Goal: Information Seeking & Learning: Learn about a topic

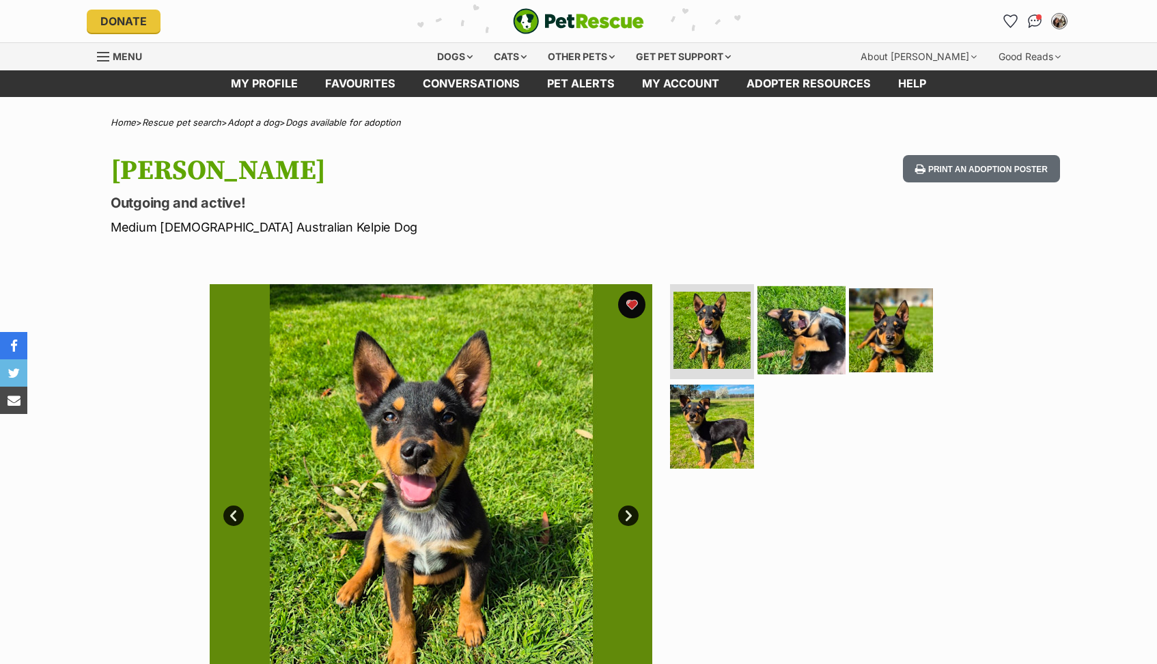
click at [828, 320] on img at bounding box center [801, 329] width 88 height 88
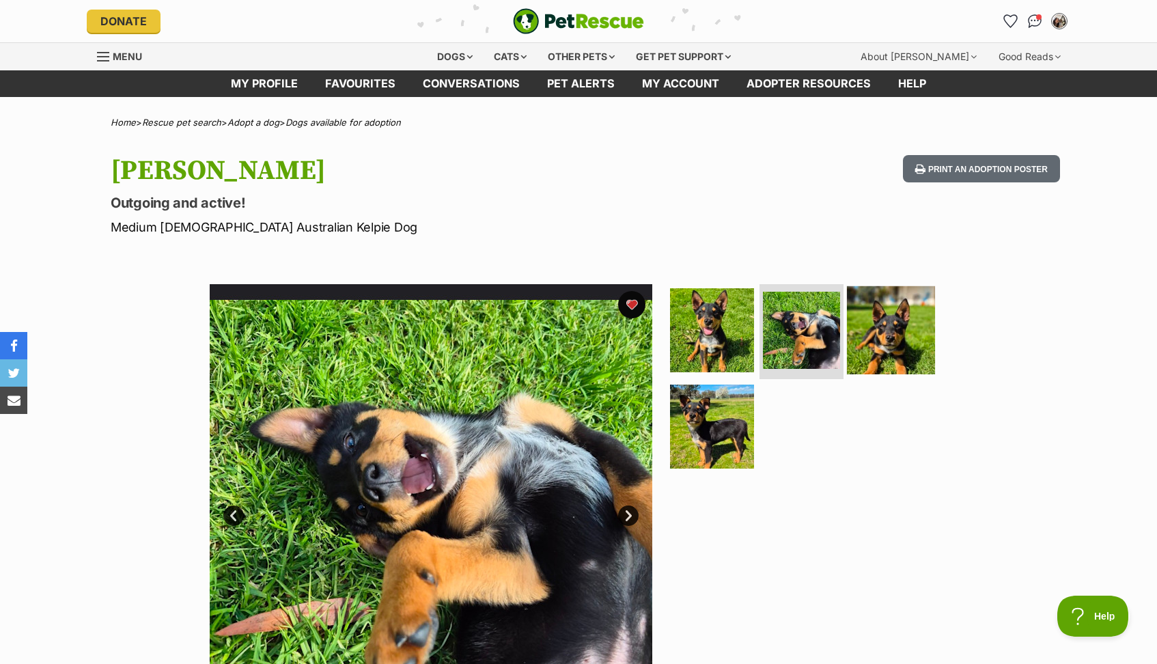
click at [914, 328] on img at bounding box center [891, 329] width 88 height 88
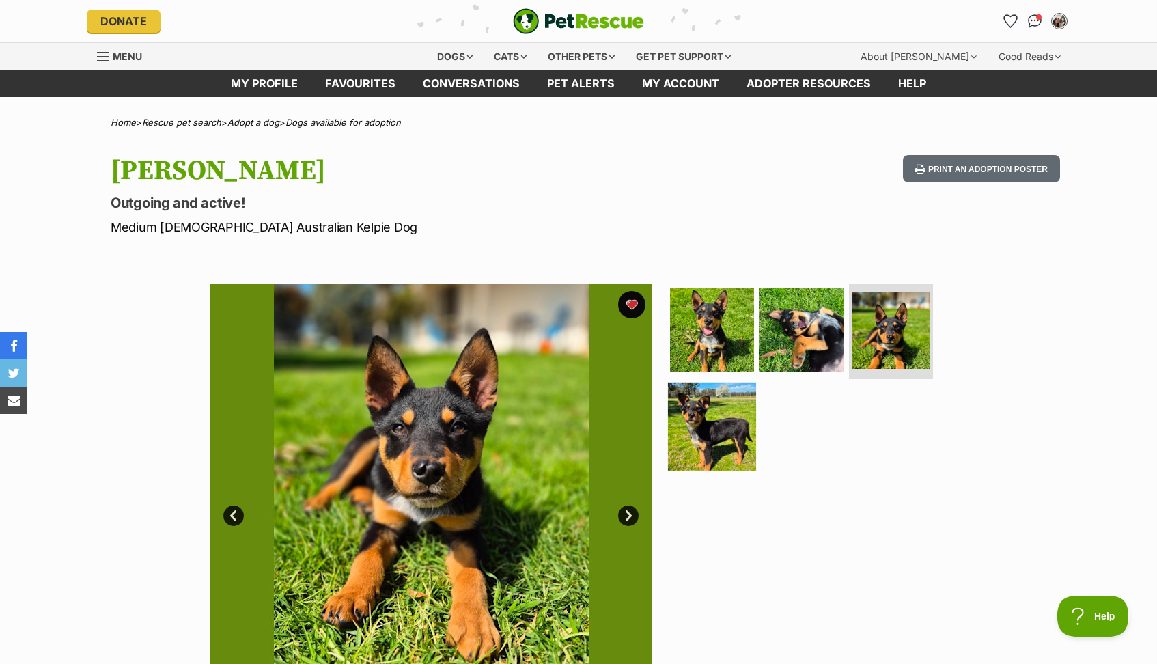
click at [717, 425] on img at bounding box center [712, 426] width 88 height 88
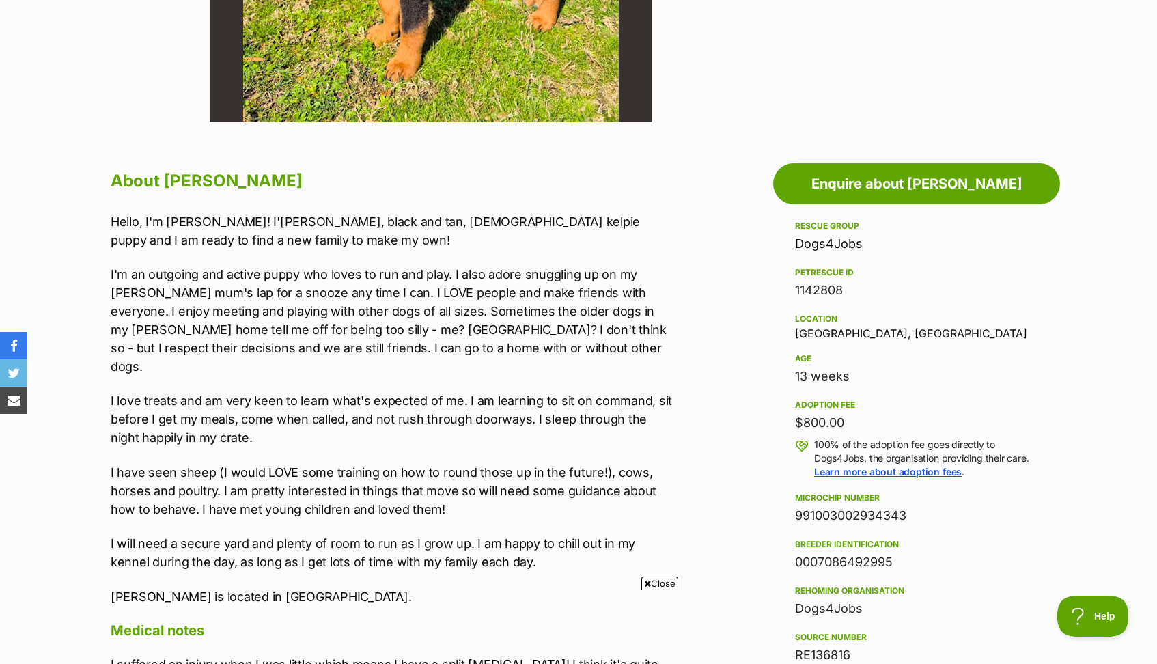
click at [657, 583] on span "Close" at bounding box center [659, 583] width 37 height 14
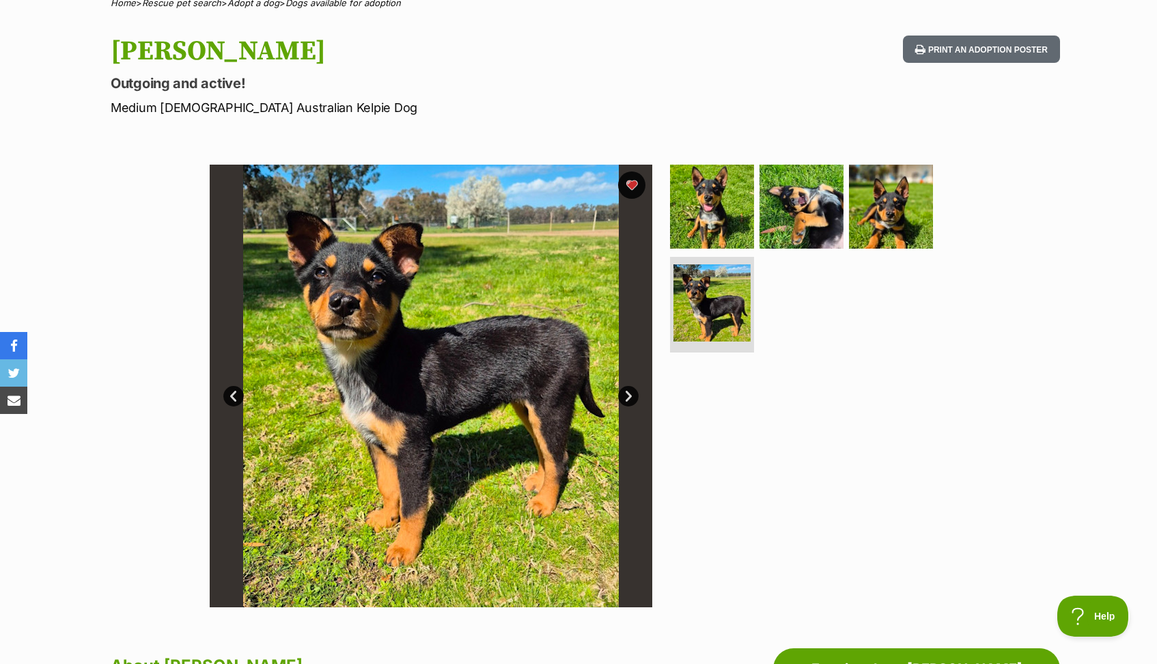
scroll to position [120, 0]
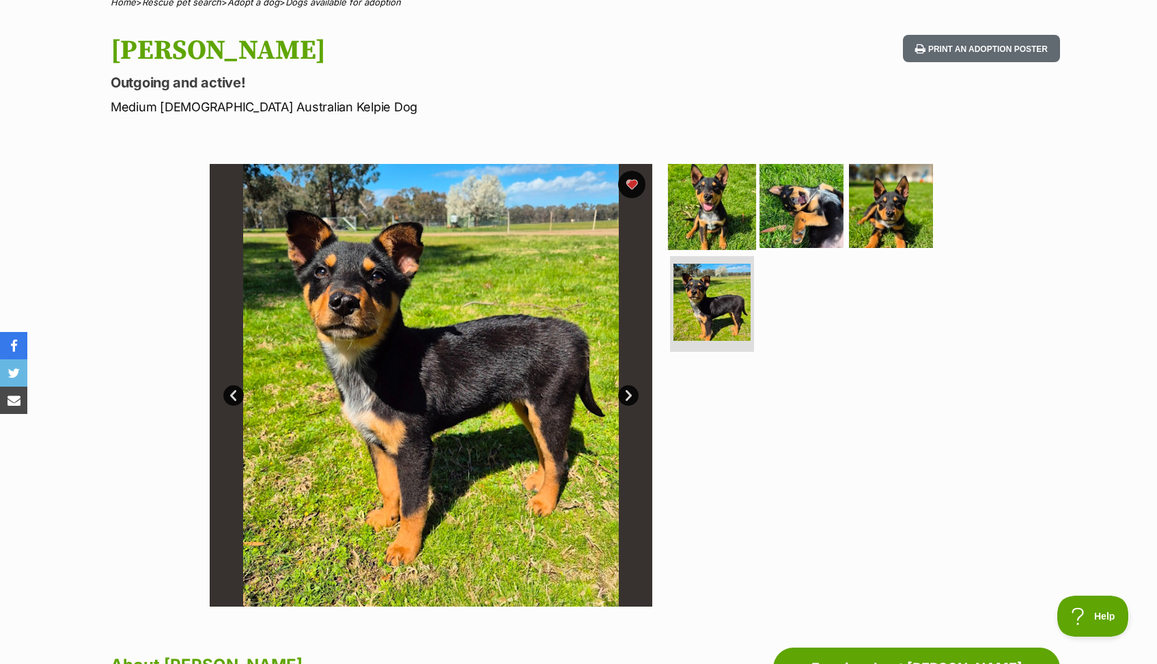
click at [729, 194] on img at bounding box center [712, 205] width 88 height 88
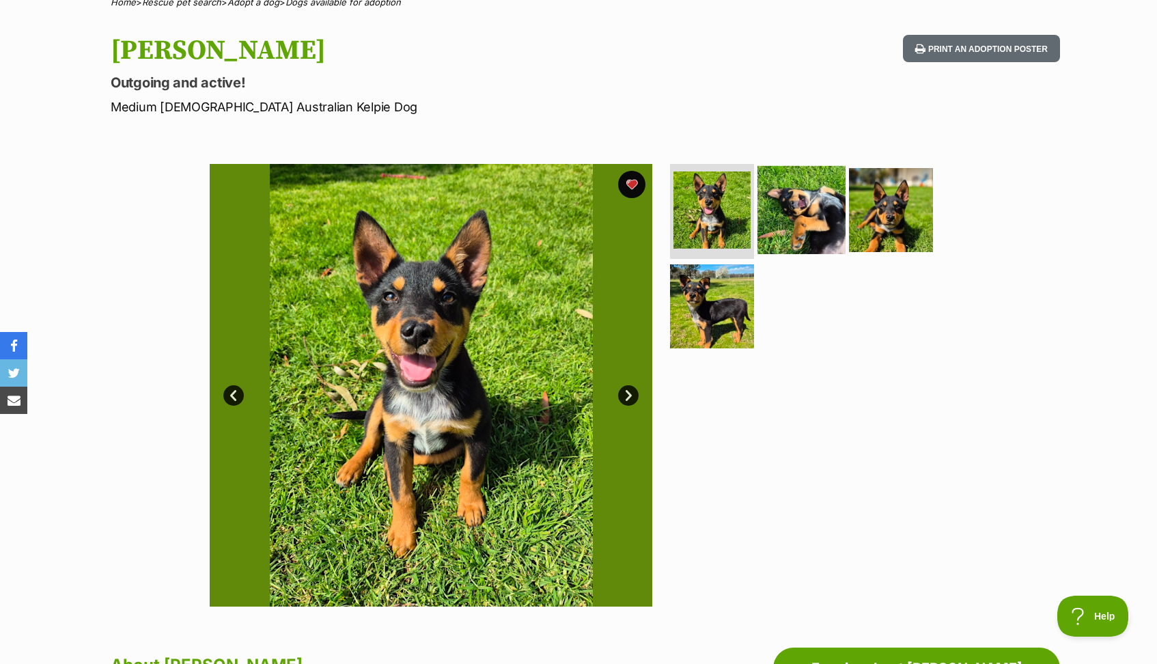
click at [807, 206] on img at bounding box center [801, 209] width 88 height 88
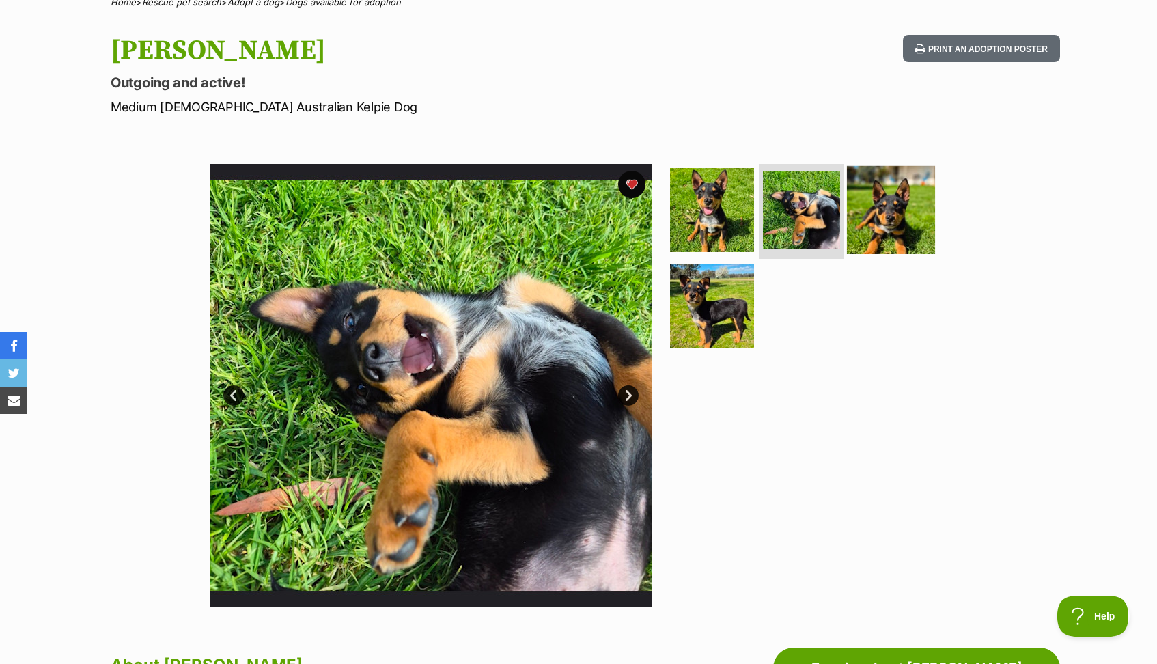
click at [921, 205] on img at bounding box center [891, 209] width 88 height 88
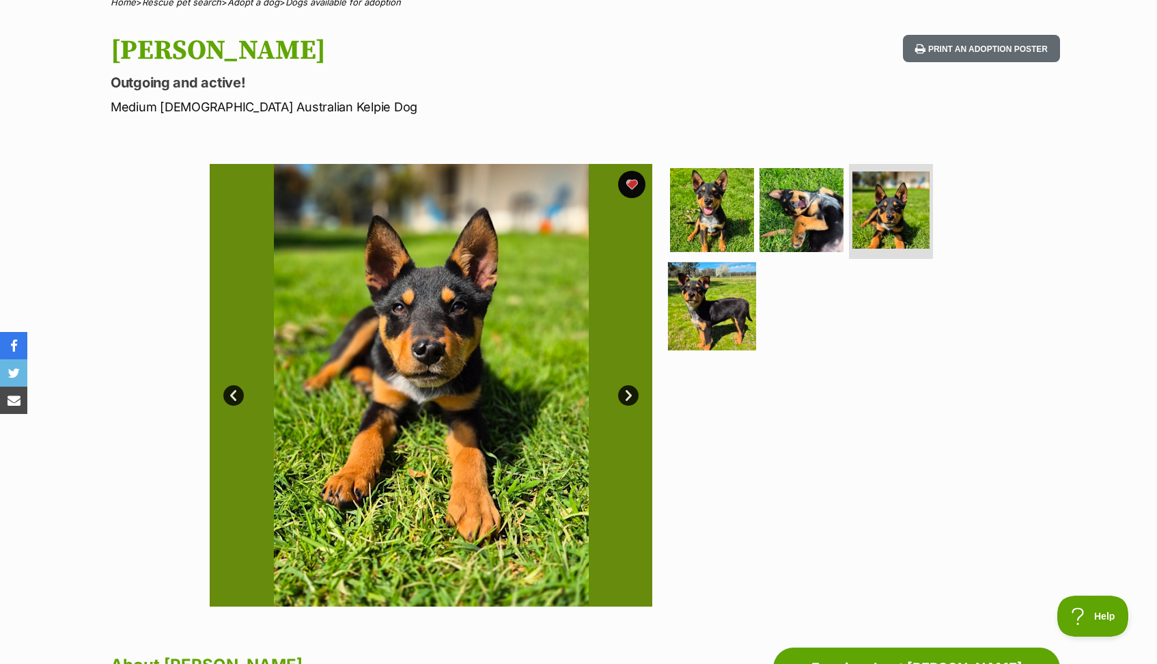
click at [739, 305] on img at bounding box center [712, 306] width 88 height 88
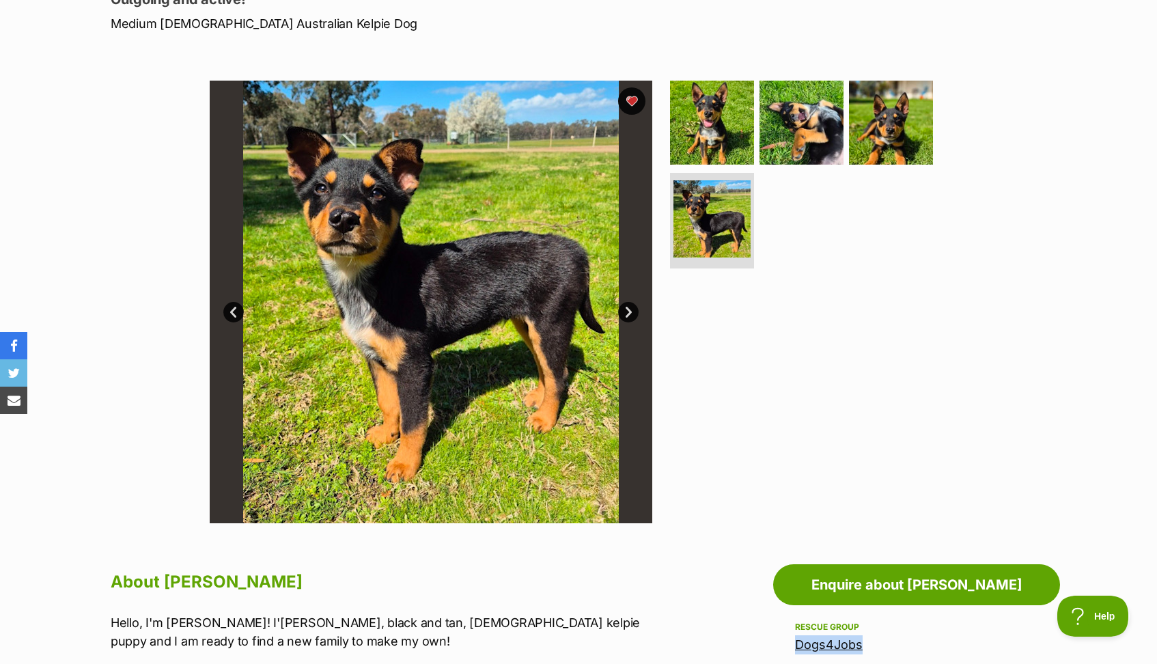
scroll to position [206, 0]
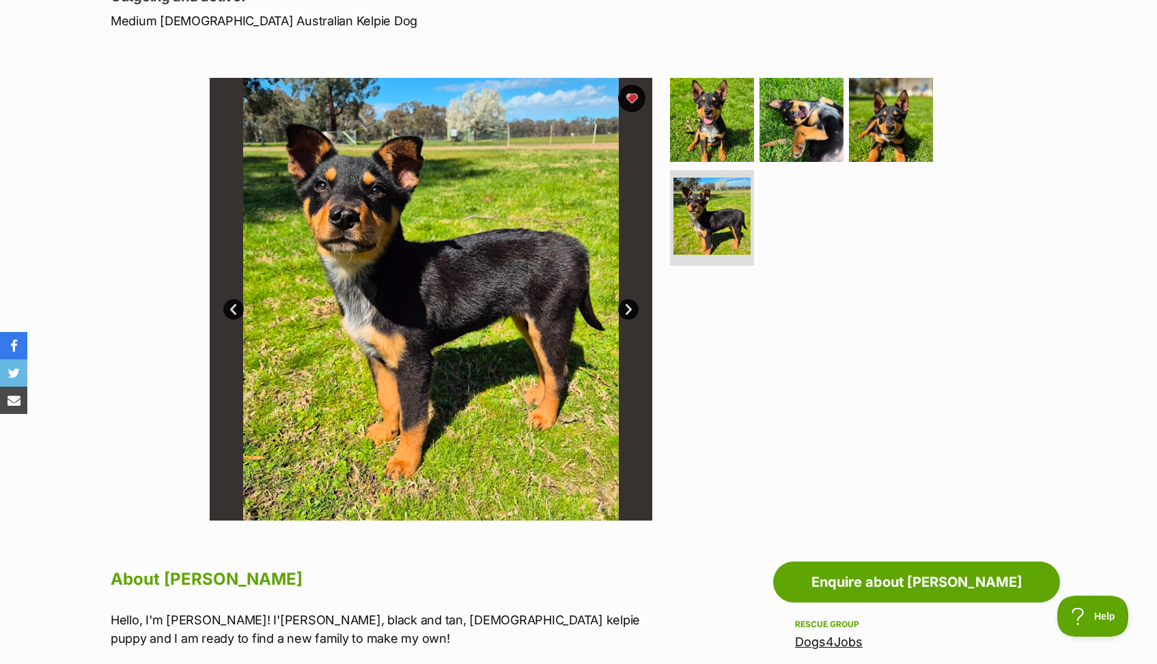
click at [1138, 171] on div "Available 4 of 4 images 4 of 4 images 4 of 4 images 4 of 4 images Next Prev 1 2…" at bounding box center [578, 288] width 1157 height 463
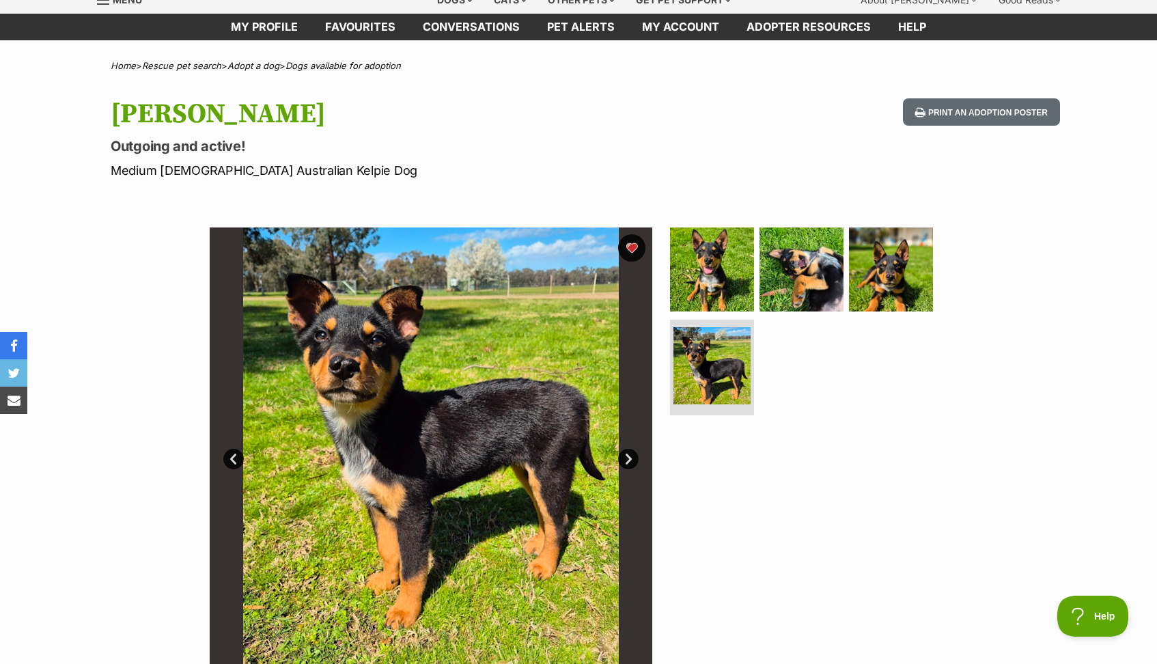
scroll to position [60, 0]
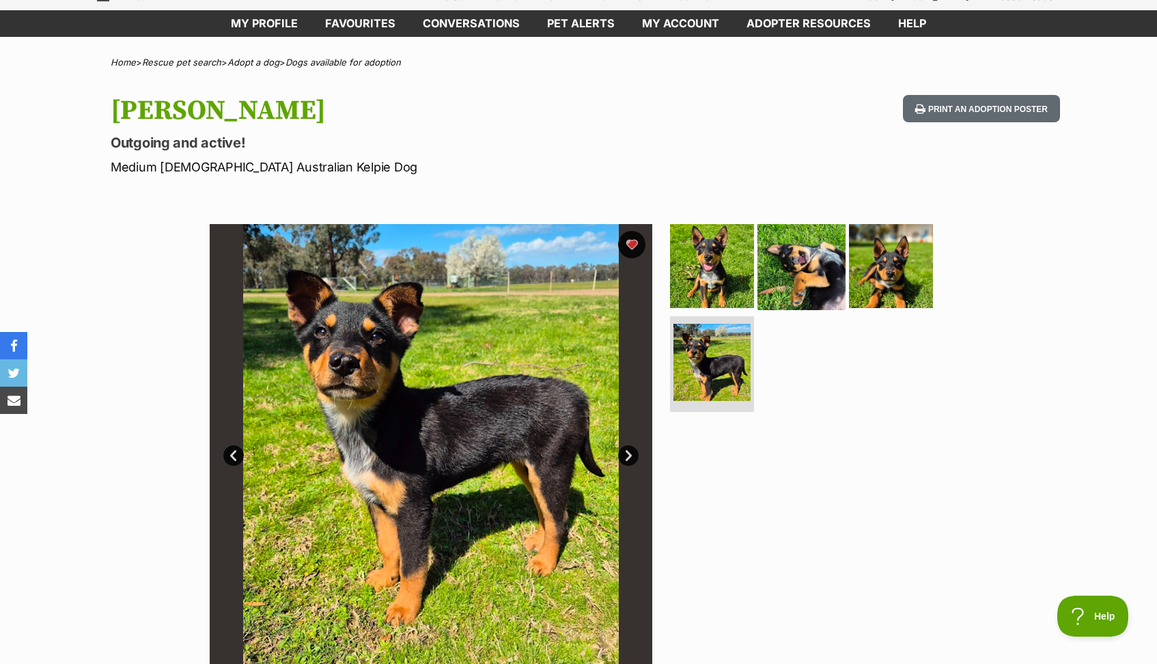
click at [791, 266] on img at bounding box center [801, 265] width 88 height 88
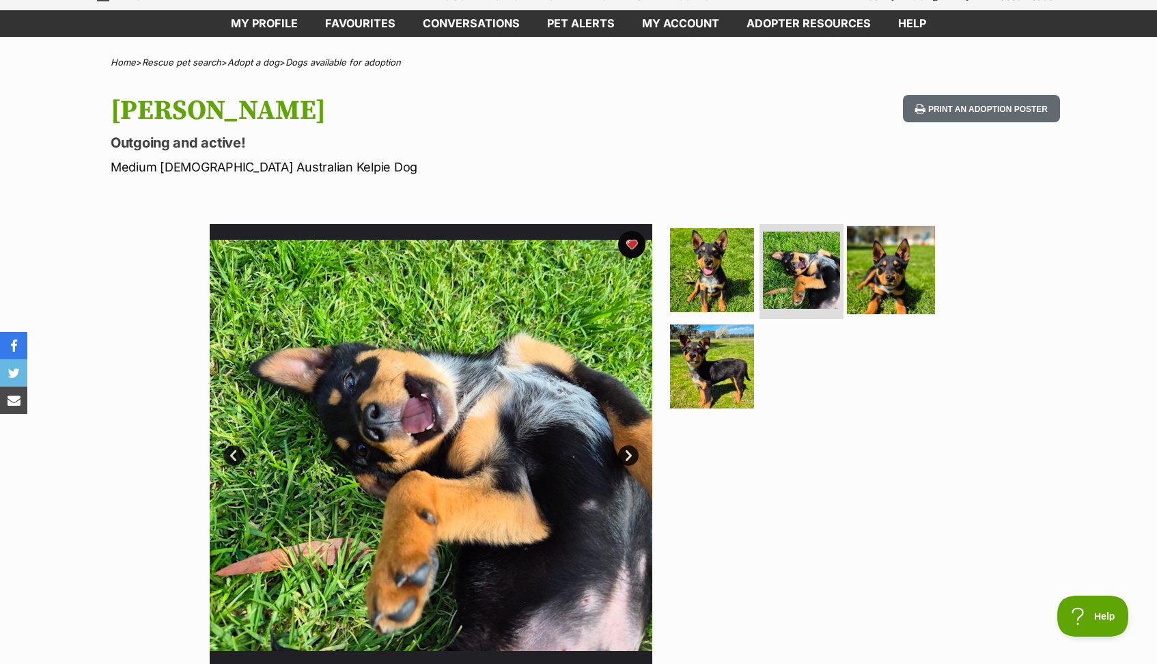
click at [888, 277] on img at bounding box center [891, 269] width 88 height 88
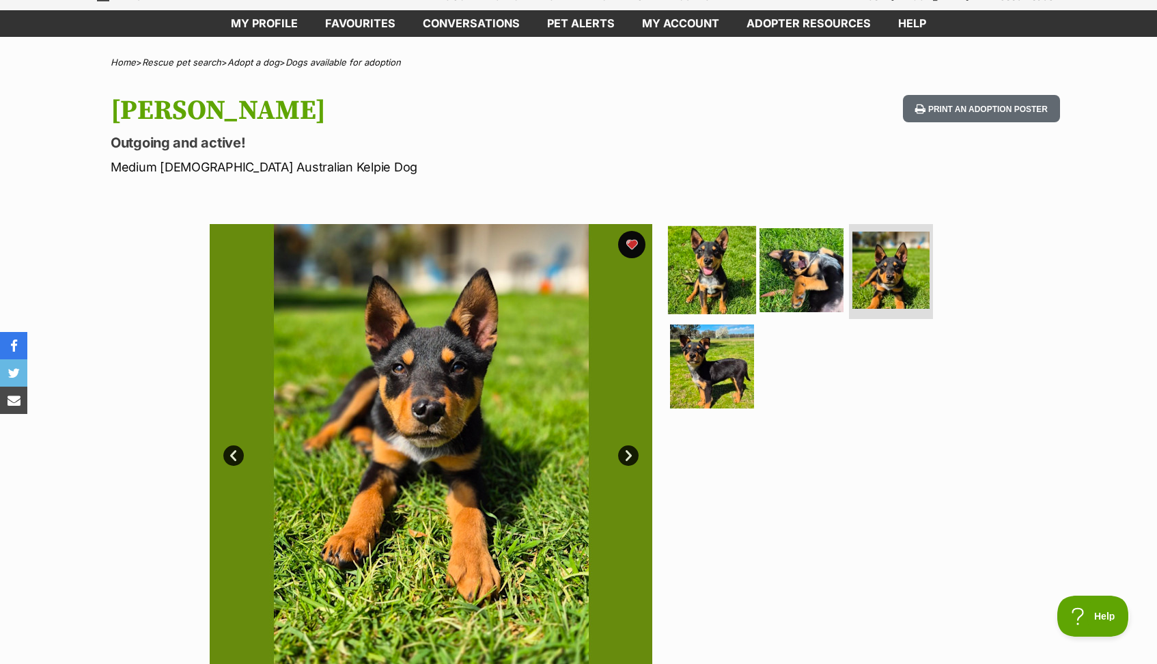
scroll to position [0, 0]
click at [694, 270] on img at bounding box center [712, 269] width 88 height 88
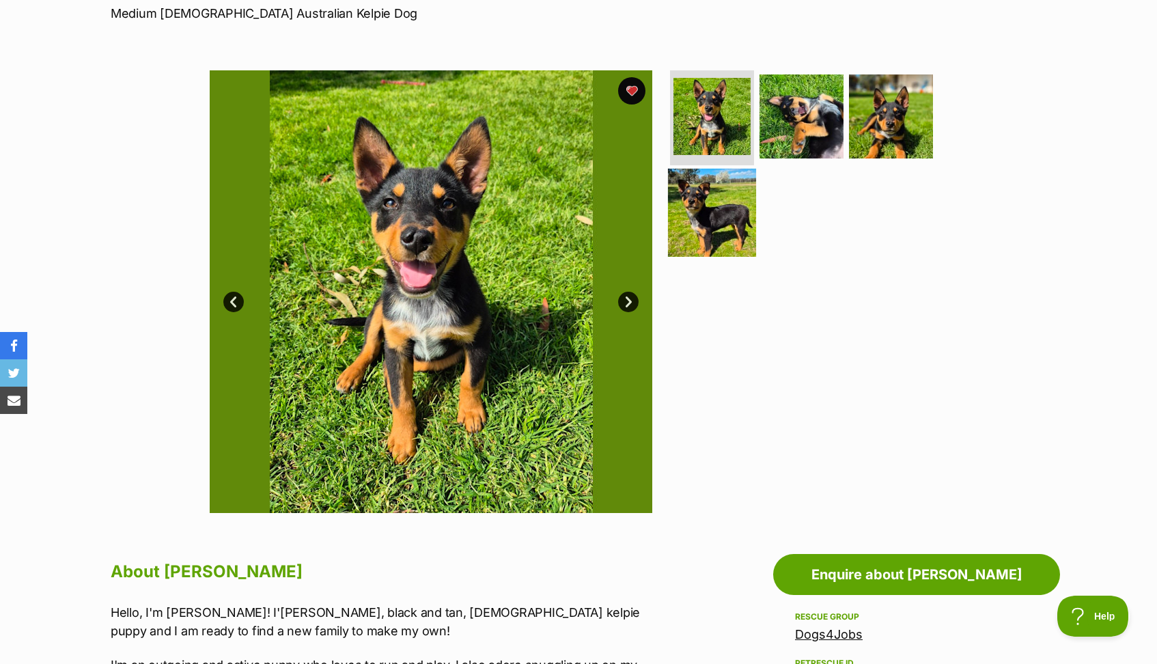
click at [716, 199] on img at bounding box center [712, 213] width 88 height 88
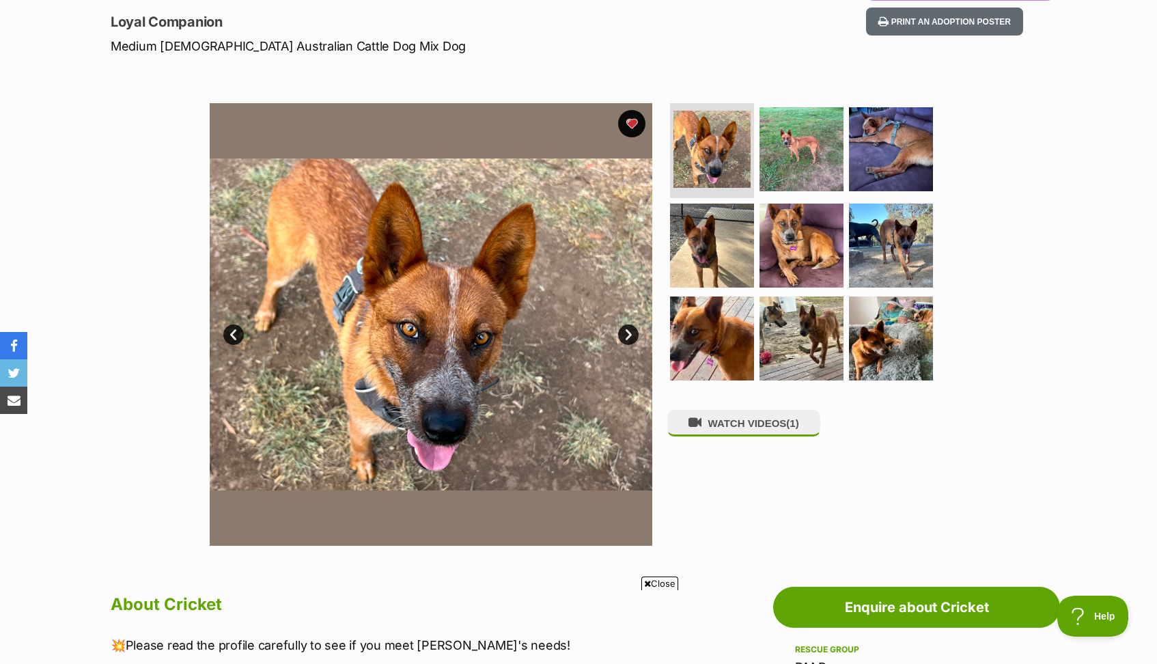
click at [653, 583] on span "Close" at bounding box center [659, 583] width 37 height 14
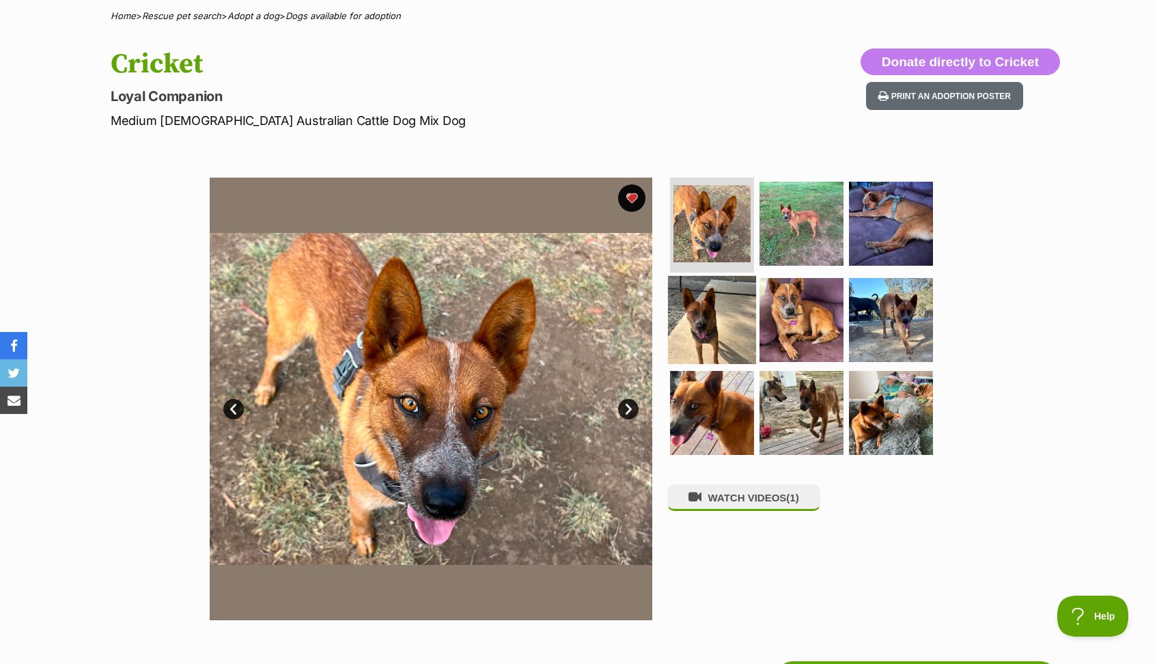
click at [711, 320] on img at bounding box center [712, 320] width 88 height 88
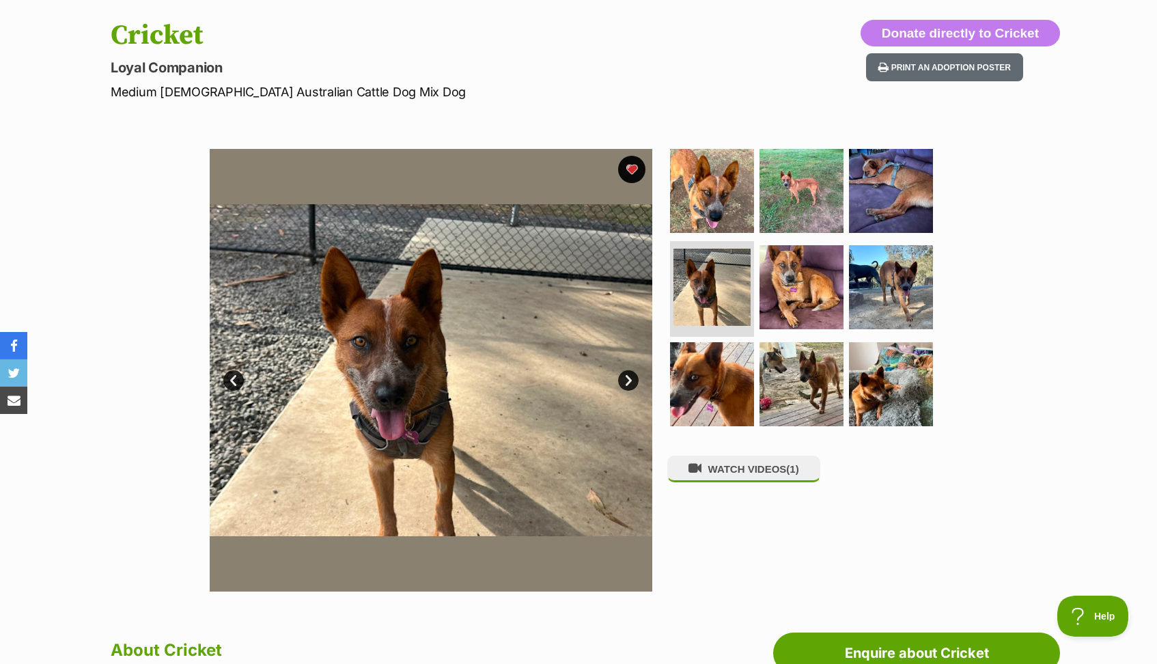
scroll to position [131, 0]
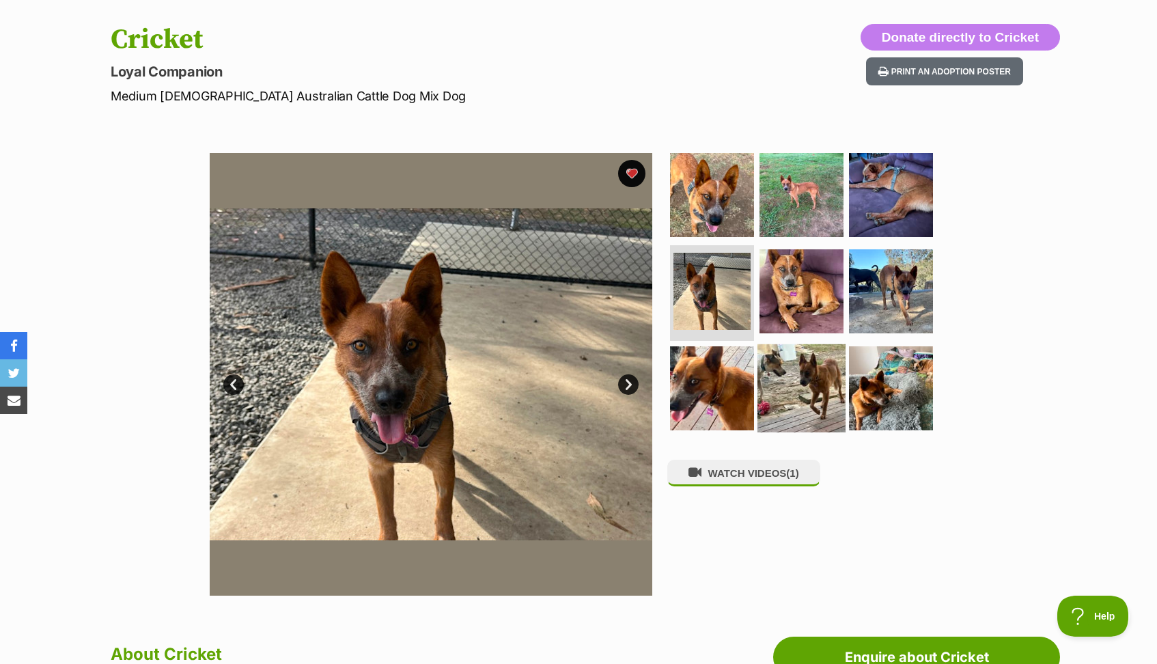
click at [789, 362] on img at bounding box center [801, 388] width 88 height 88
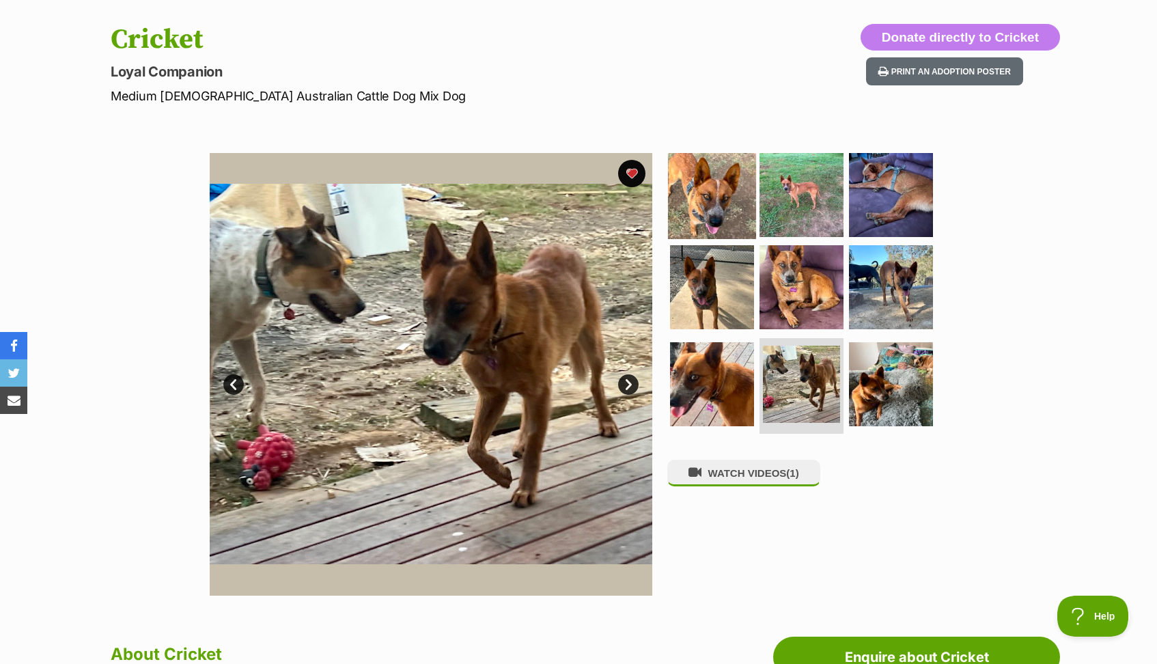
click at [705, 182] on img at bounding box center [712, 194] width 88 height 88
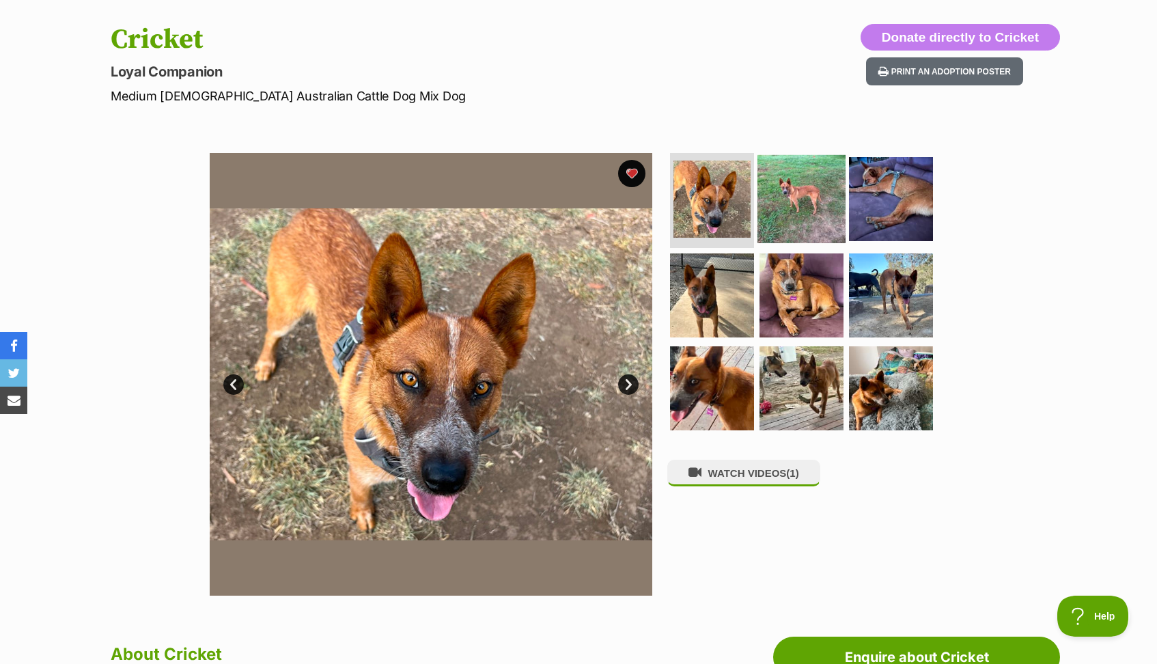
click at [766, 193] on img at bounding box center [801, 198] width 88 height 88
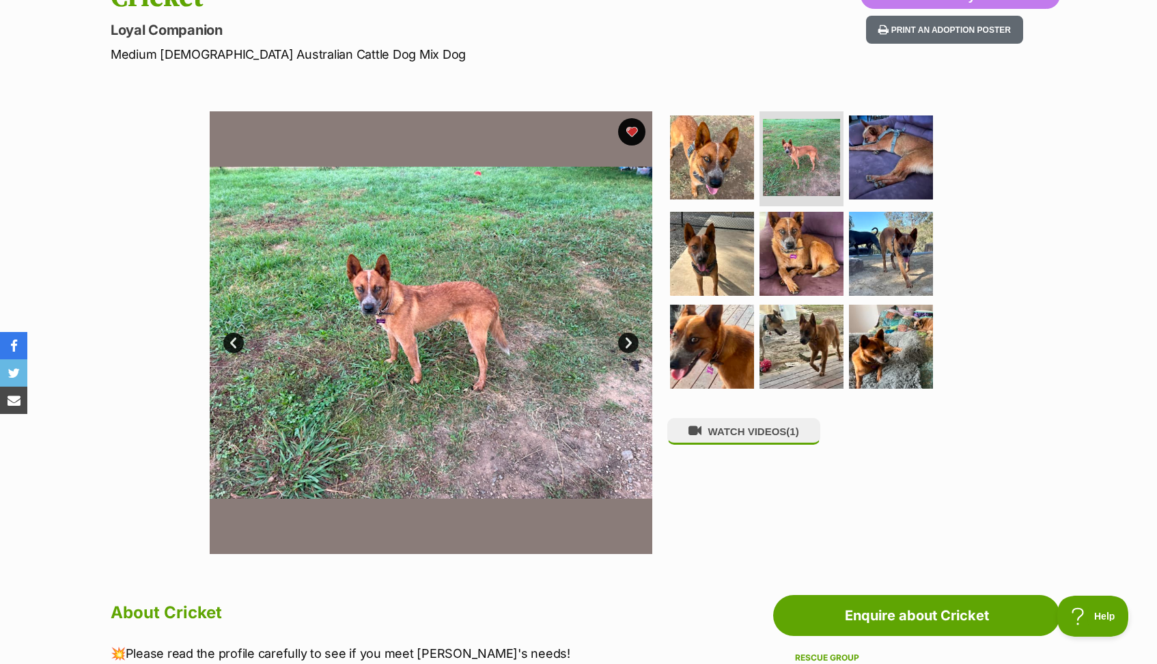
scroll to position [0, 0]
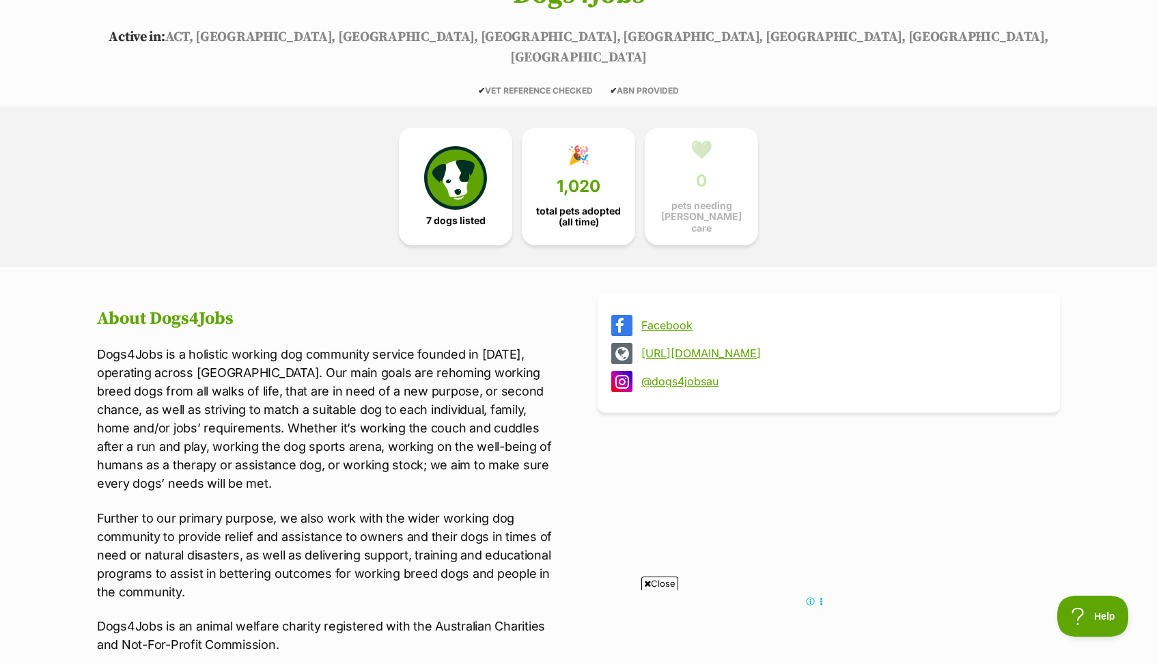
scroll to position [210, 0]
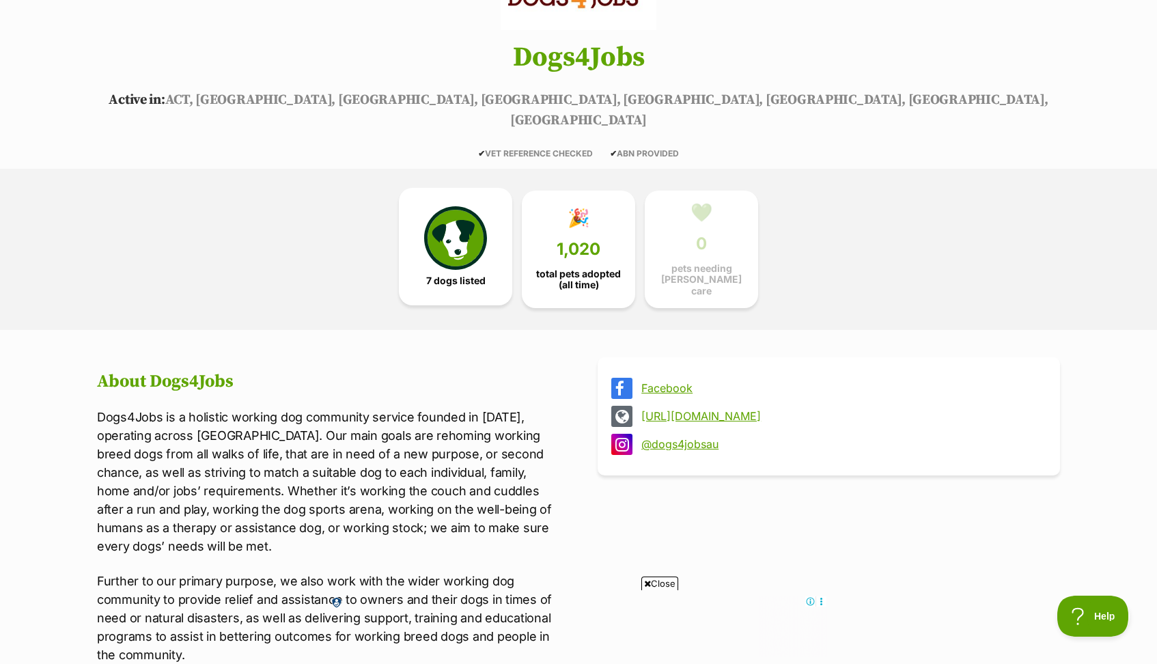
click at [473, 240] on img at bounding box center [455, 237] width 63 height 63
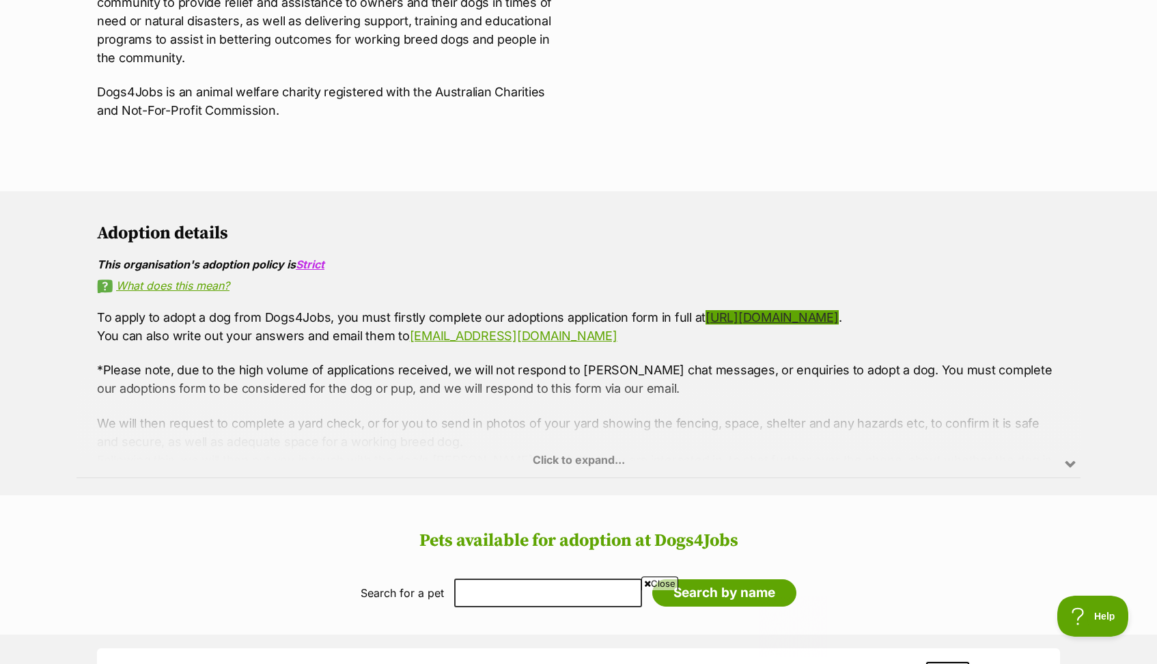
scroll to position [0, 0]
click at [576, 434] on div "Click to expand..." at bounding box center [578, 424] width 1004 height 107
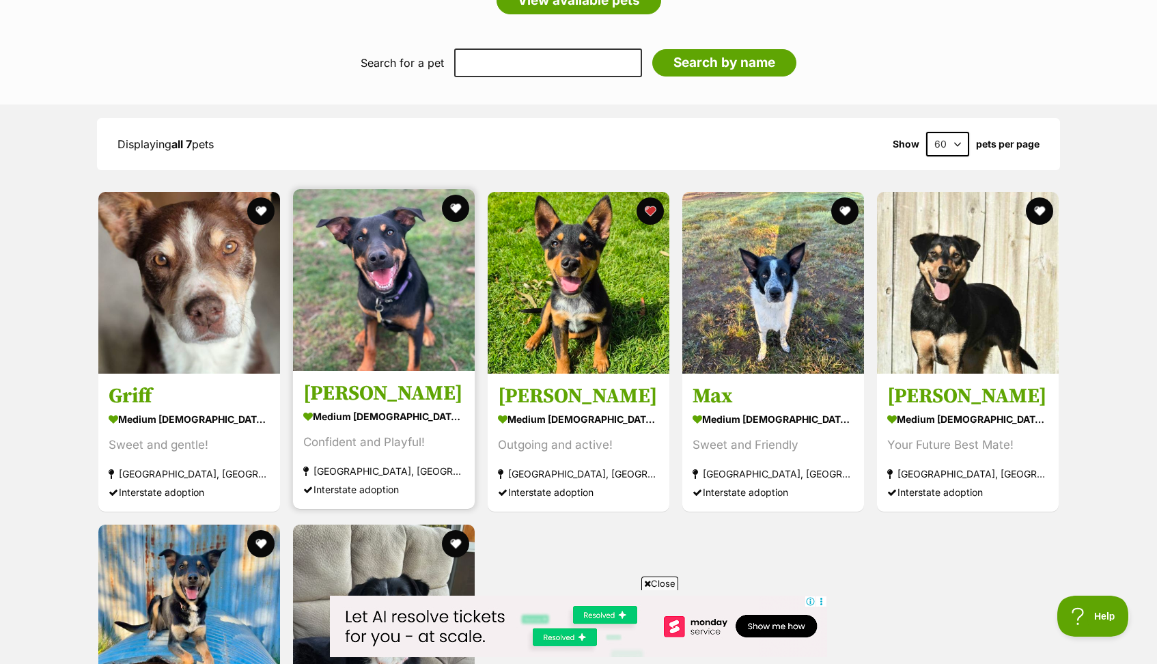
scroll to position [1382, 0]
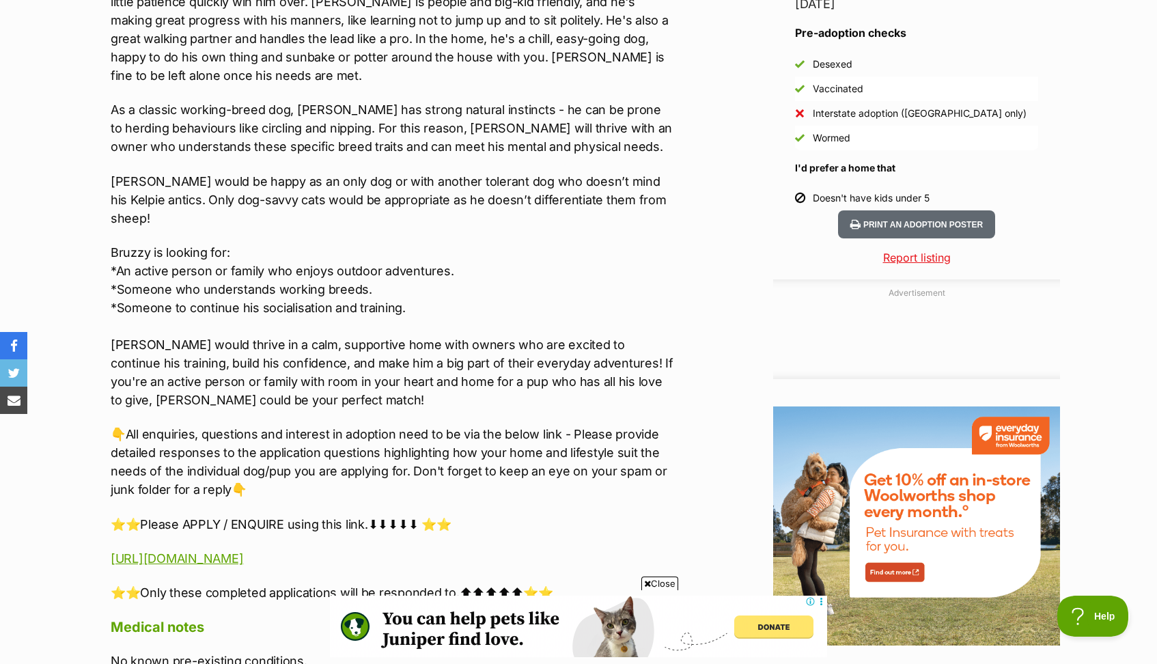
scroll to position [1224, 0]
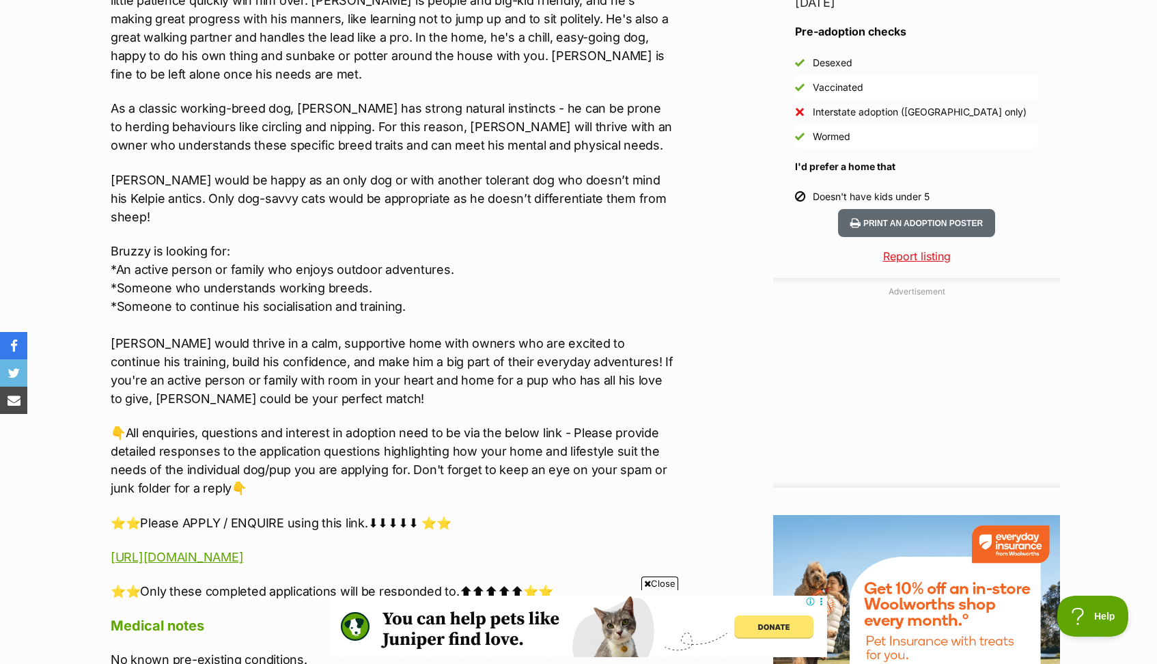
click at [665, 581] on span "Close" at bounding box center [659, 583] width 37 height 14
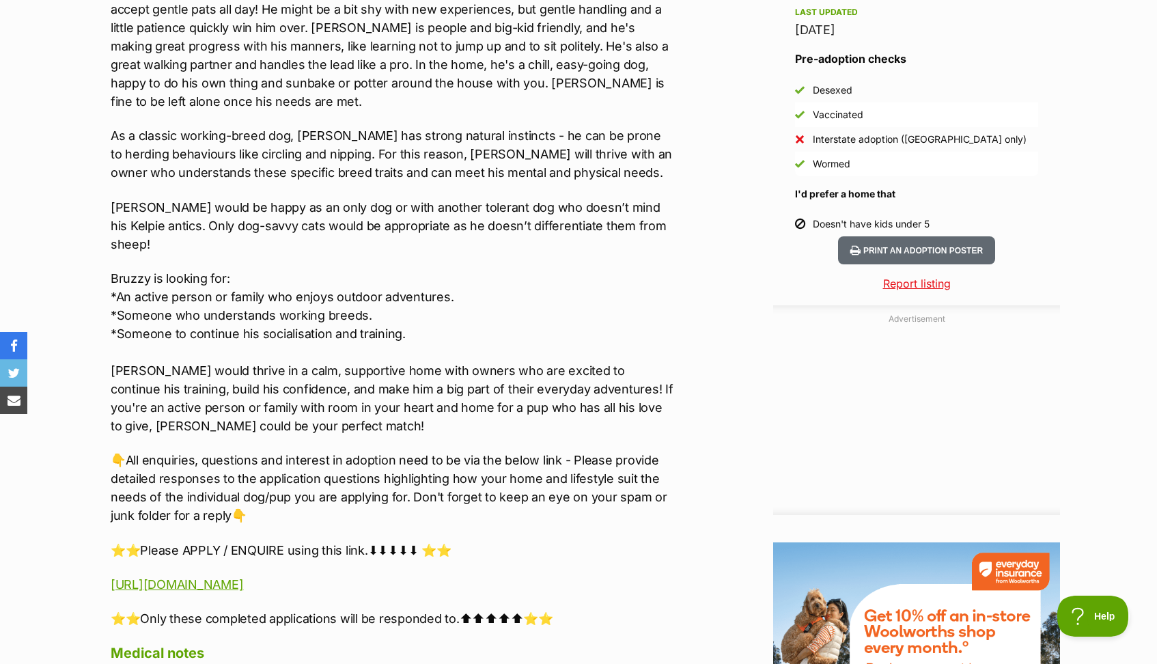
scroll to position [1193, 0]
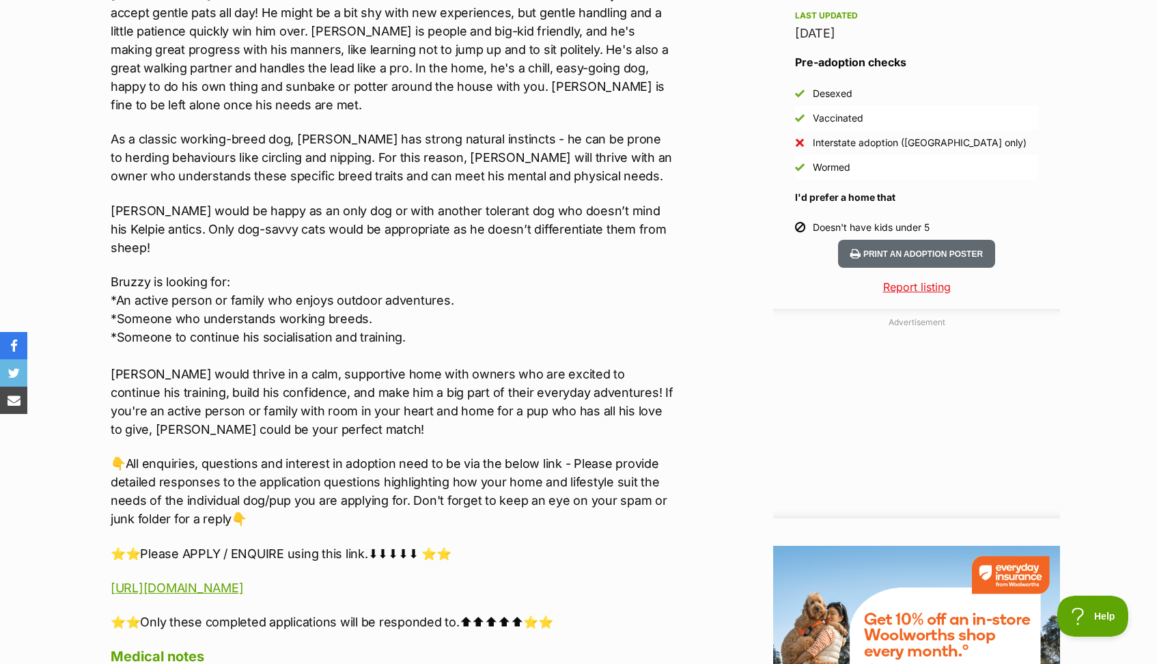
click at [528, 272] on p "Bruzzy is looking for: *An active person or family who enjoys outdoor adventure…" at bounding box center [393, 355] width 564 height 166
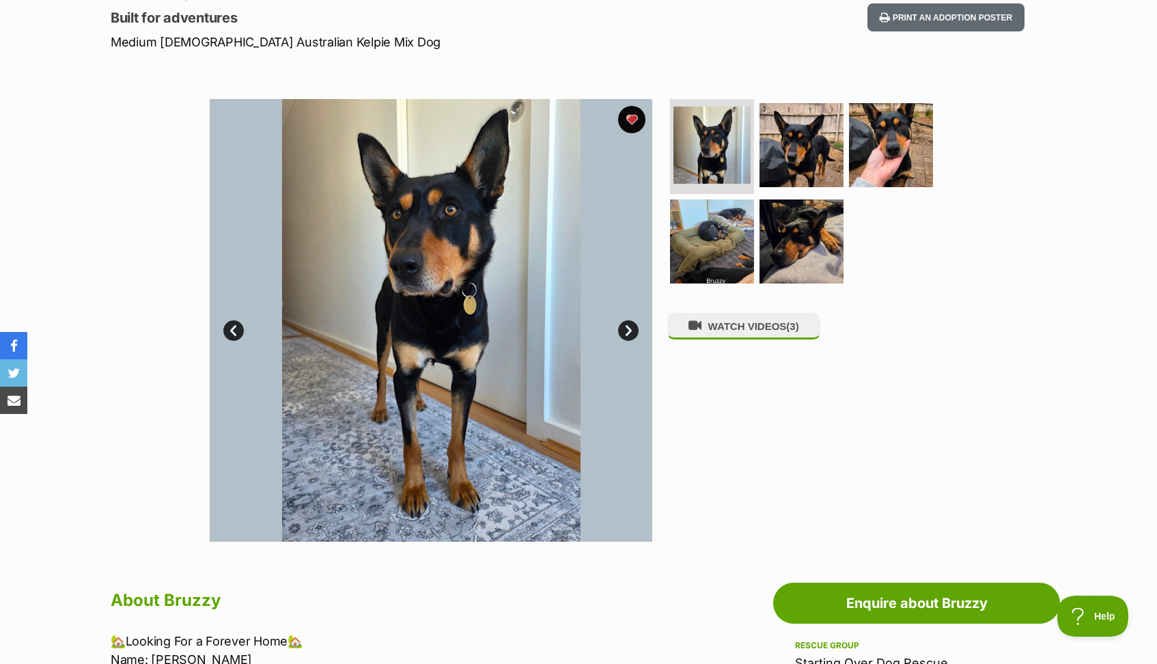
scroll to position [183, 0]
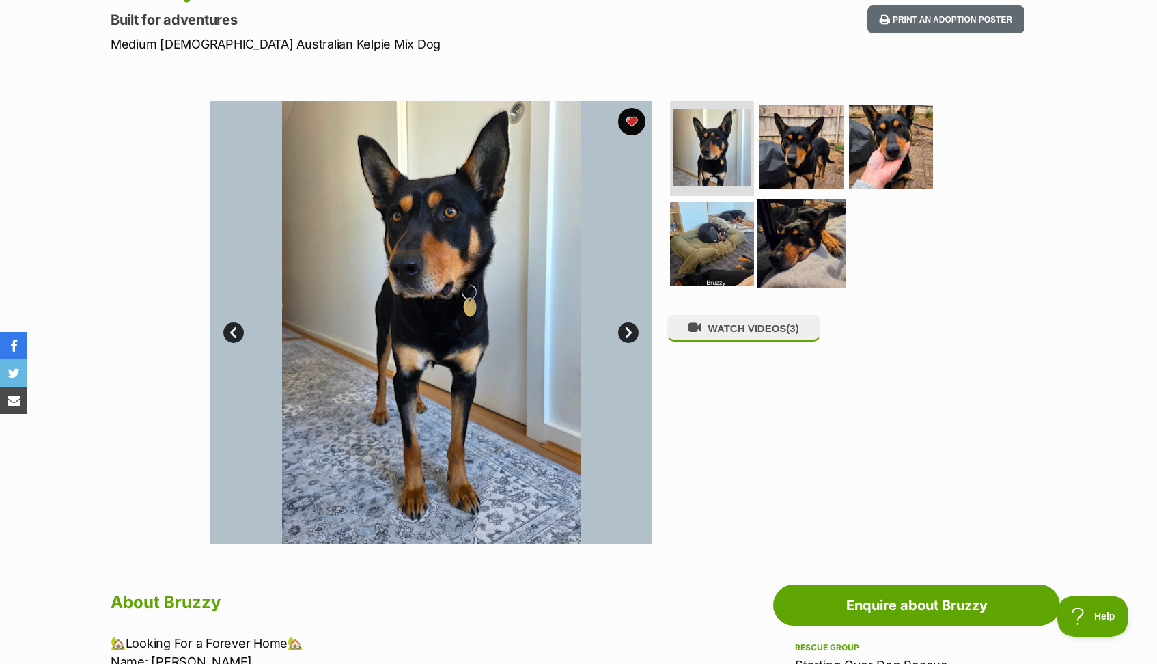
click at [806, 247] on img at bounding box center [801, 243] width 88 height 88
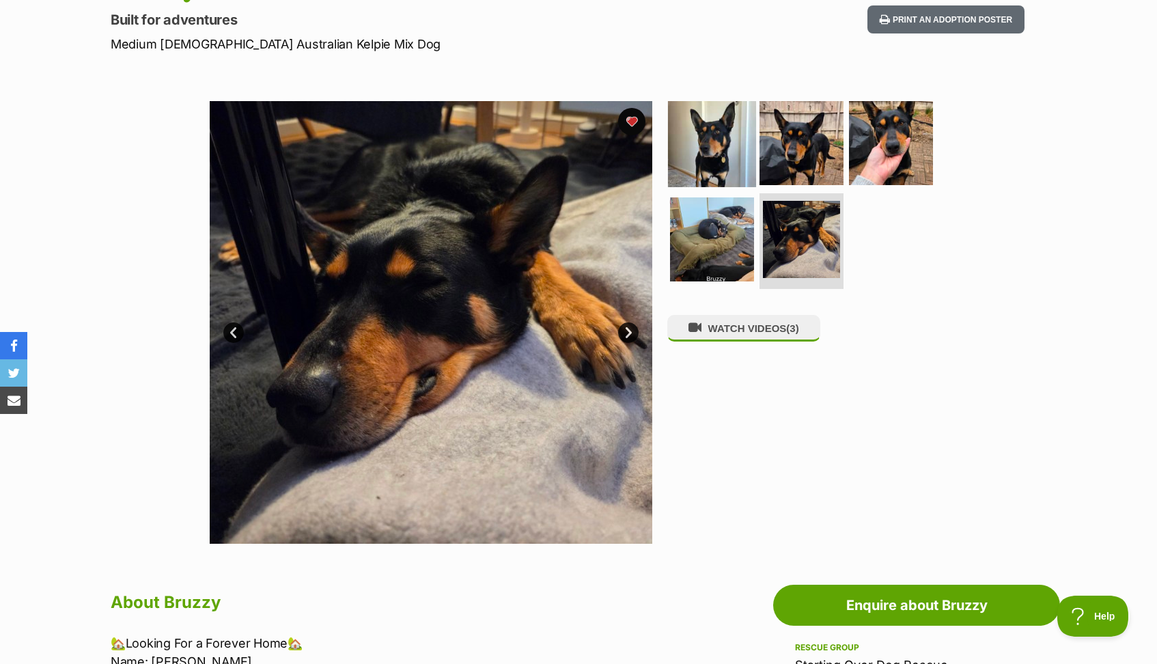
click at [727, 153] on img at bounding box center [712, 142] width 88 height 88
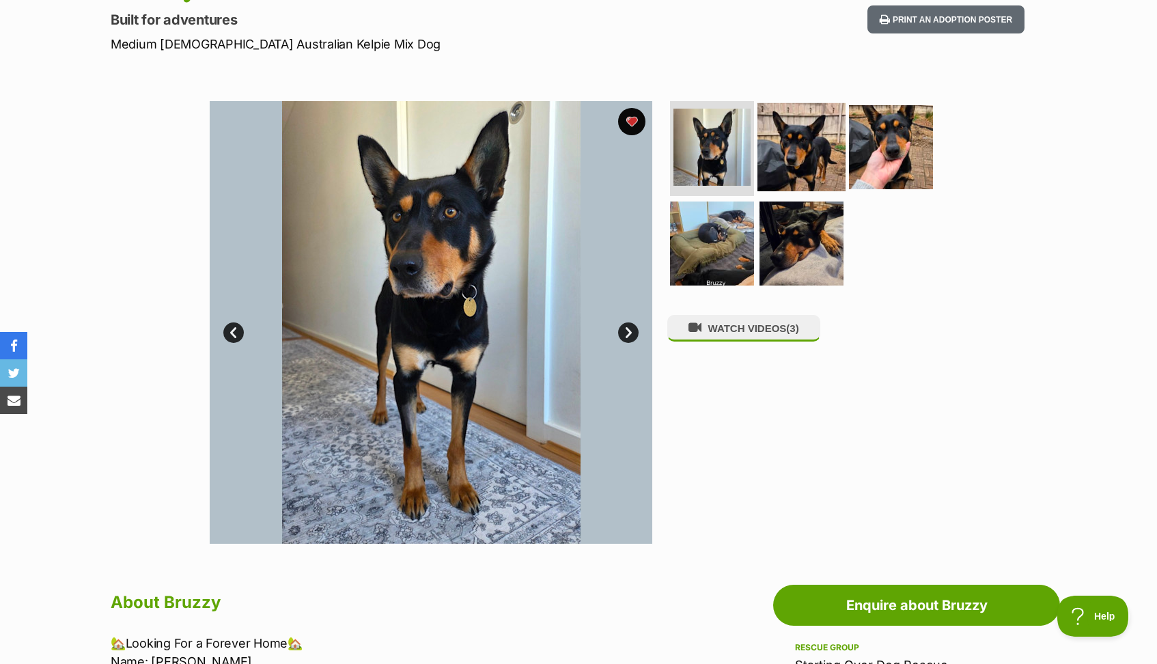
click at [795, 156] on img at bounding box center [801, 146] width 88 height 88
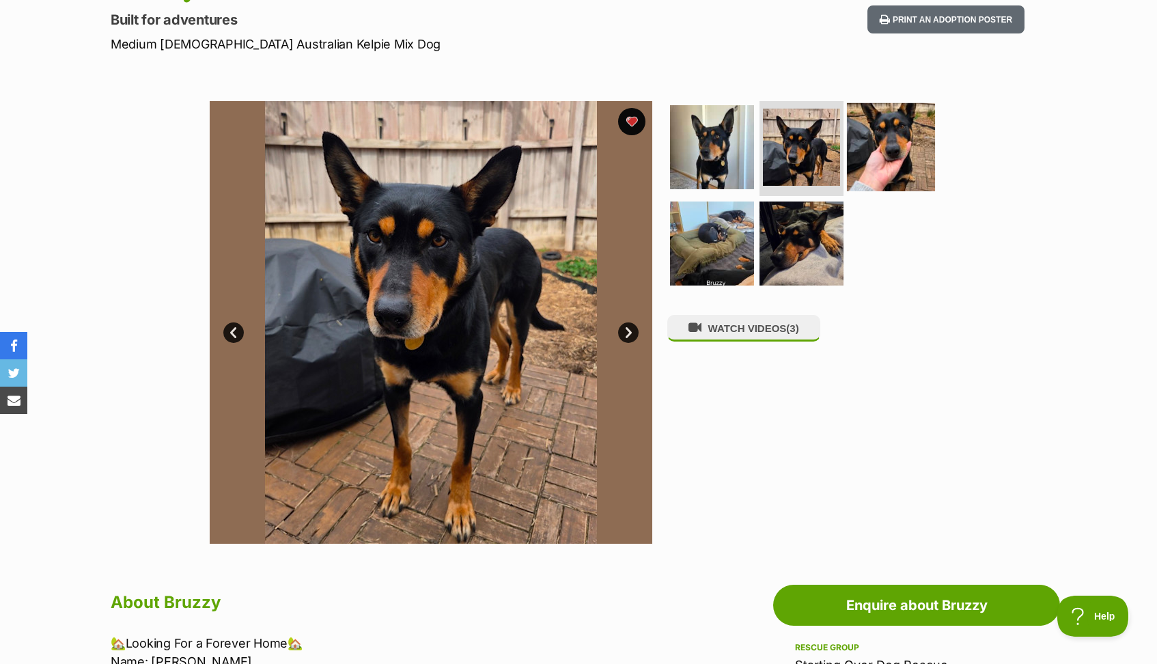
click at [889, 160] on img at bounding box center [891, 146] width 88 height 88
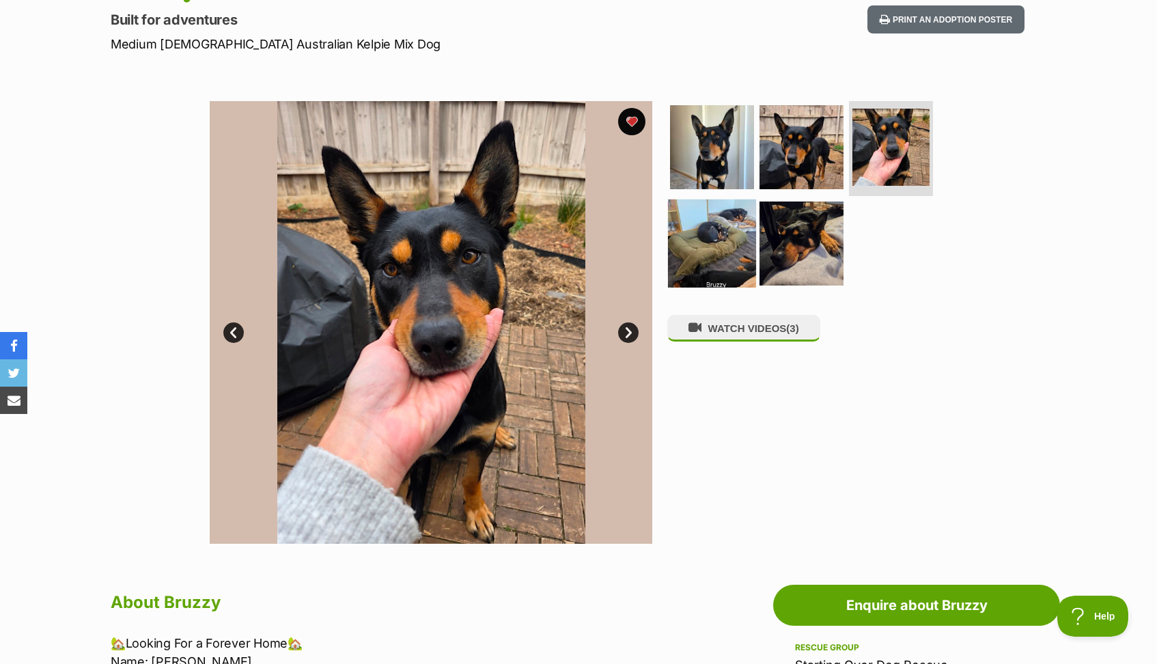
click at [714, 243] on img at bounding box center [712, 243] width 88 height 88
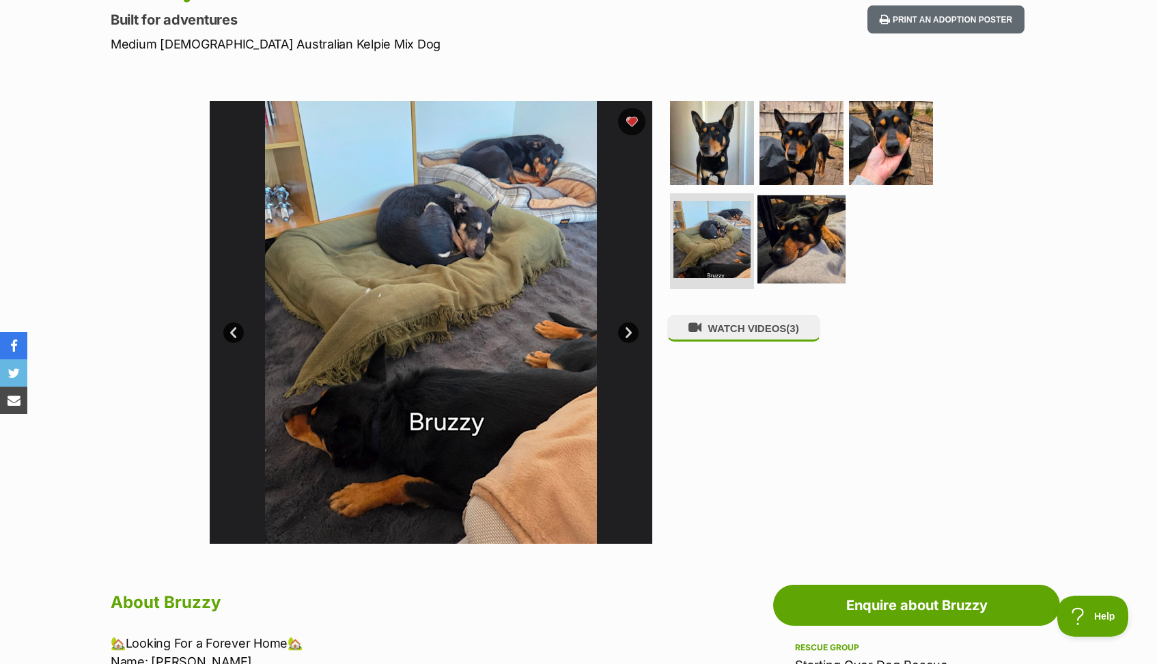
click at [807, 240] on img at bounding box center [801, 239] width 88 height 88
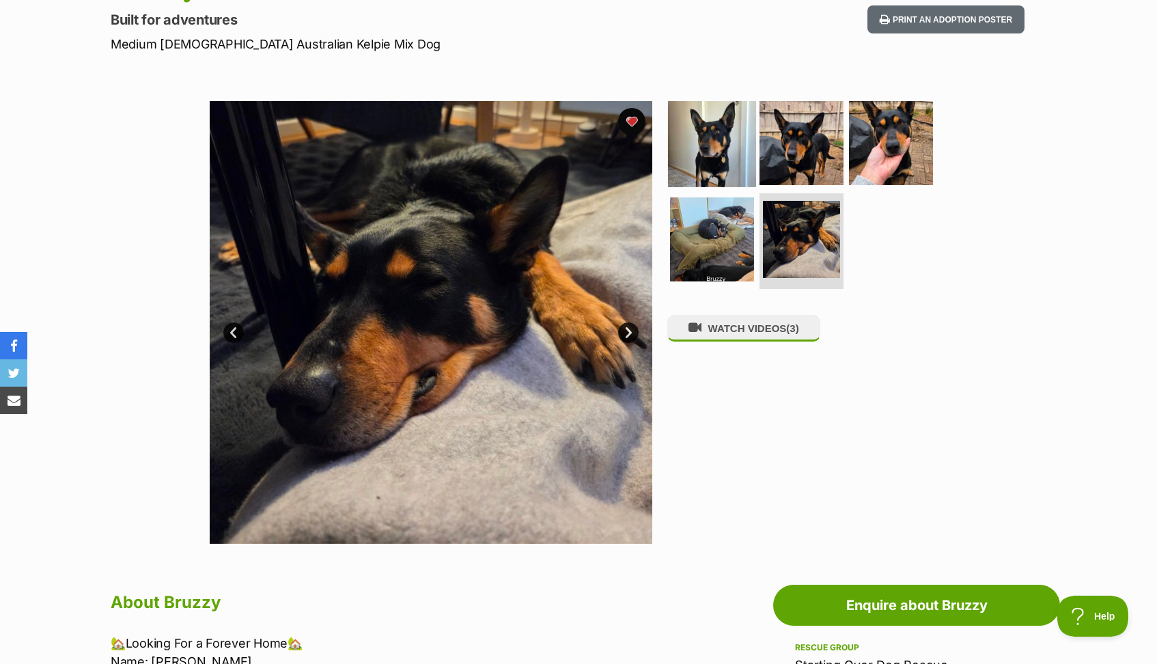
click at [738, 163] on img at bounding box center [712, 142] width 88 height 88
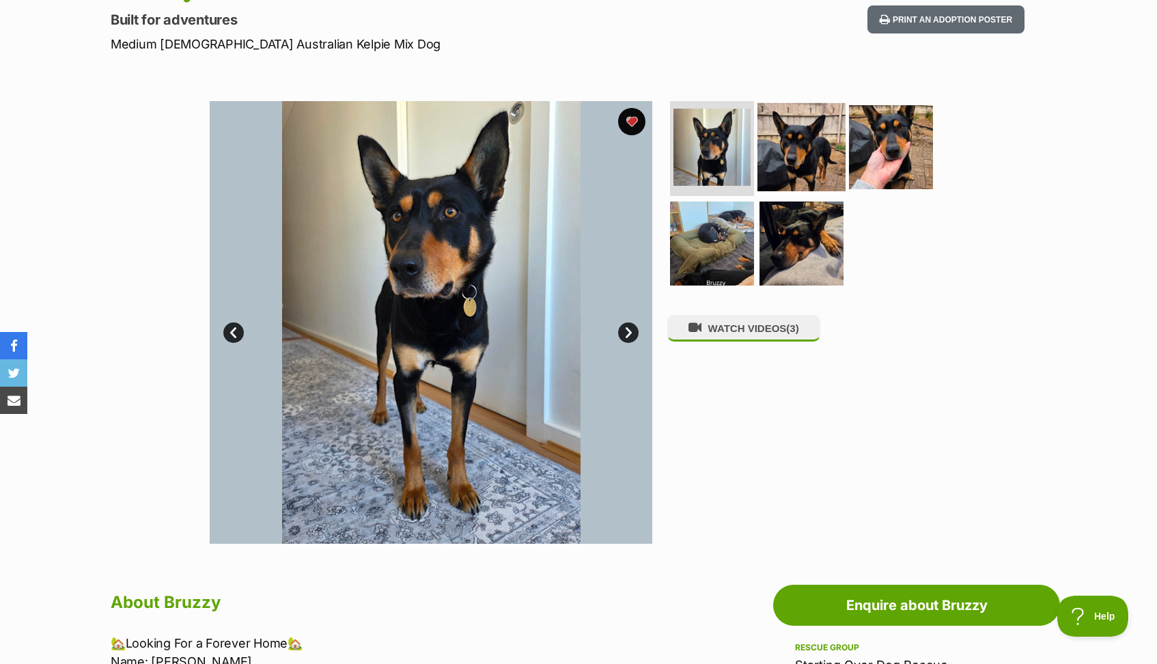
click at [810, 157] on img at bounding box center [801, 146] width 88 height 88
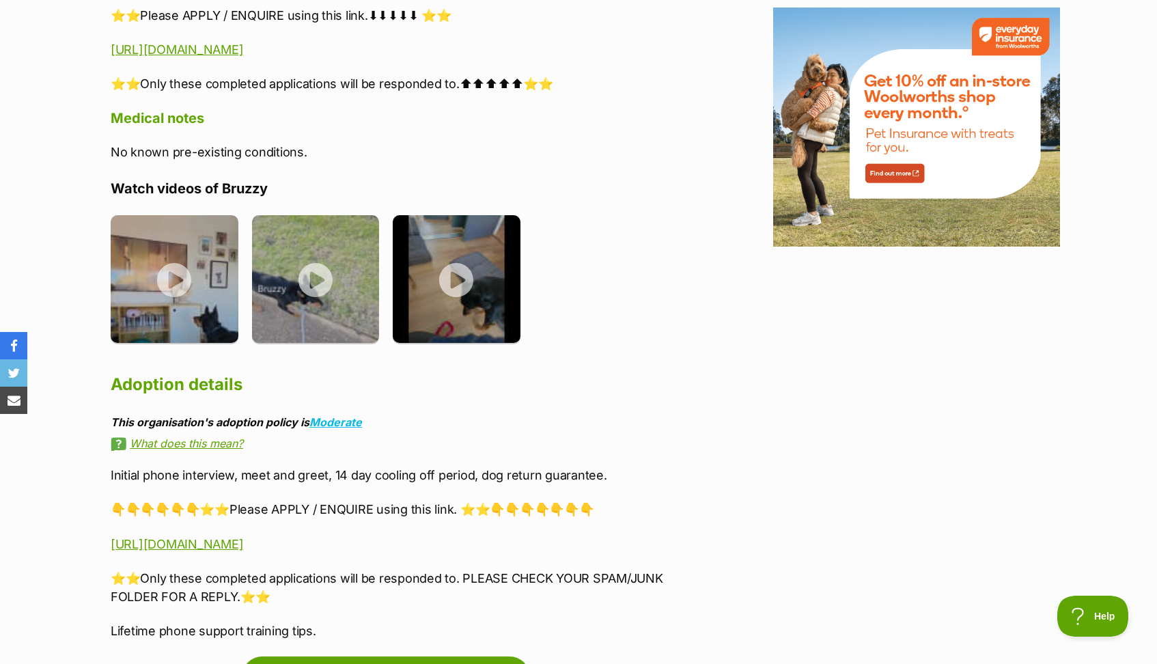
scroll to position [1731, 0]
click at [221, 276] on img at bounding box center [175, 276] width 128 height 128
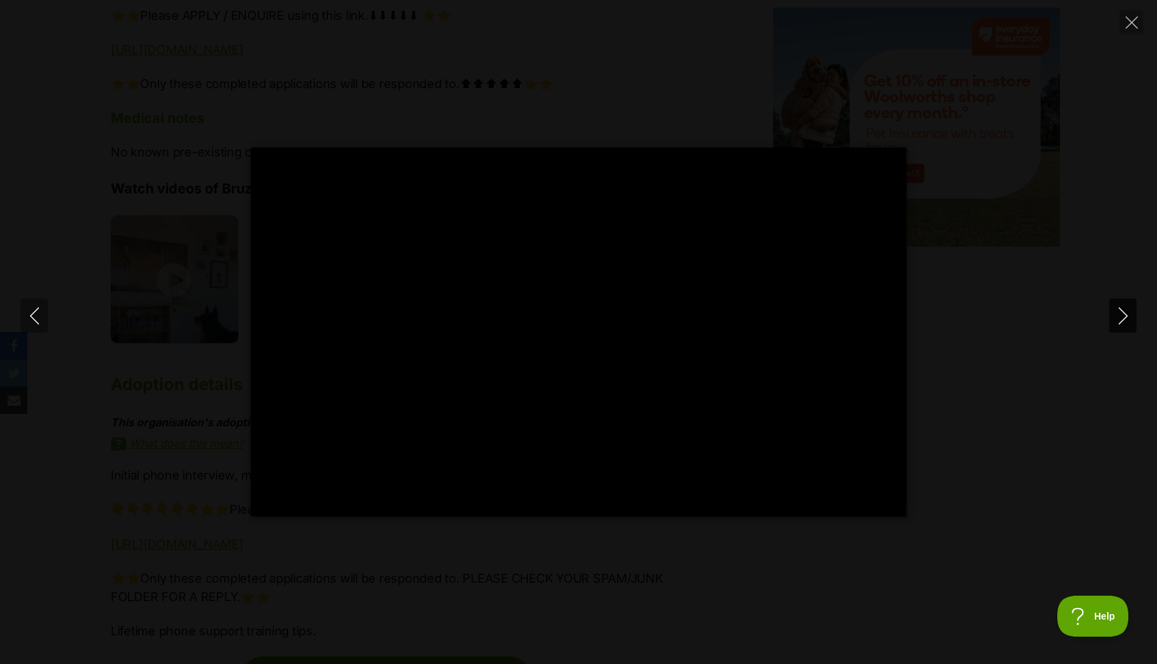
type input "100"
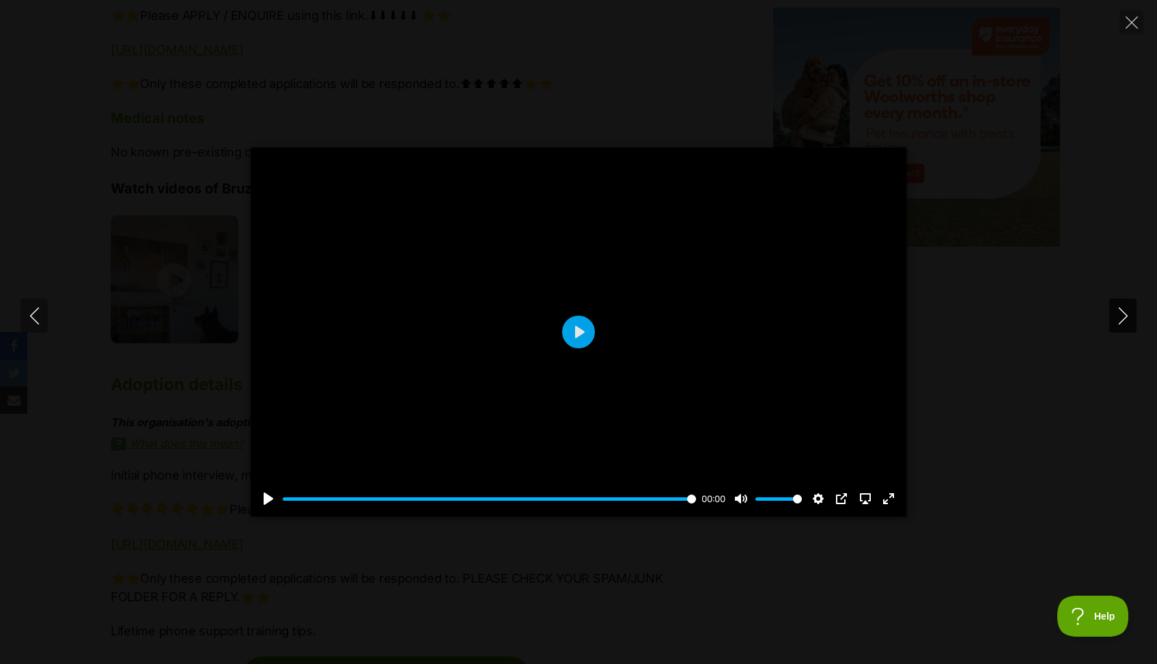
click at [1129, 320] on icon "Next" at bounding box center [1122, 315] width 17 height 17
click at [584, 325] on button "Play" at bounding box center [578, 331] width 33 height 33
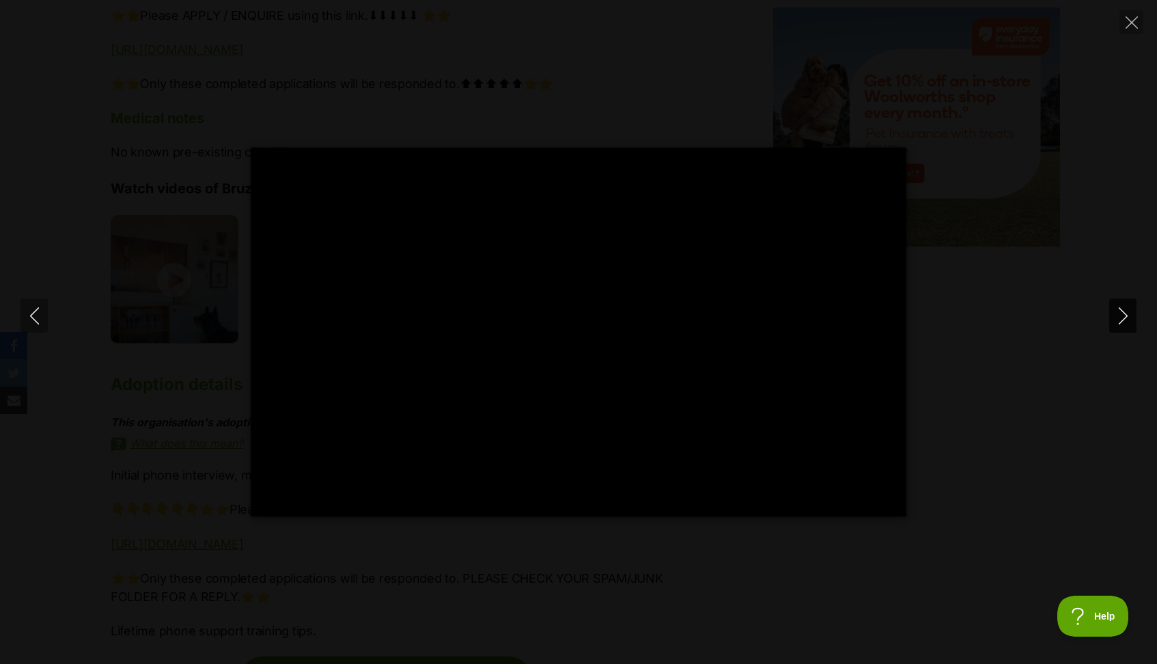
type input "100"
click at [1113, 316] on button "Next" at bounding box center [1122, 315] width 27 height 34
type input "100"
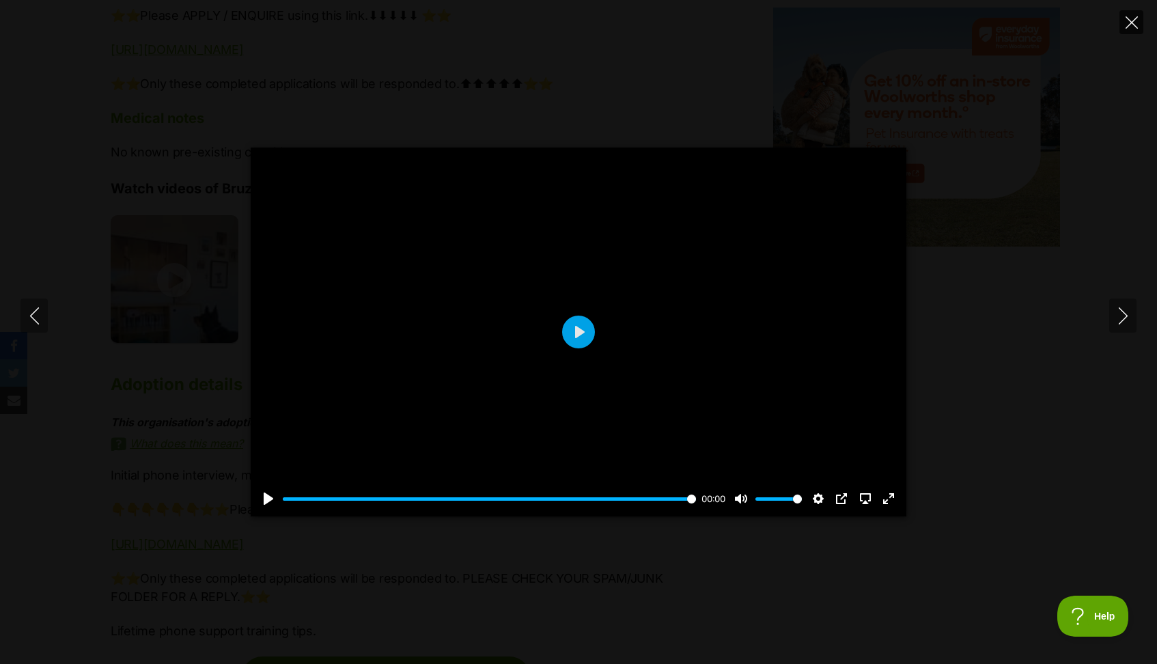
click at [1136, 25] on icon "Close" at bounding box center [1131, 22] width 12 height 12
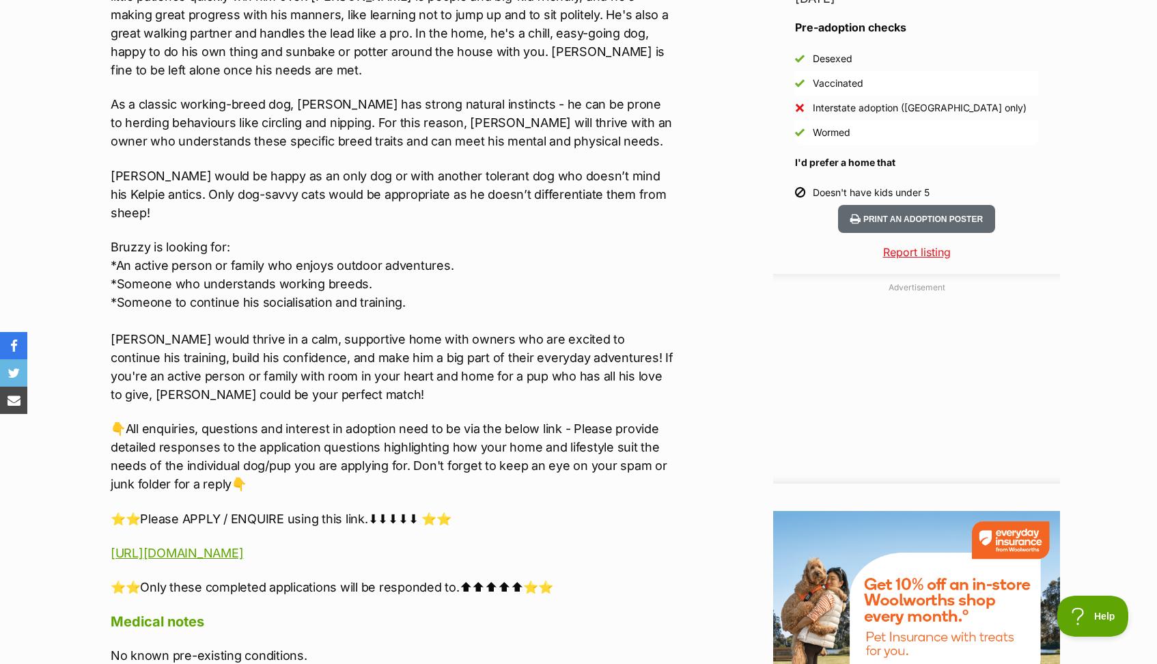
scroll to position [1228, 0]
drag, startPoint x: 679, startPoint y: 33, endPoint x: 373, endPoint y: 31, distance: 305.9
click at [373, 31] on div "Advertisement Adoption information I've been adopted! This pet is no longer ava…" at bounding box center [578, 525] width 963 height 2000
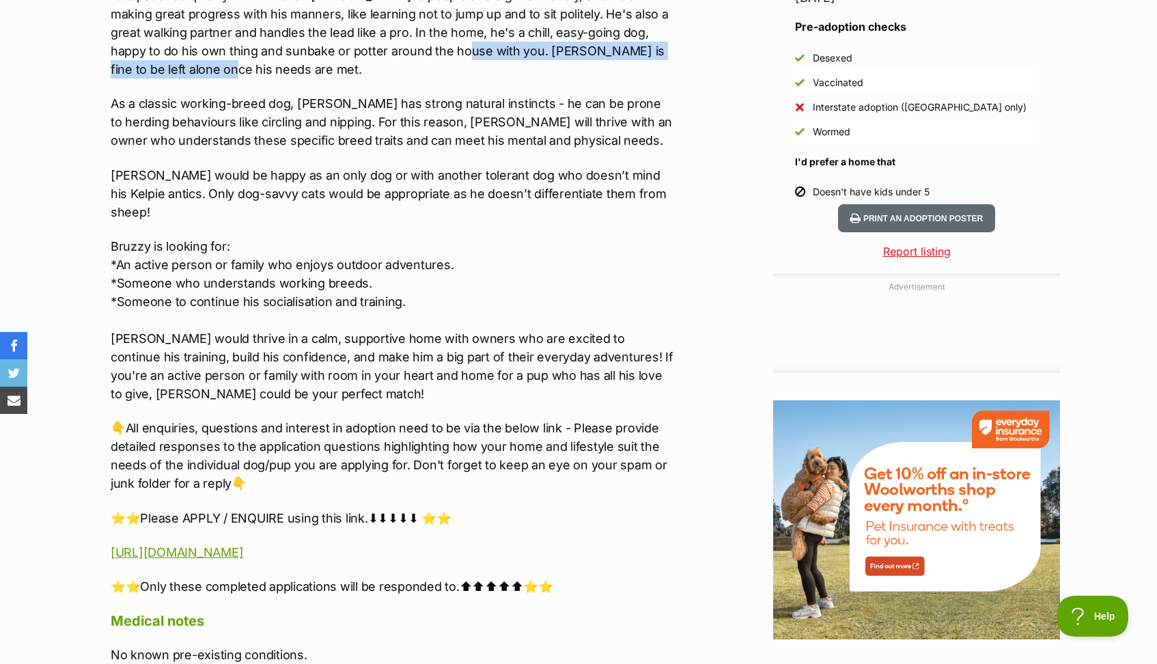
scroll to position [0, 0]
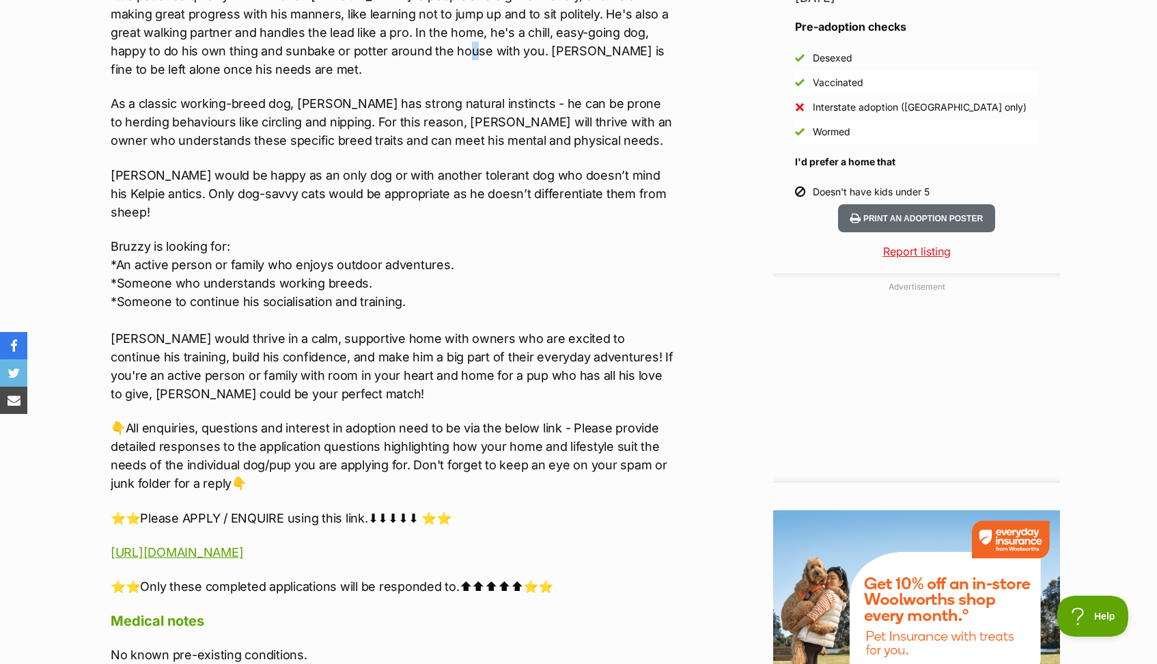
click at [373, 30] on p "Bruzzy is a total smooch who thrives on human affection - he'll stand beside yo…" at bounding box center [393, 13] width 564 height 129
drag, startPoint x: 371, startPoint y: 31, endPoint x: 677, endPoint y: 32, distance: 306.6
click at [677, 32] on div "Advertisement Adoption information I've been adopted! This pet is no longer ava…" at bounding box center [578, 525] width 963 height 2000
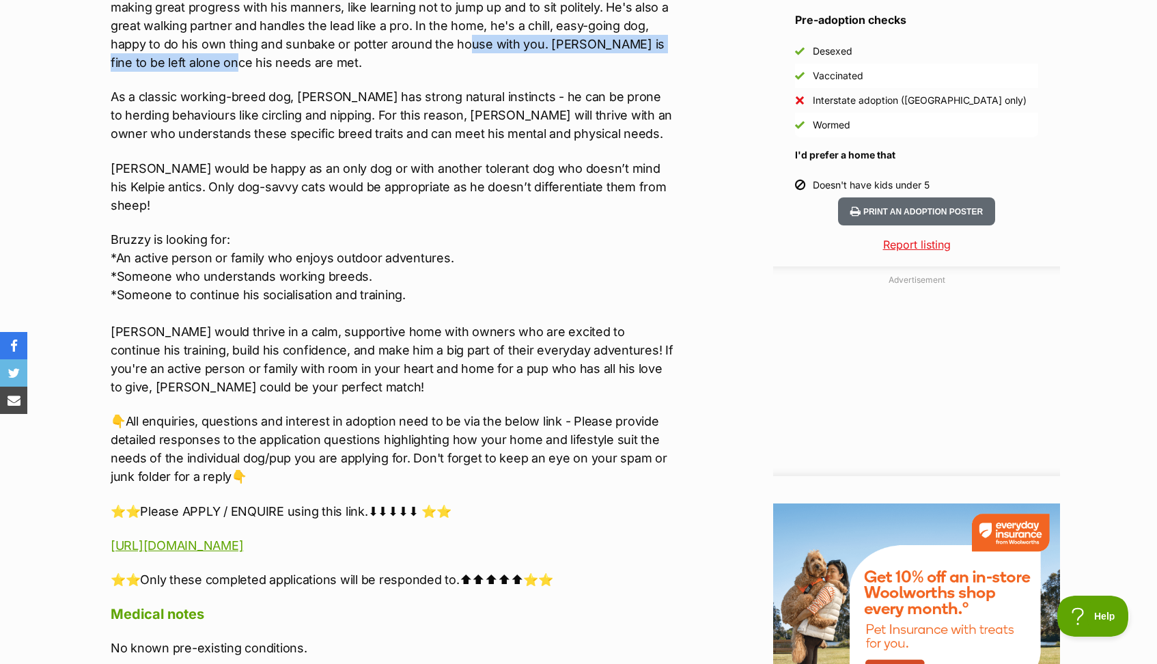
scroll to position [1220, 0]
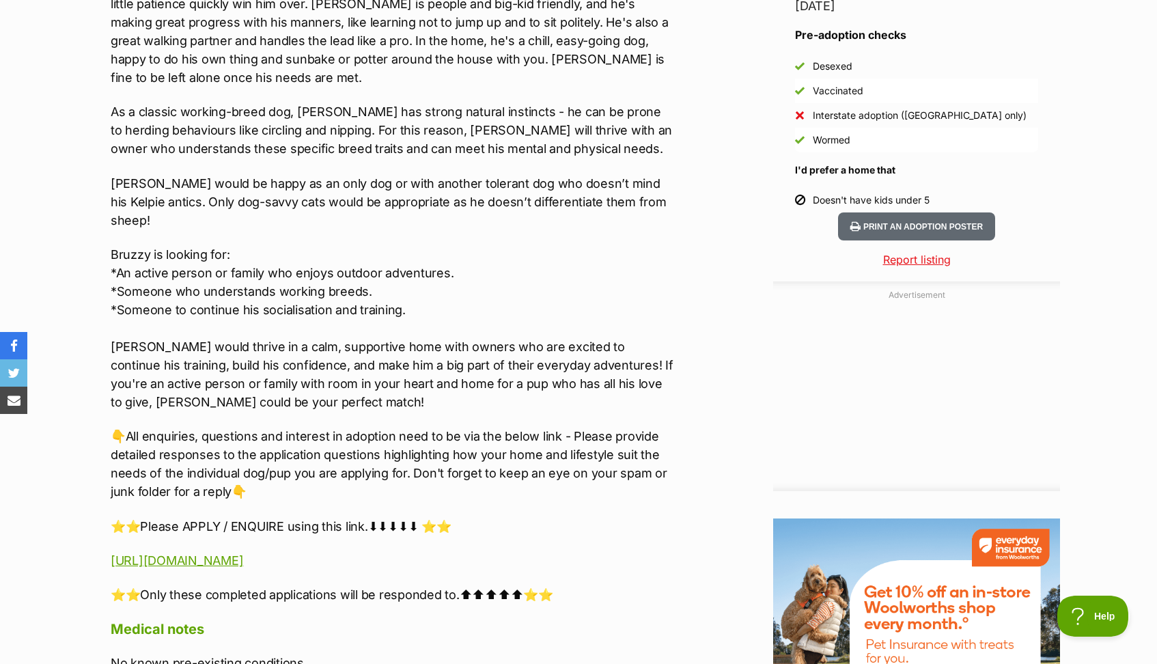
click at [449, 102] on p "As a classic working-breed dog, Bruzzy has strong natural instincts - he can be…" at bounding box center [393, 129] width 564 height 55
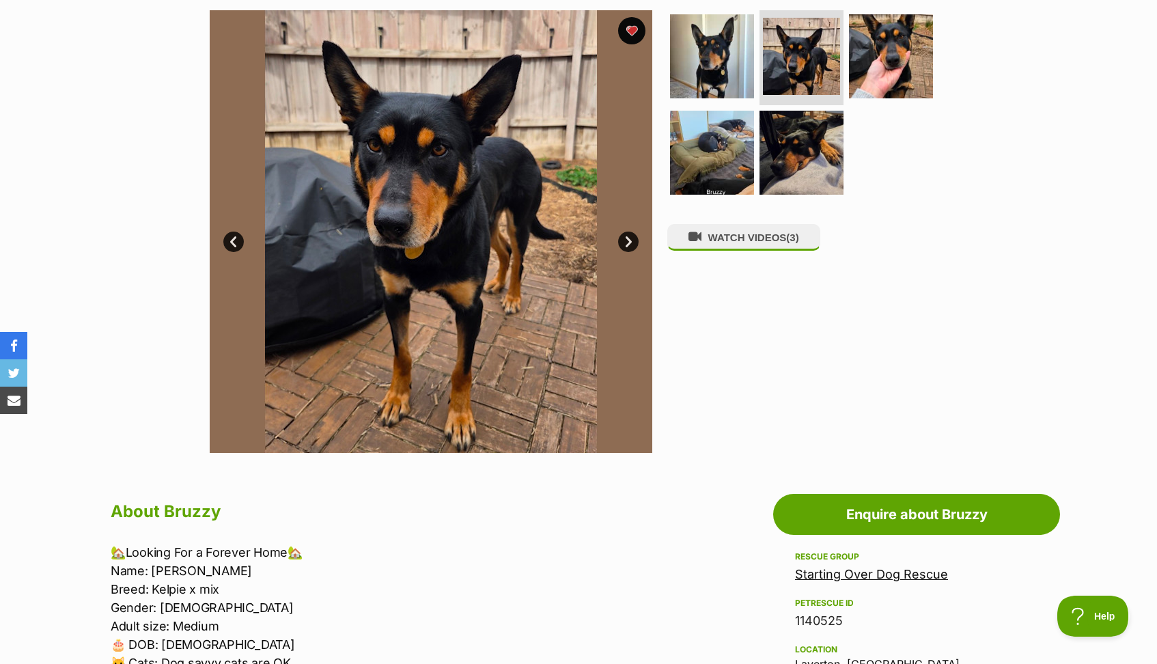
scroll to position [275, 0]
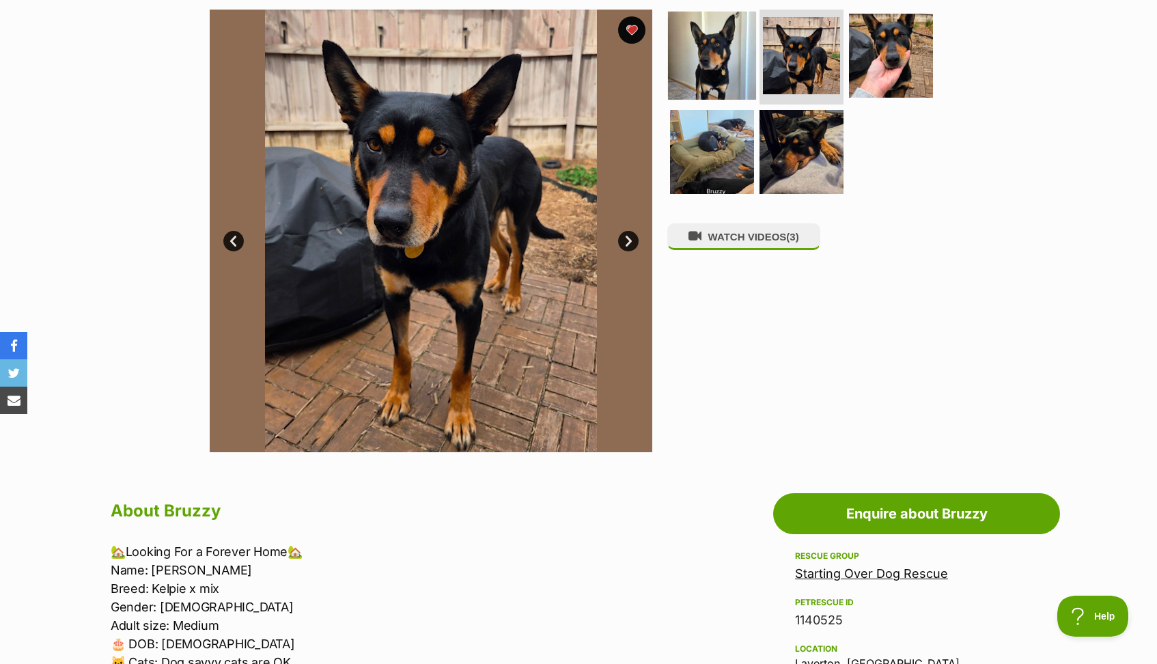
click at [726, 64] on img at bounding box center [712, 55] width 88 height 88
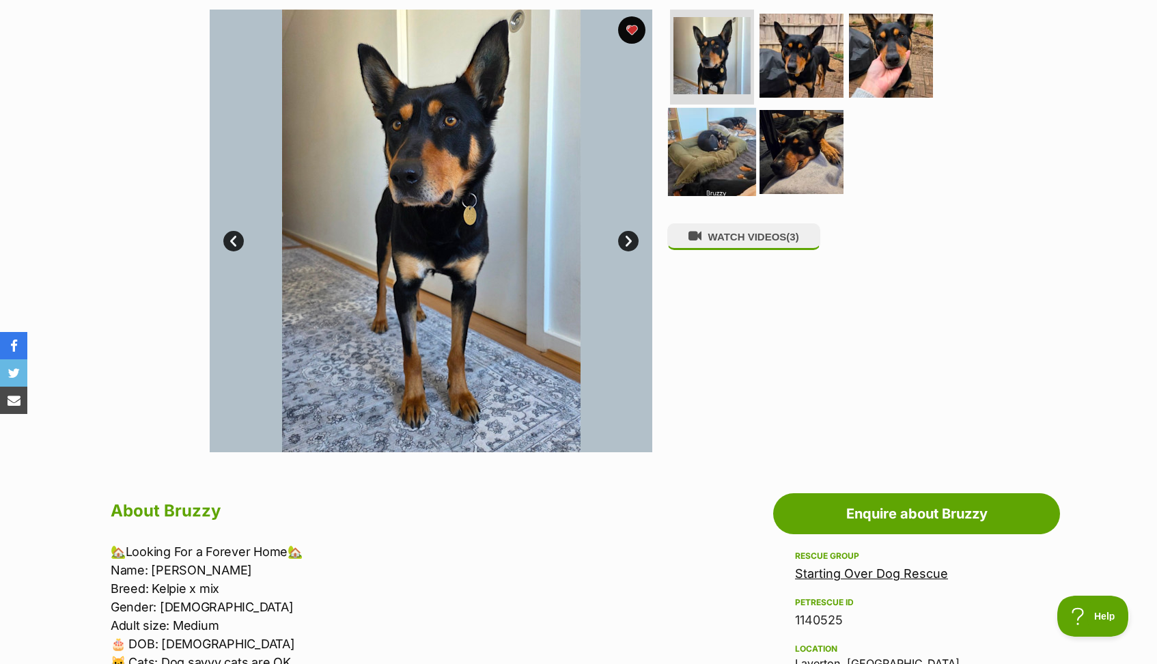
click at [710, 134] on img at bounding box center [712, 152] width 88 height 88
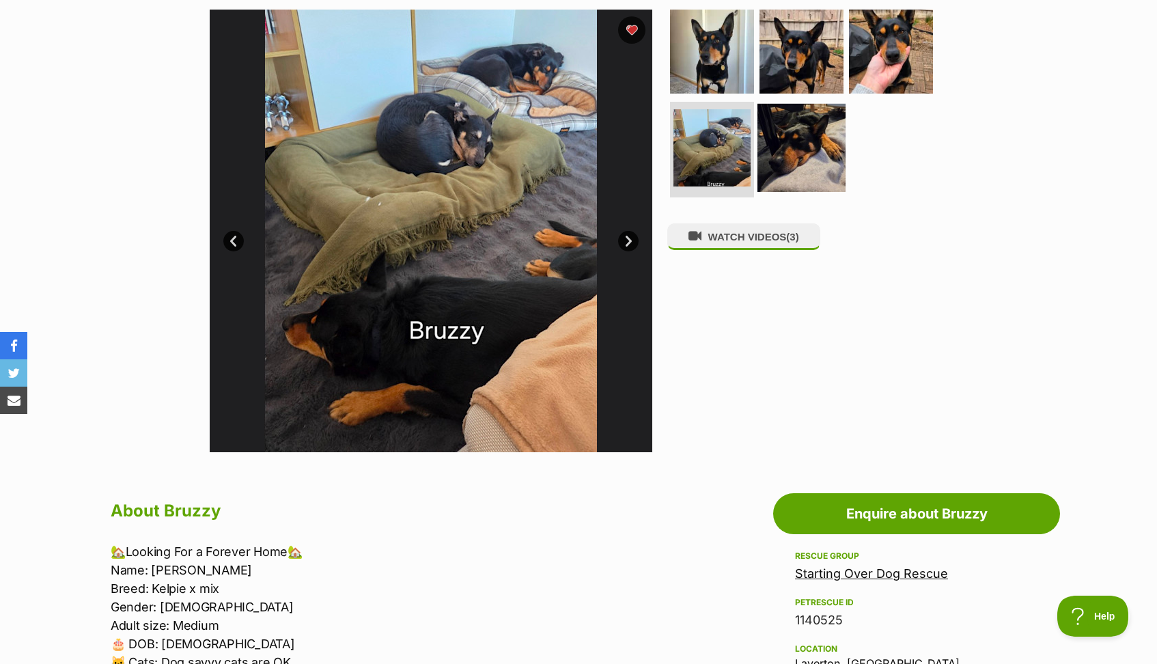
click at [804, 161] on img at bounding box center [801, 148] width 88 height 88
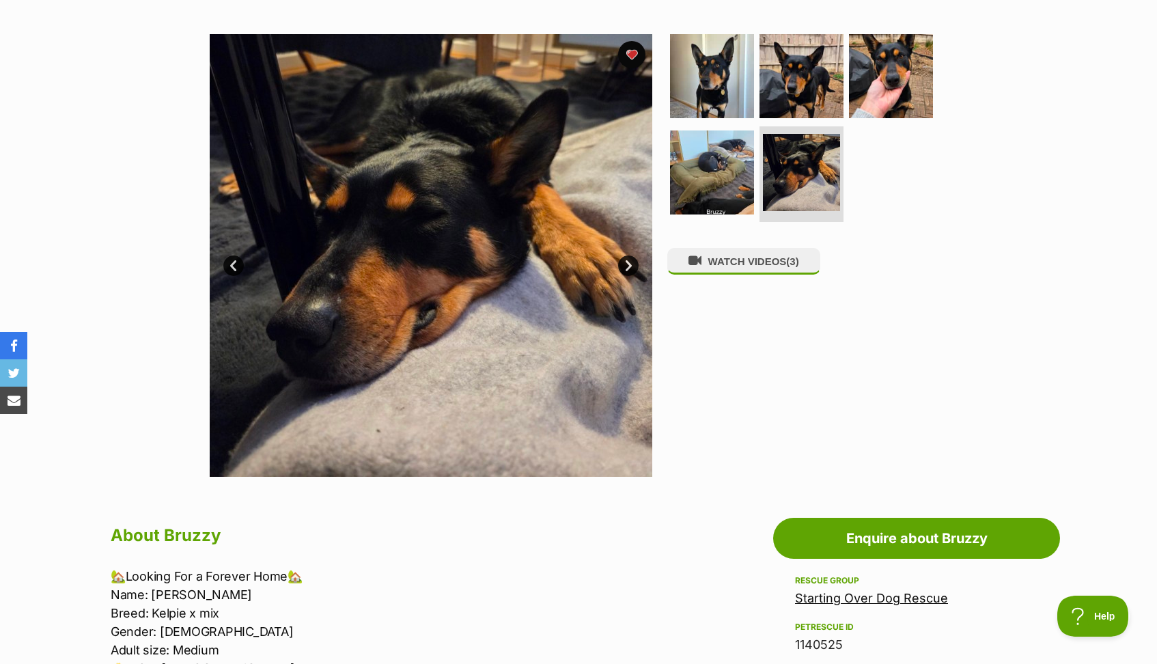
scroll to position [241, 0]
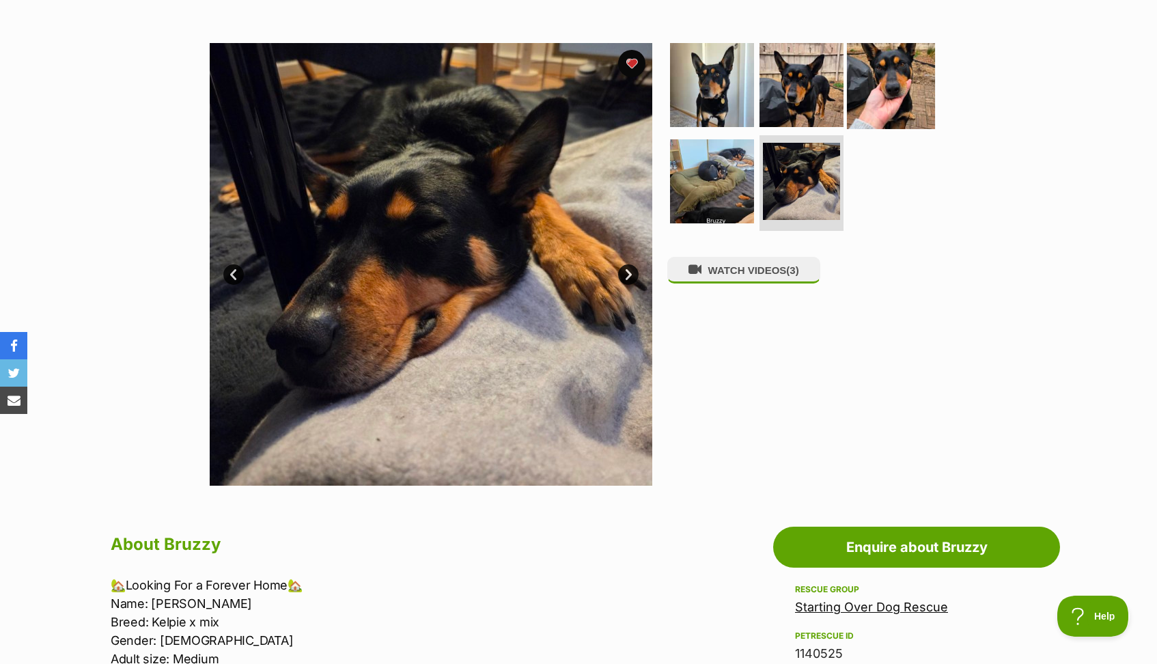
click at [870, 95] on img at bounding box center [891, 84] width 88 height 88
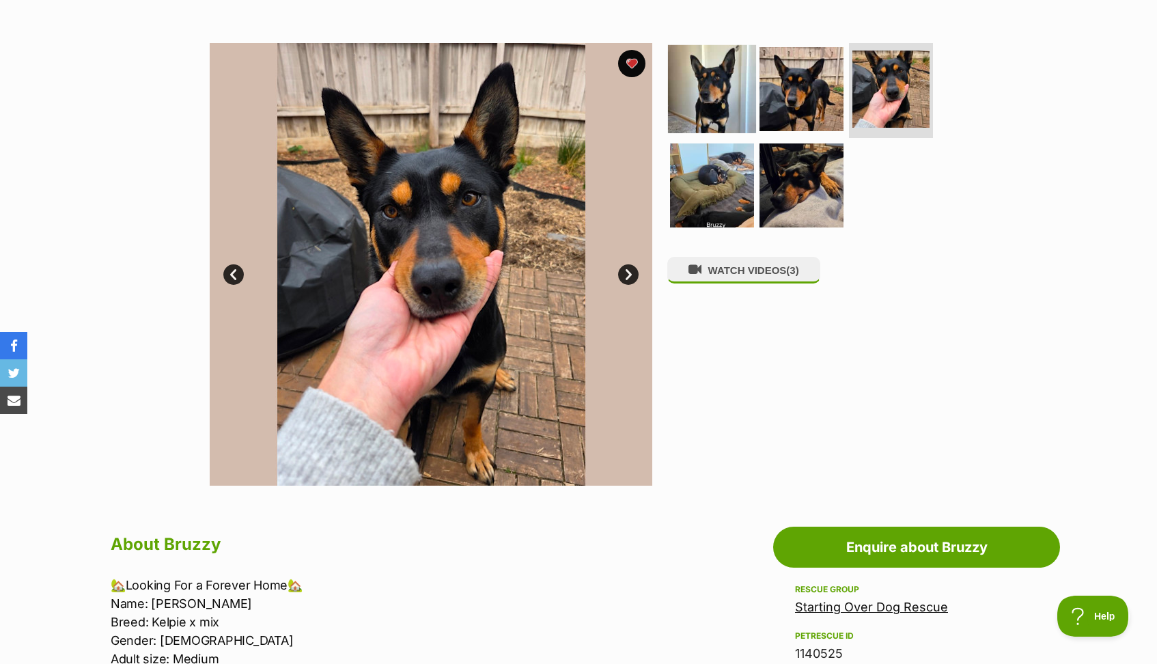
click at [707, 107] on img at bounding box center [712, 88] width 88 height 88
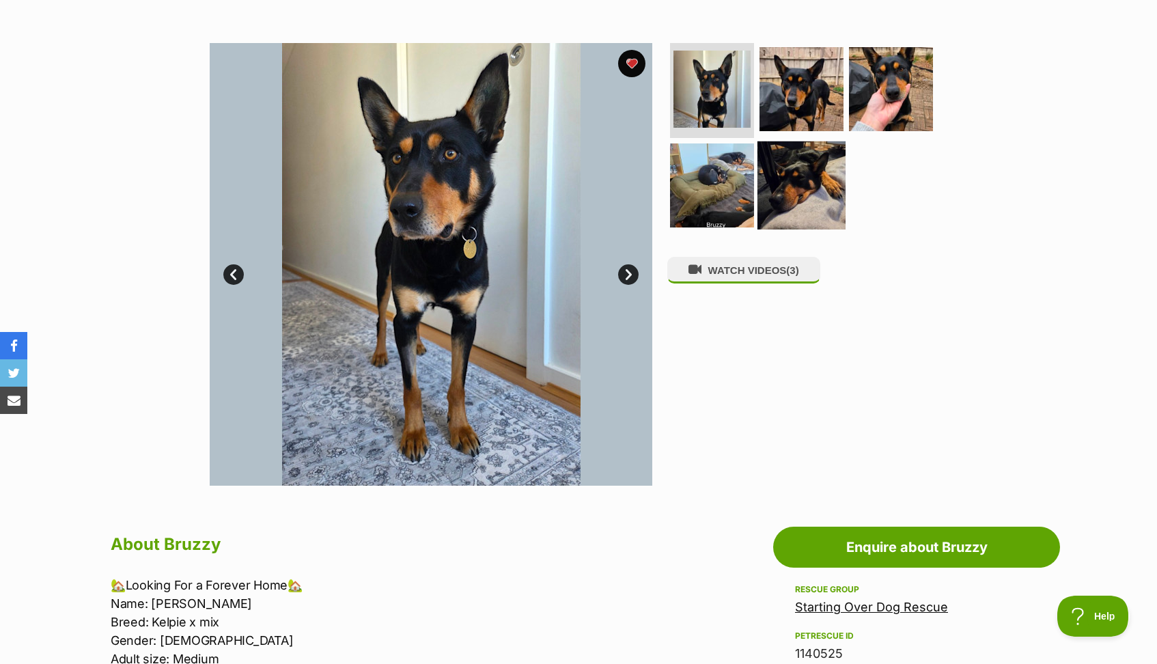
click at [779, 191] on img at bounding box center [801, 185] width 88 height 88
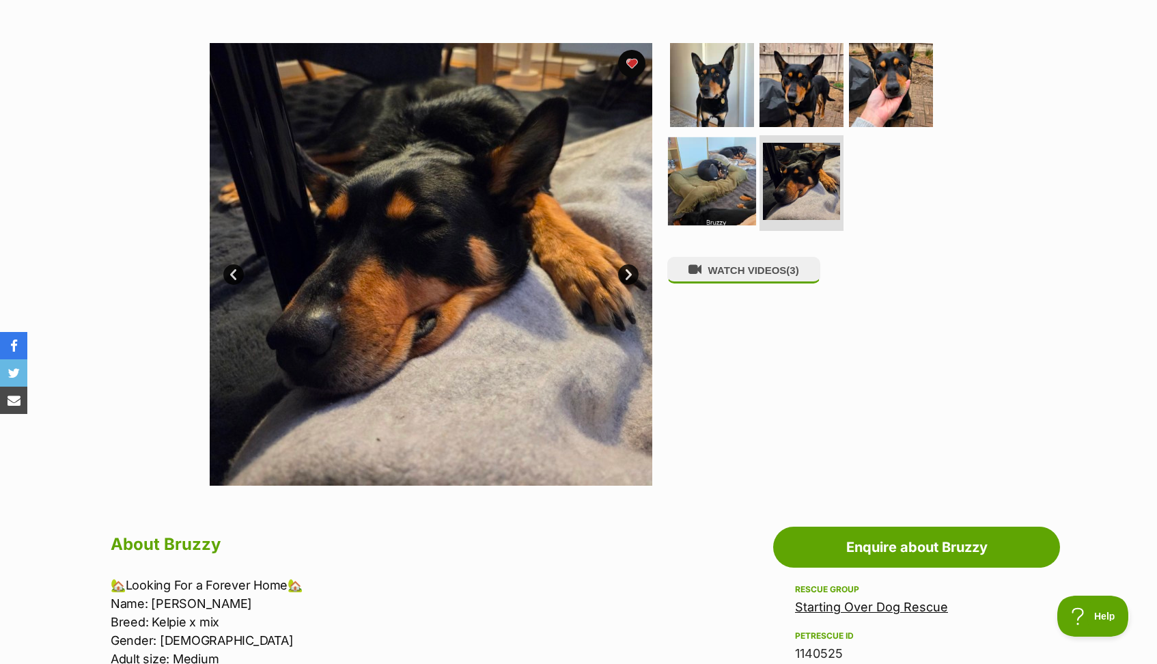
click at [722, 187] on img at bounding box center [712, 181] width 88 height 88
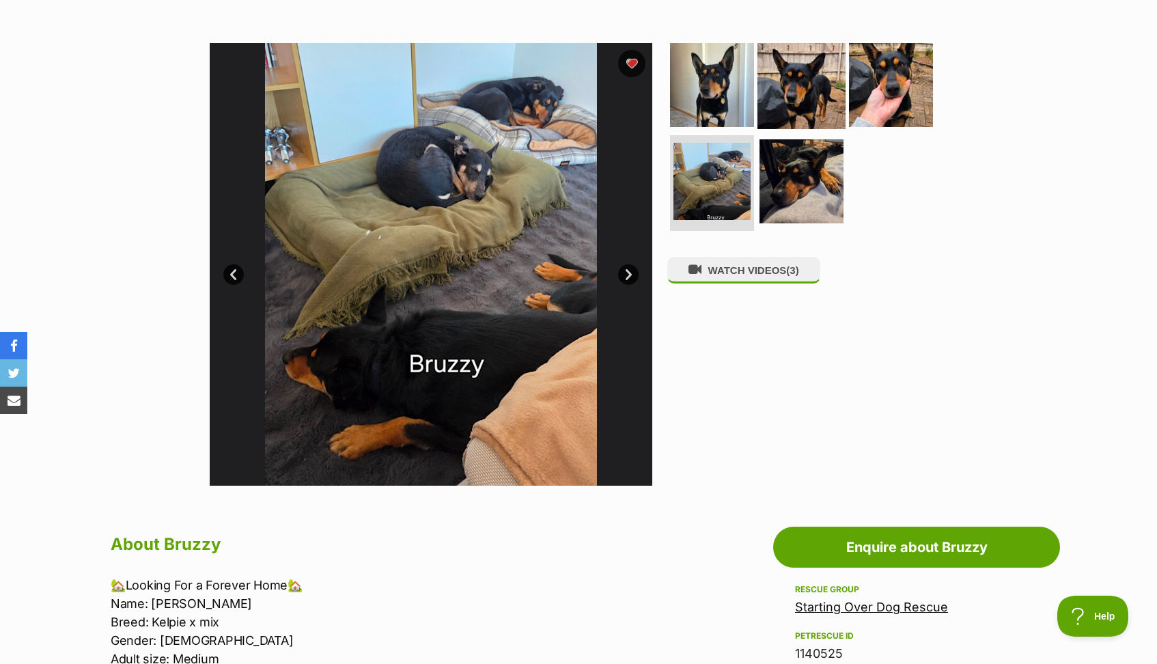
click at [796, 93] on img at bounding box center [801, 84] width 88 height 88
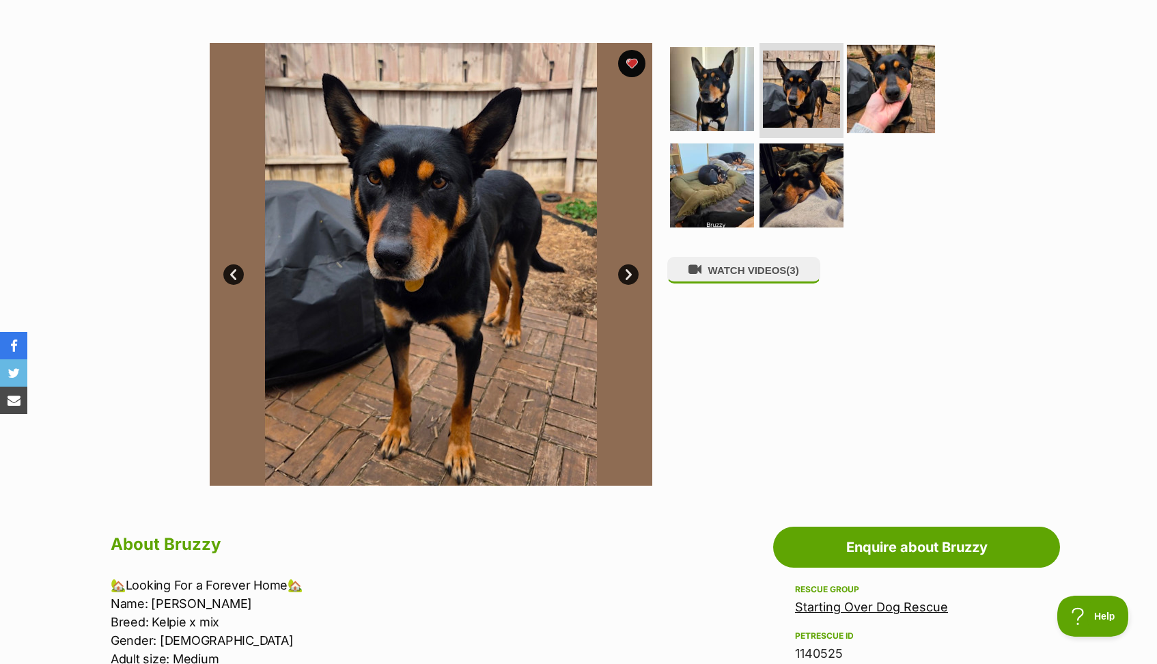
click at [880, 90] on img at bounding box center [891, 88] width 88 height 88
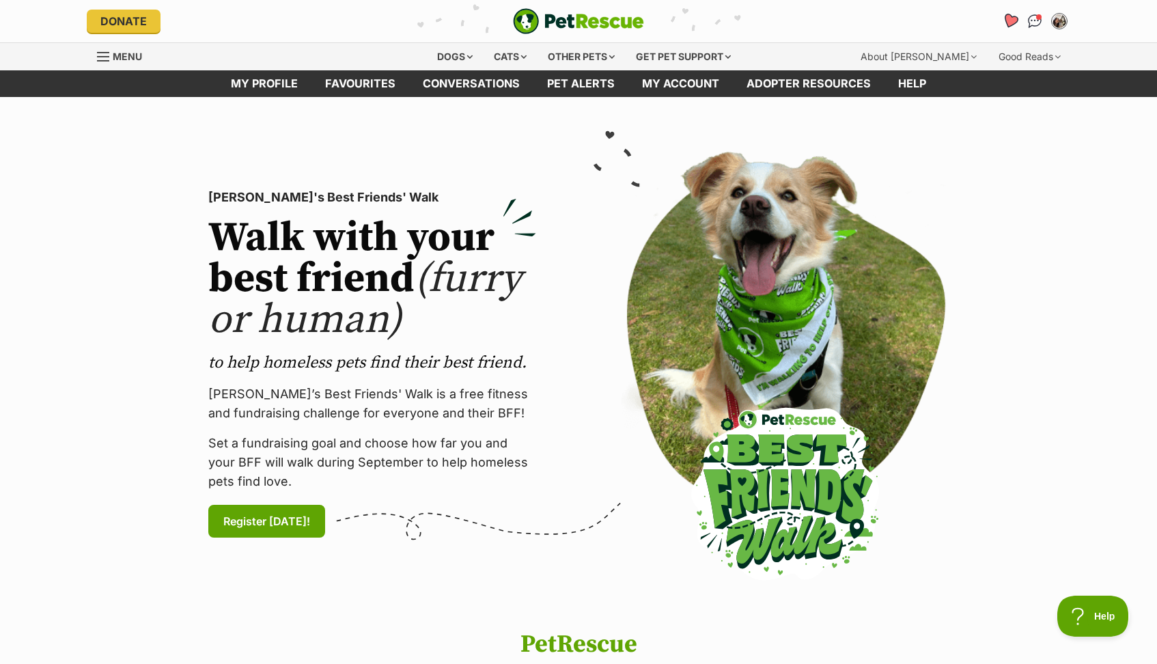
click at [1007, 20] on icon "Favourites" at bounding box center [1010, 21] width 16 height 16
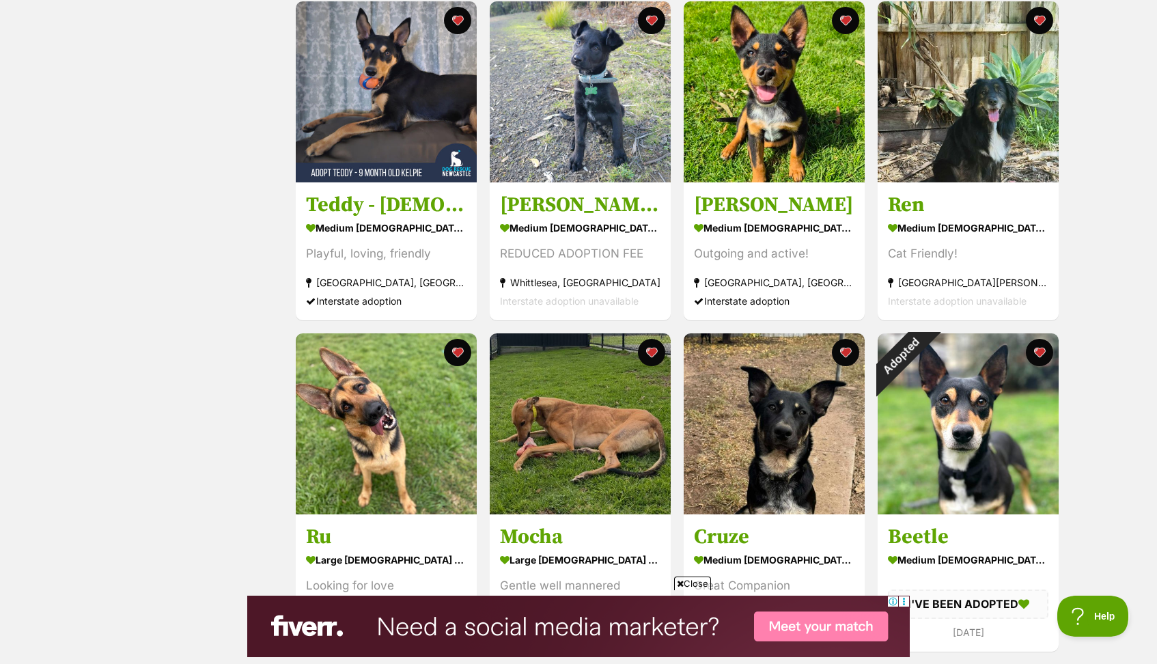
scroll to position [611, 0]
click at [687, 581] on span "Close" at bounding box center [692, 583] width 37 height 14
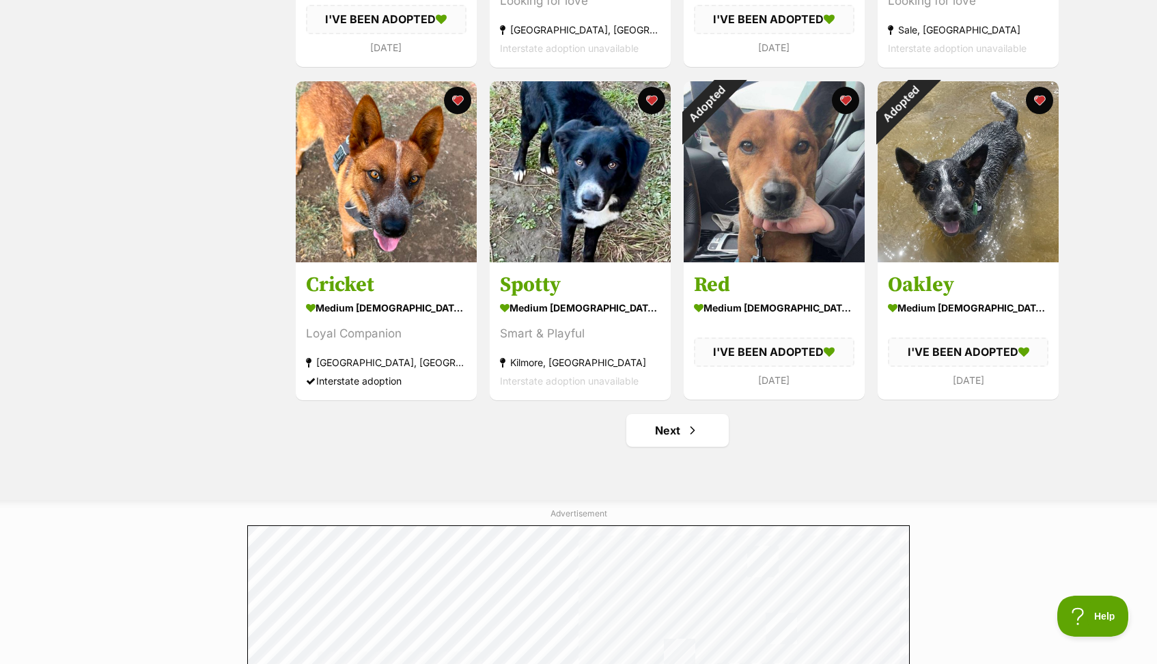
scroll to position [1526, 0]
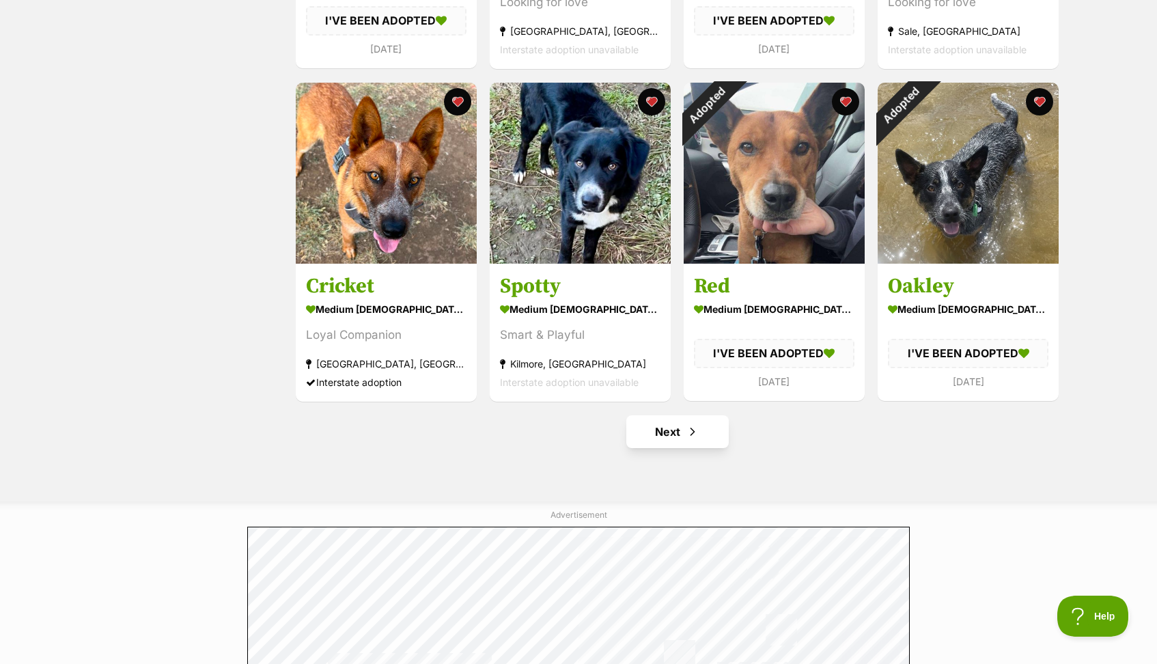
click at [692, 430] on span "Next page" at bounding box center [693, 431] width 14 height 16
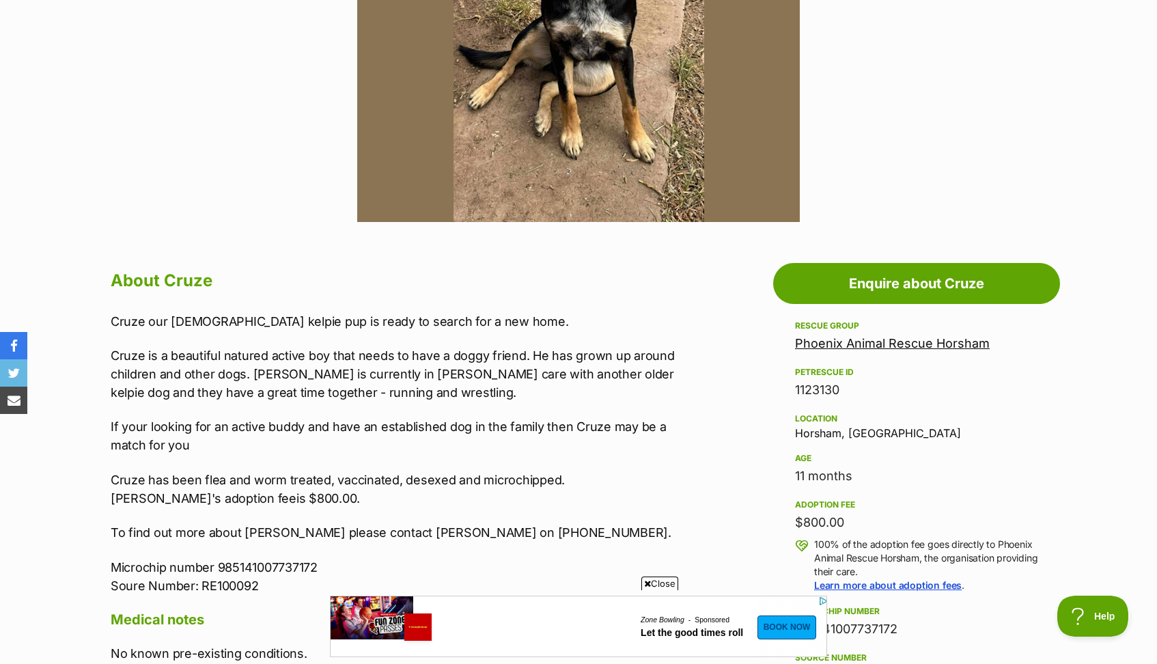
scroll to position [505, 0]
click at [660, 580] on span "Close" at bounding box center [659, 583] width 37 height 14
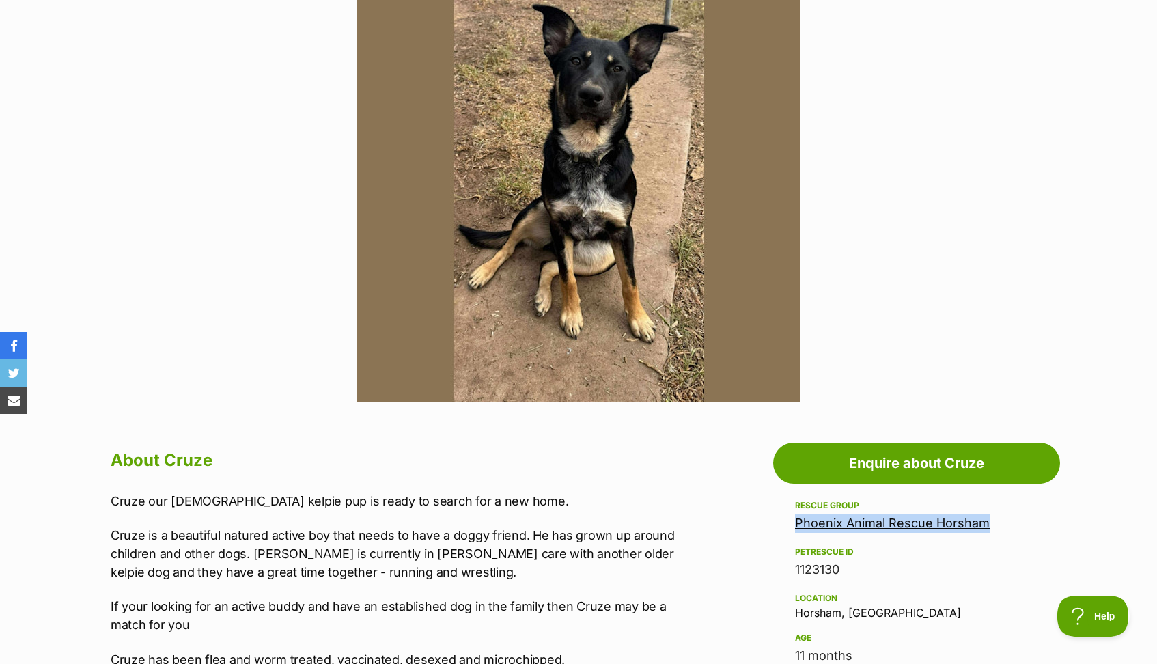
scroll to position [333, 0]
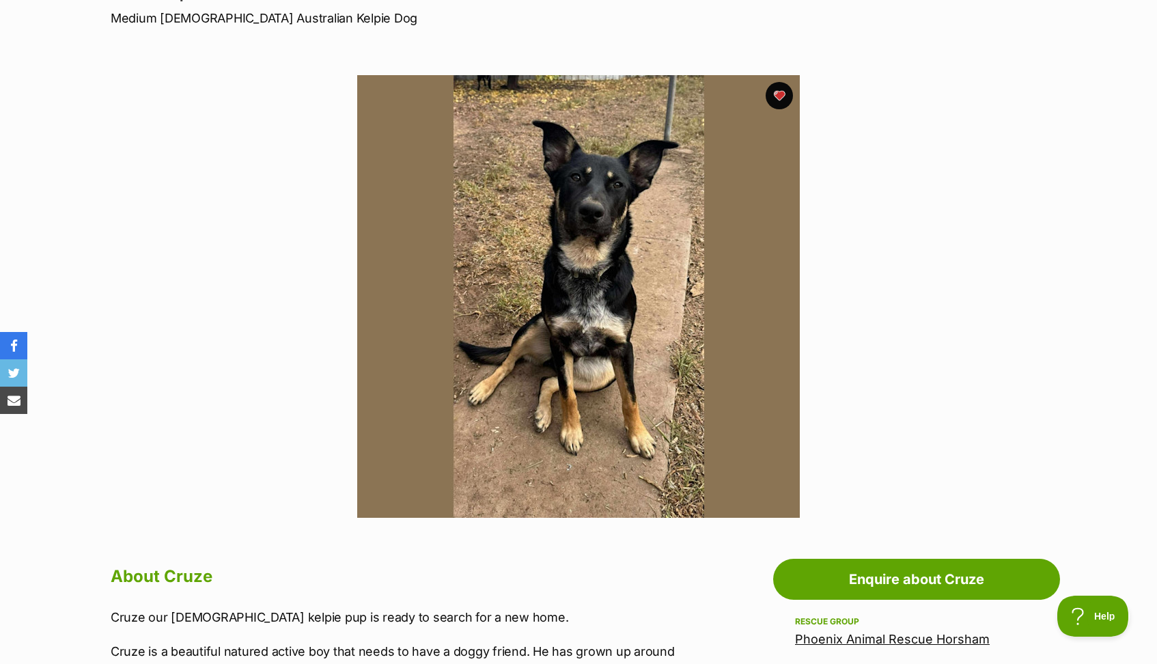
scroll to position [208, 0]
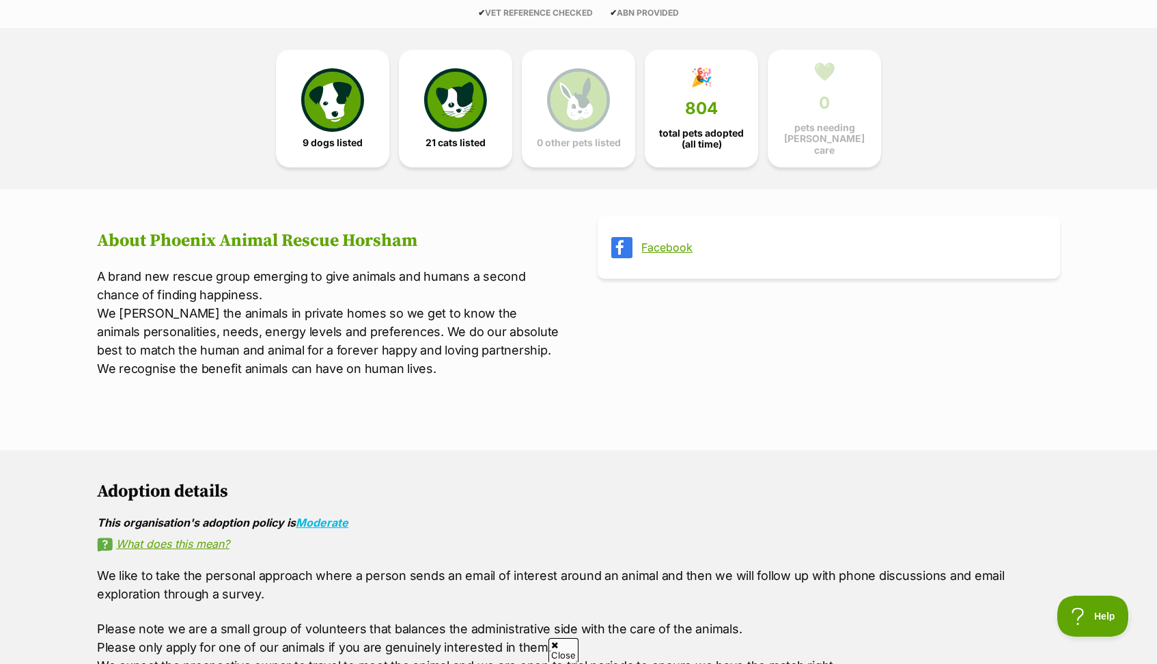
scroll to position [356, 0]
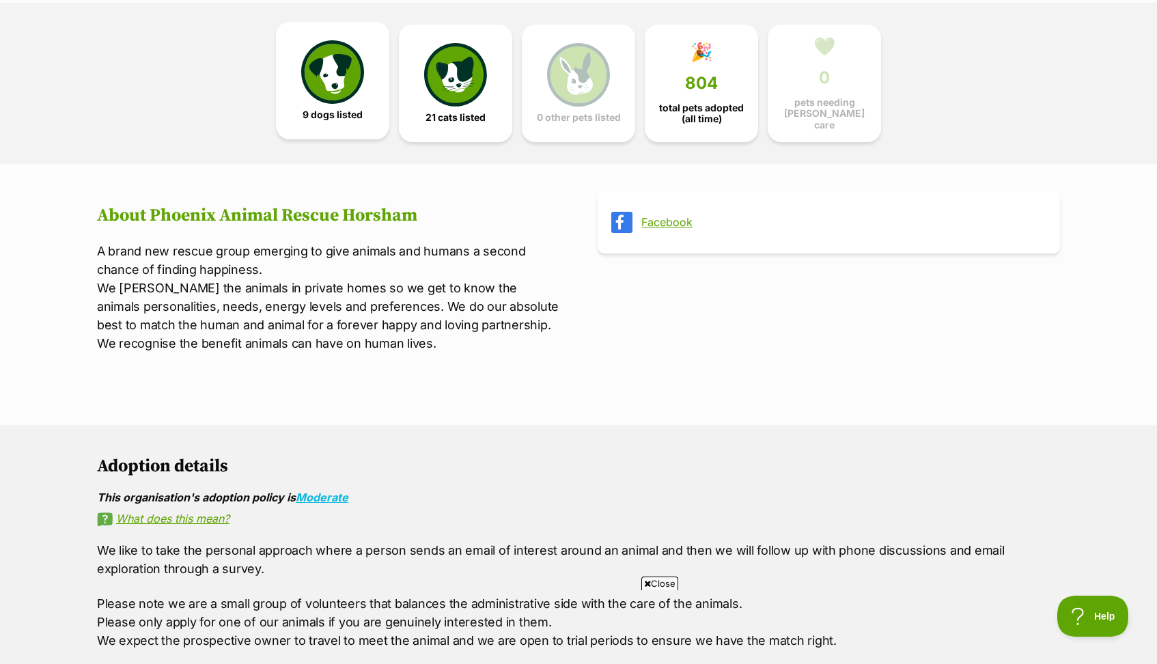
click at [346, 100] on img at bounding box center [332, 71] width 63 height 63
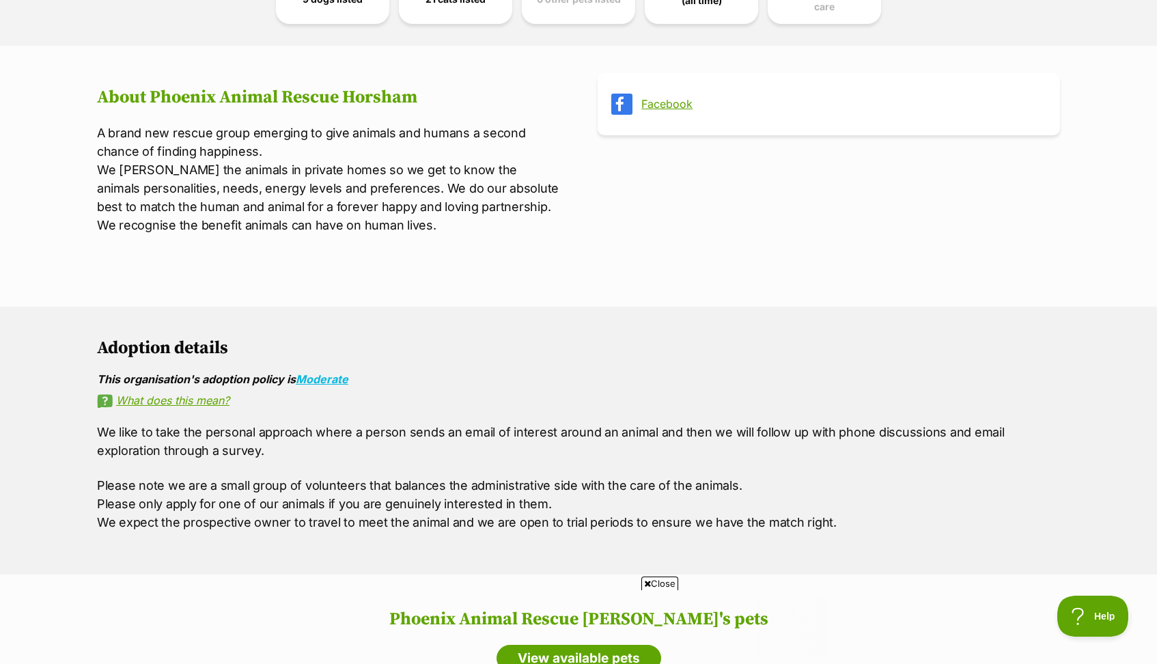
click at [656, 583] on span "Close" at bounding box center [659, 583] width 37 height 14
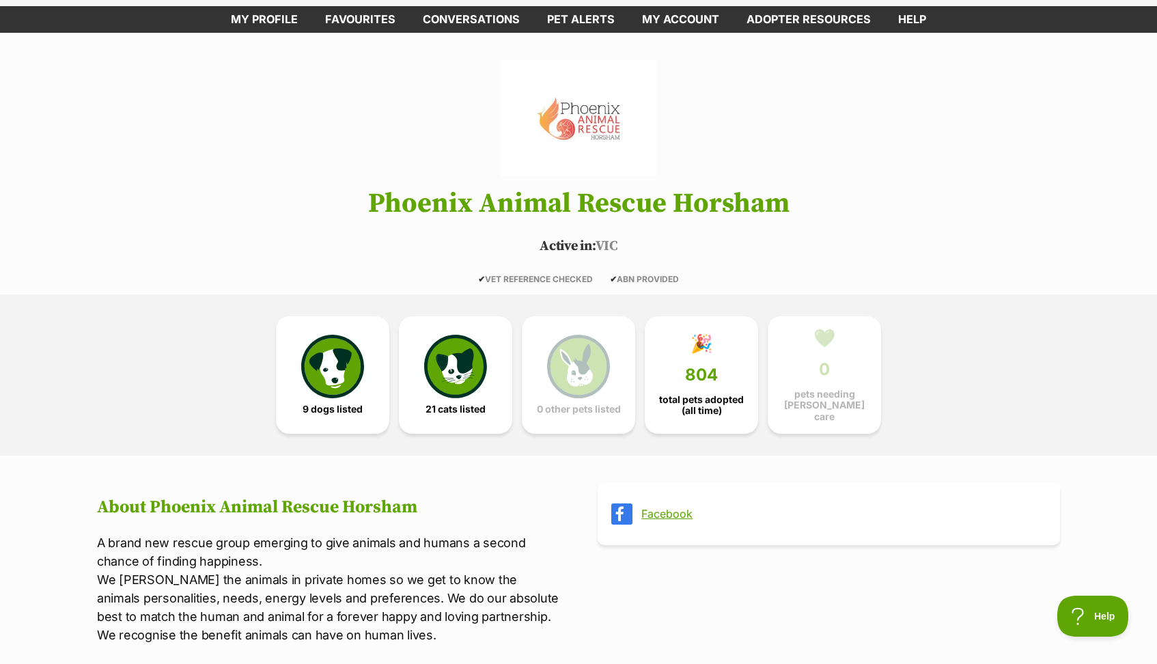
scroll to position [64, 0]
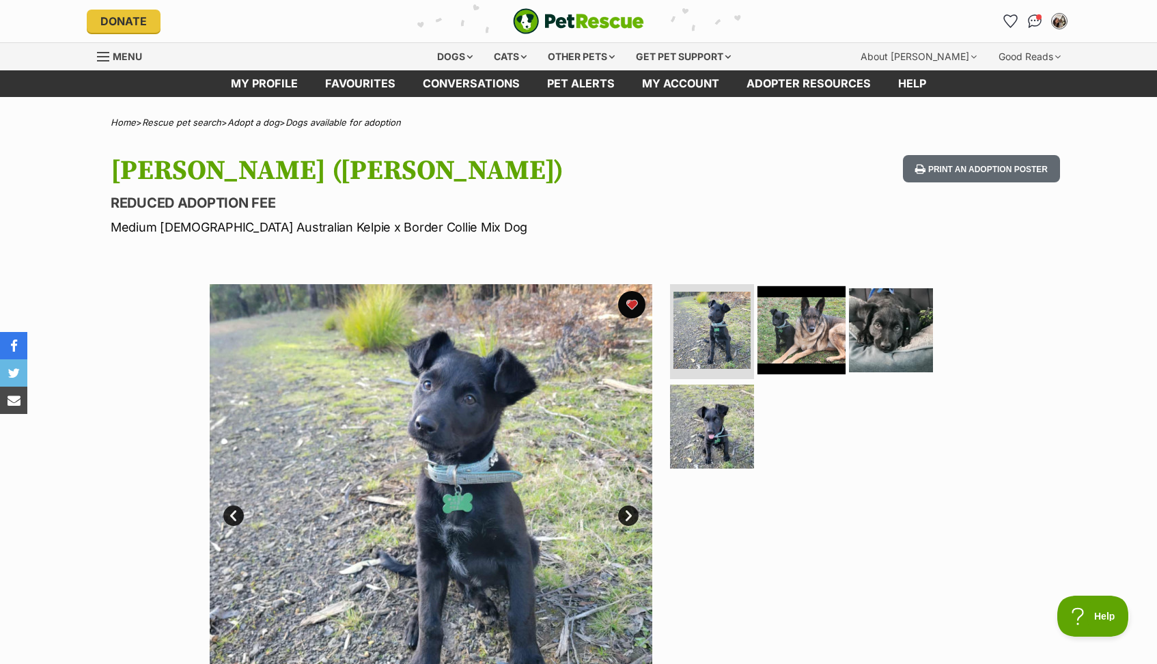
click at [806, 346] on img at bounding box center [801, 329] width 88 height 88
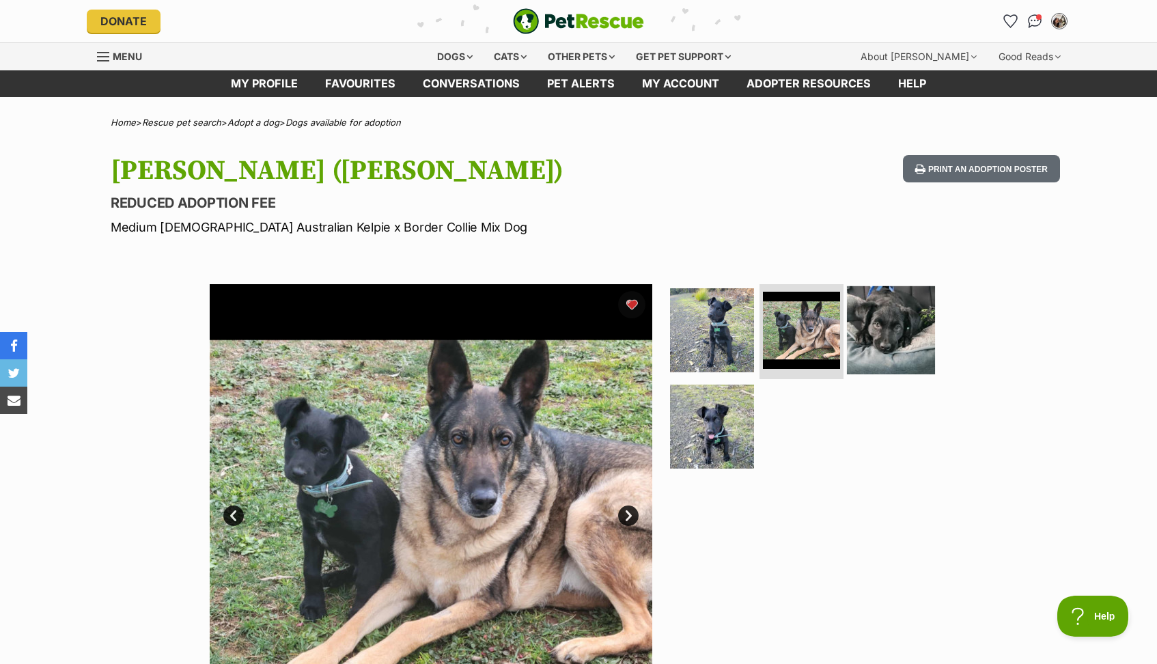
click at [902, 335] on img at bounding box center [891, 329] width 88 height 88
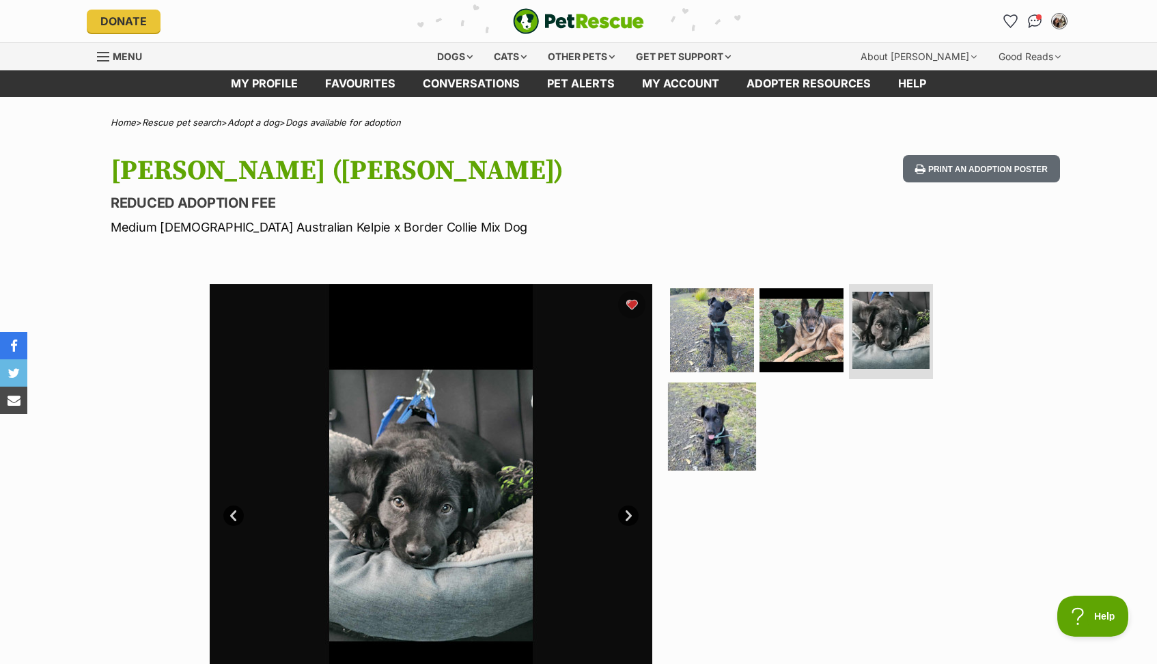
click at [723, 409] on img at bounding box center [712, 426] width 88 height 88
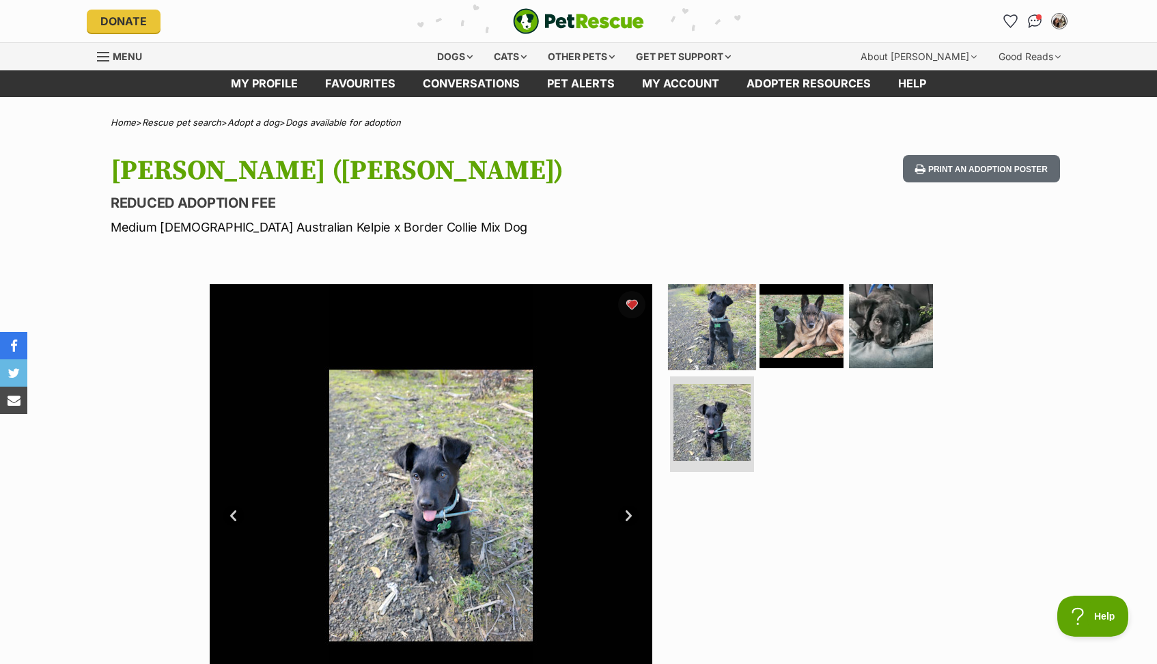
click at [719, 318] on img at bounding box center [712, 325] width 88 height 88
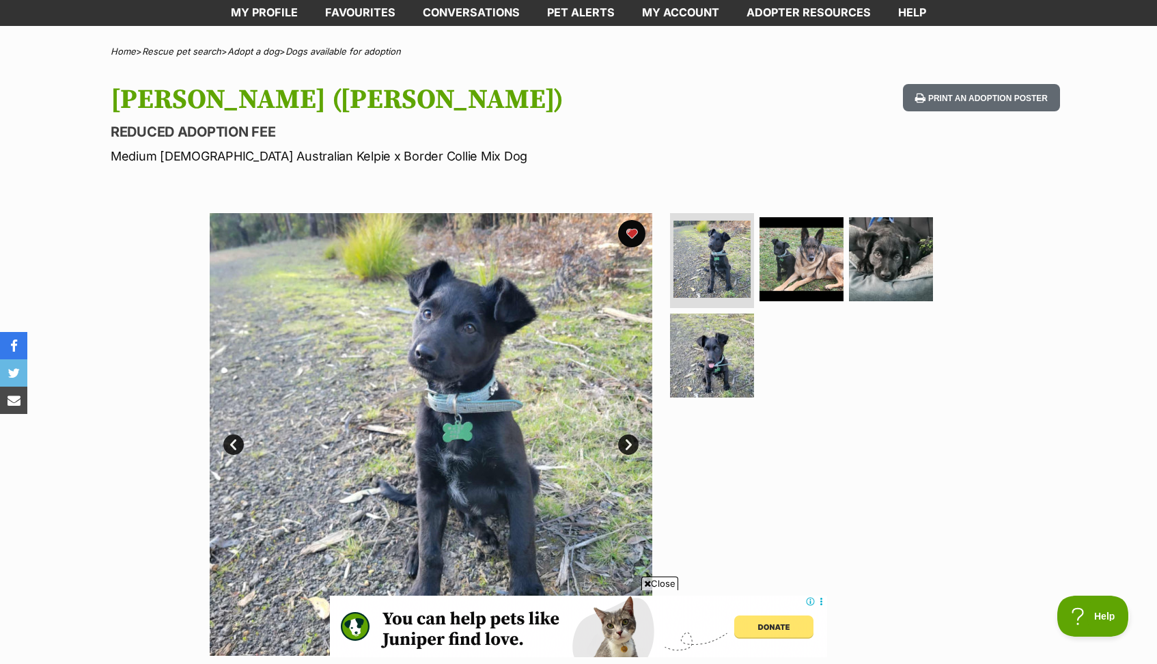
scroll to position [353, 0]
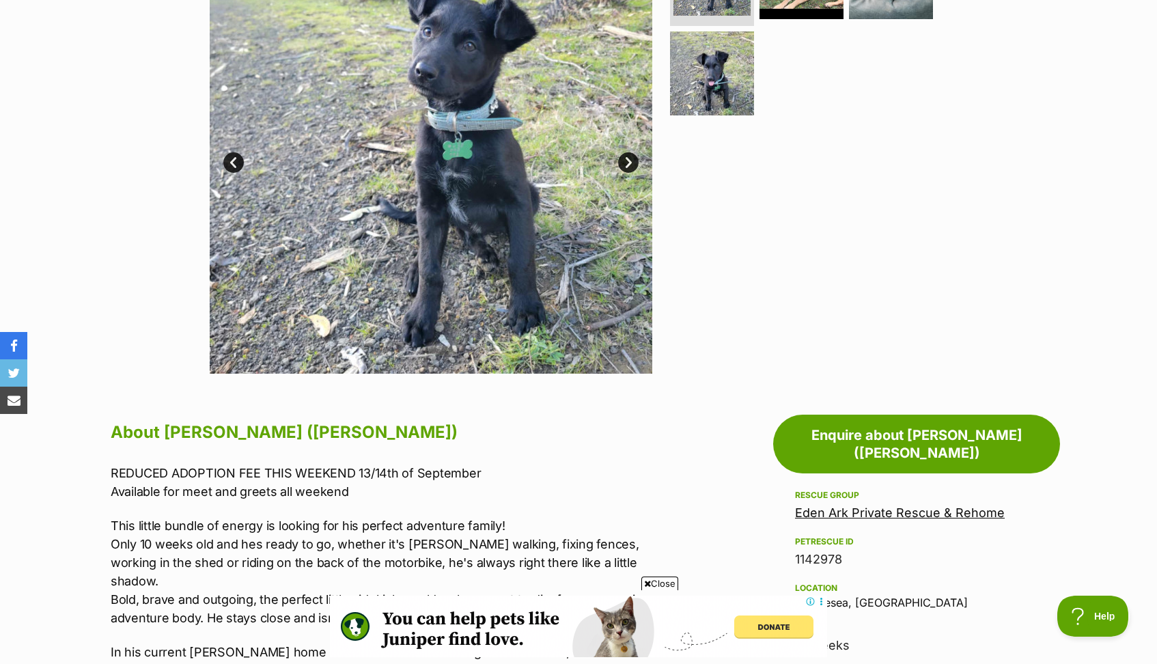
click at [662, 582] on span "Close" at bounding box center [659, 583] width 37 height 14
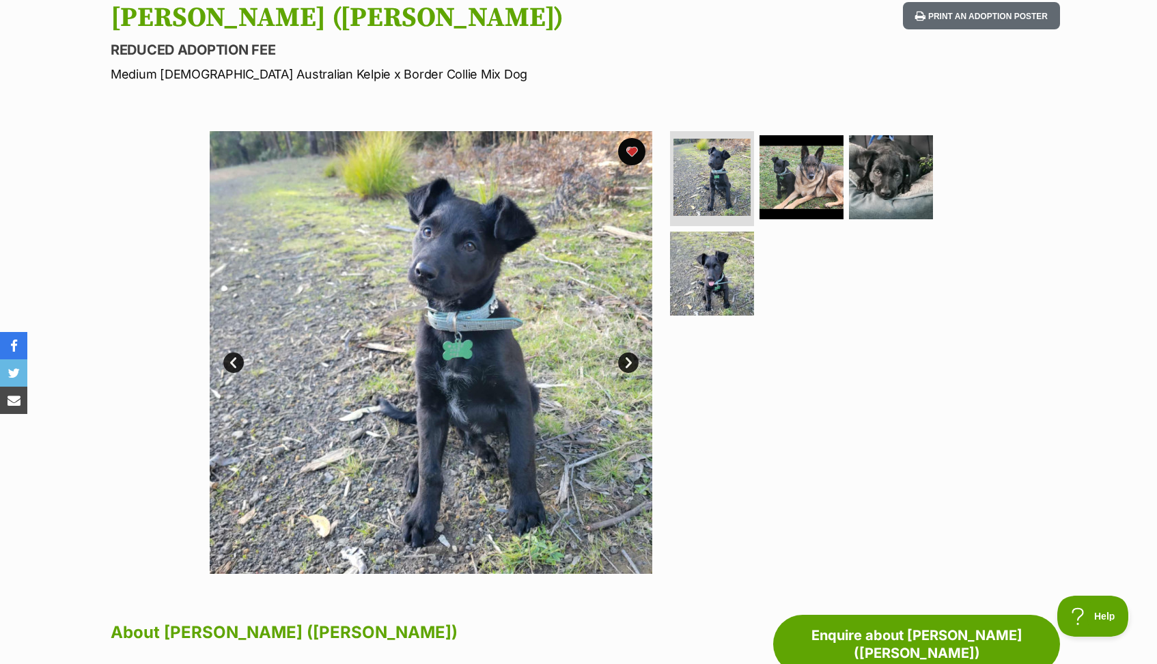
scroll to position [150, 0]
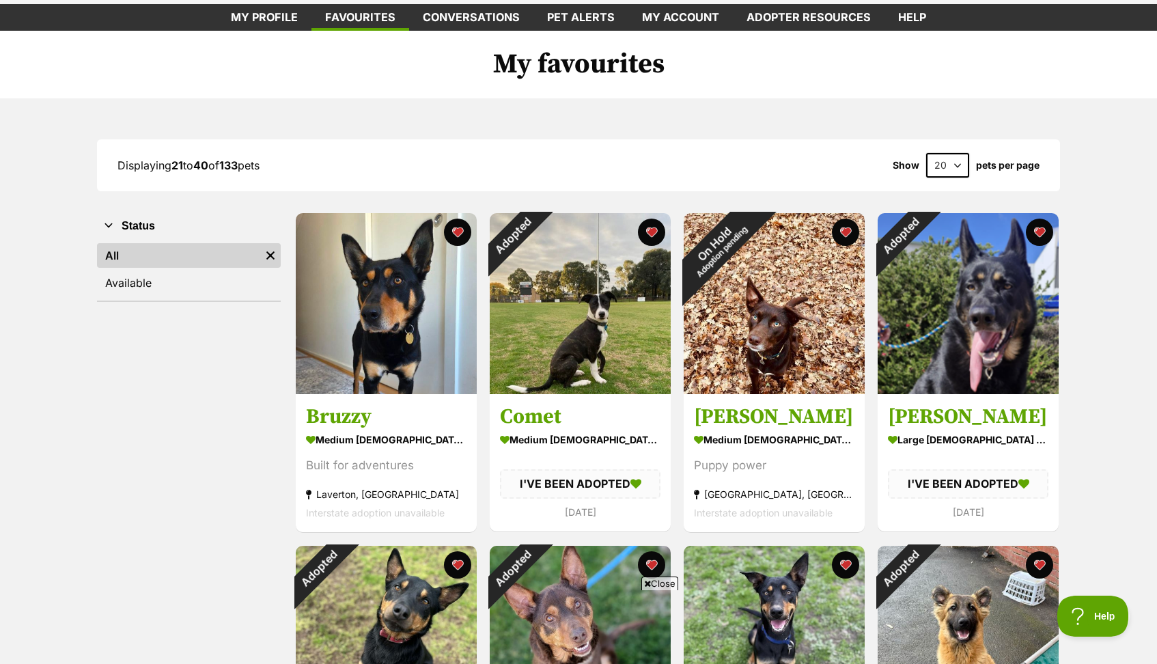
scroll to position [68, 0]
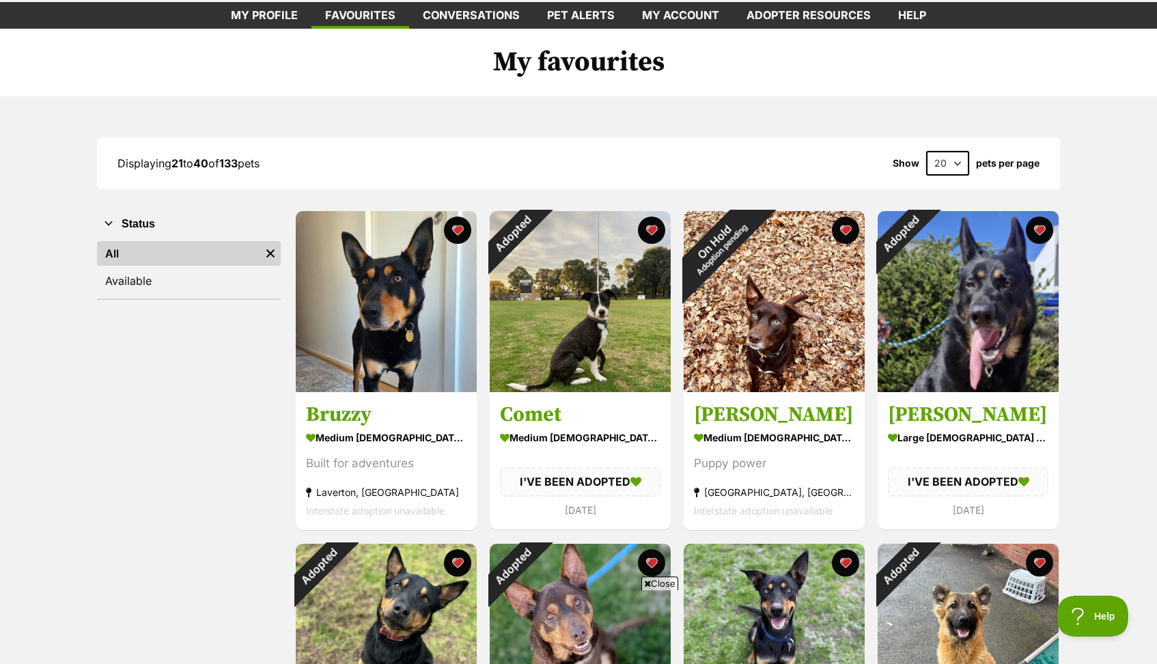
select select "60"
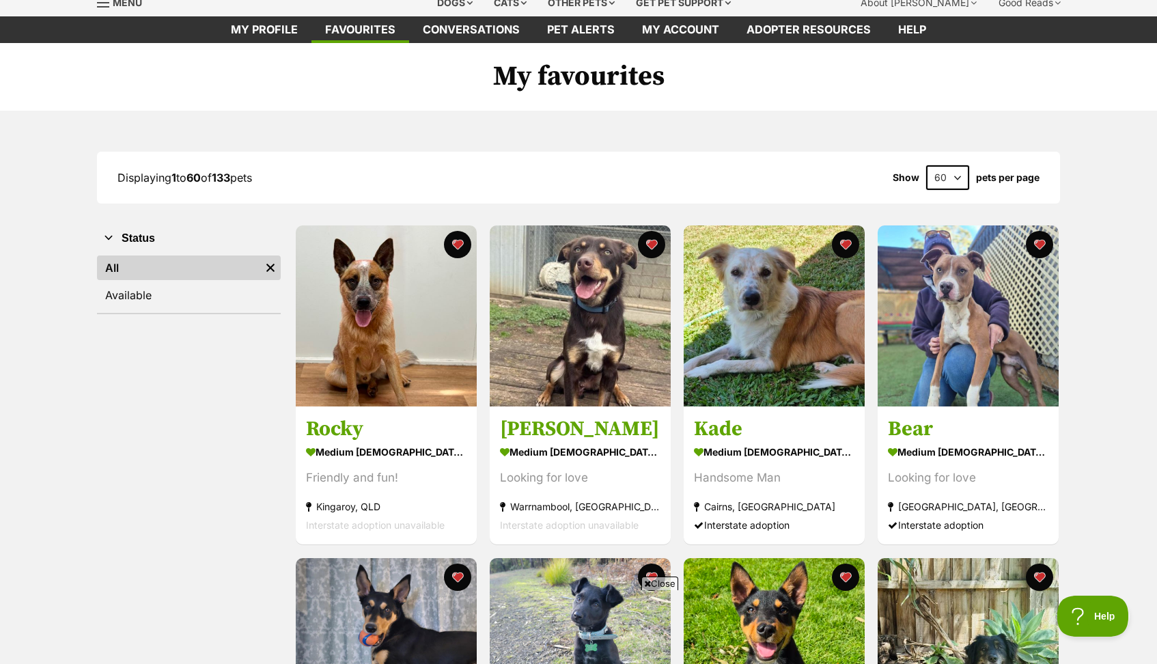
scroll to position [55, 0]
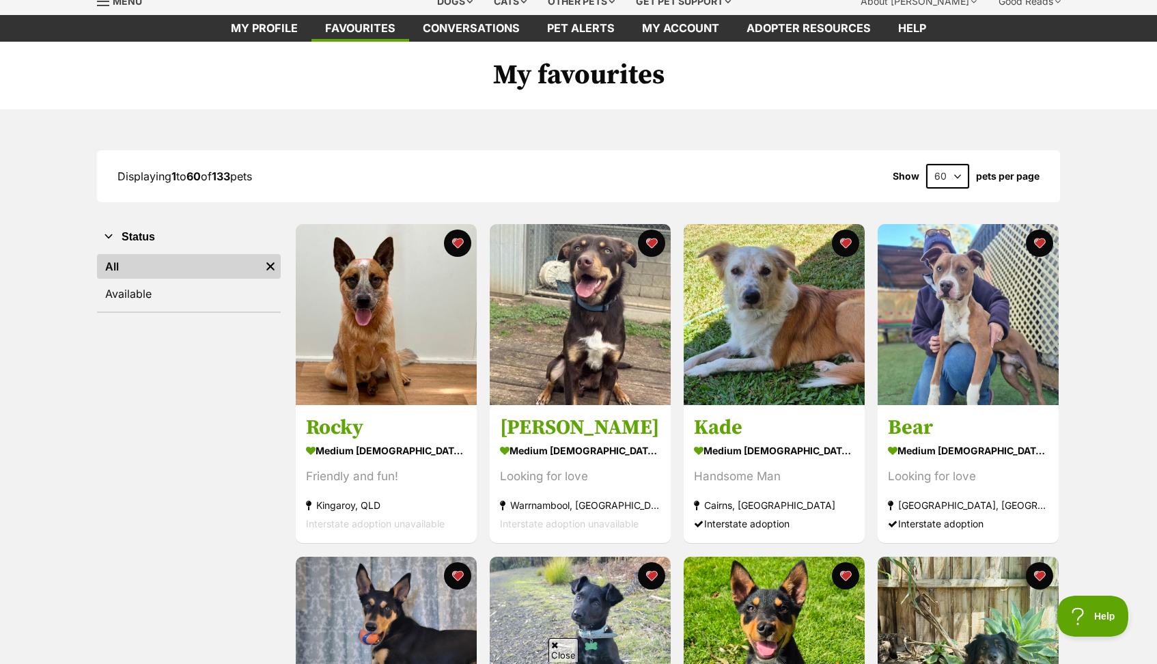
click at [650, 585] on button "favourite" at bounding box center [651, 575] width 27 height 27
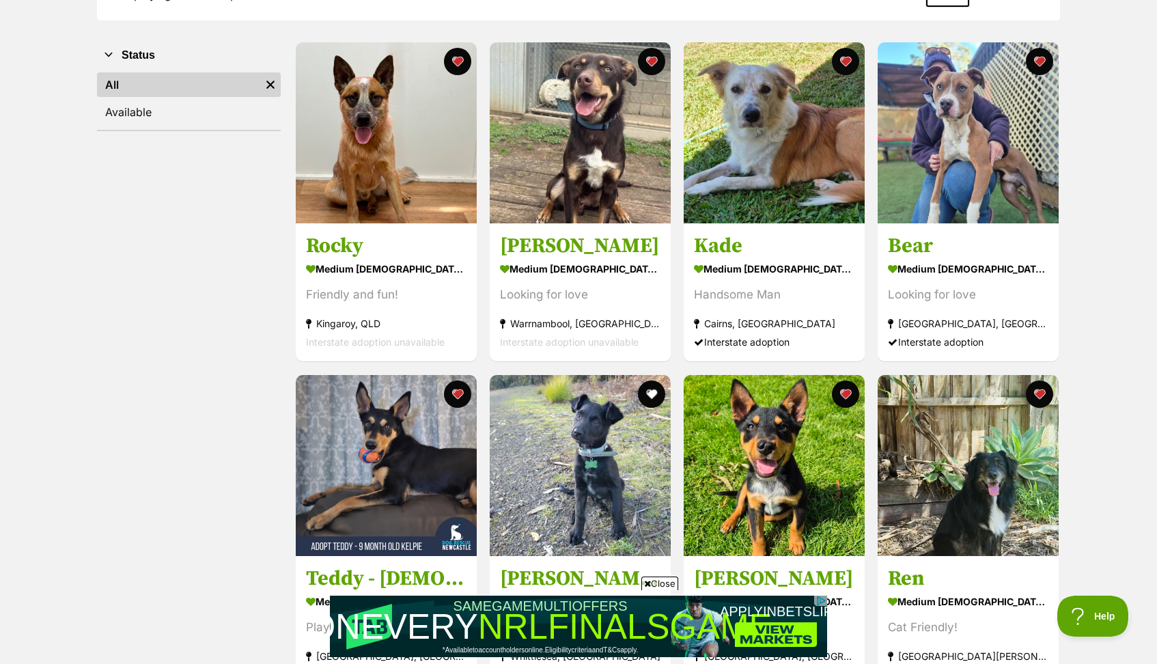
scroll to position [237, 0]
click at [666, 583] on span "Close" at bounding box center [659, 583] width 37 height 14
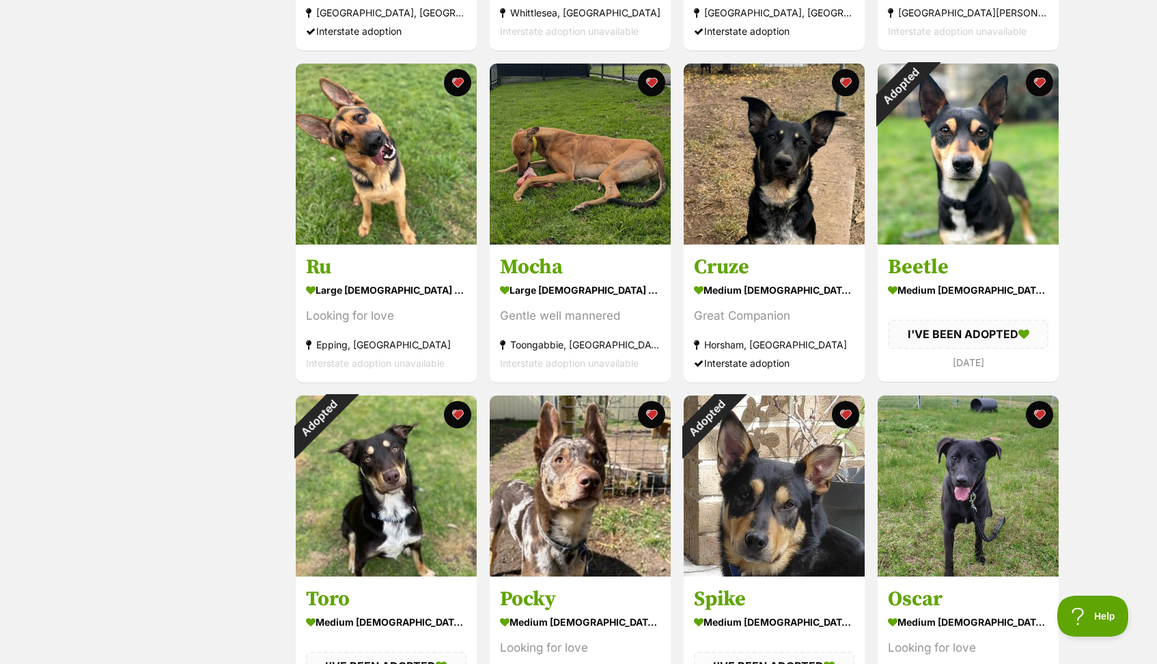
scroll to position [880, 0]
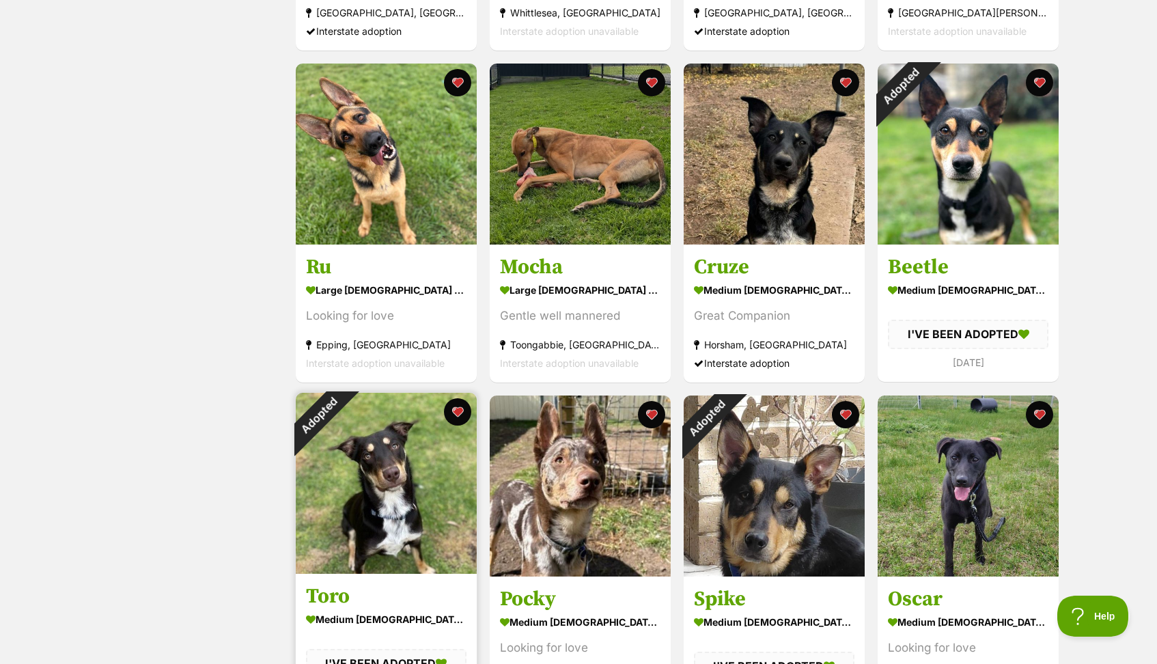
click at [341, 414] on div "Adopted" at bounding box center [319, 416] width 46 height 46
click at [457, 409] on button "favourite" at bounding box center [458, 412] width 30 height 30
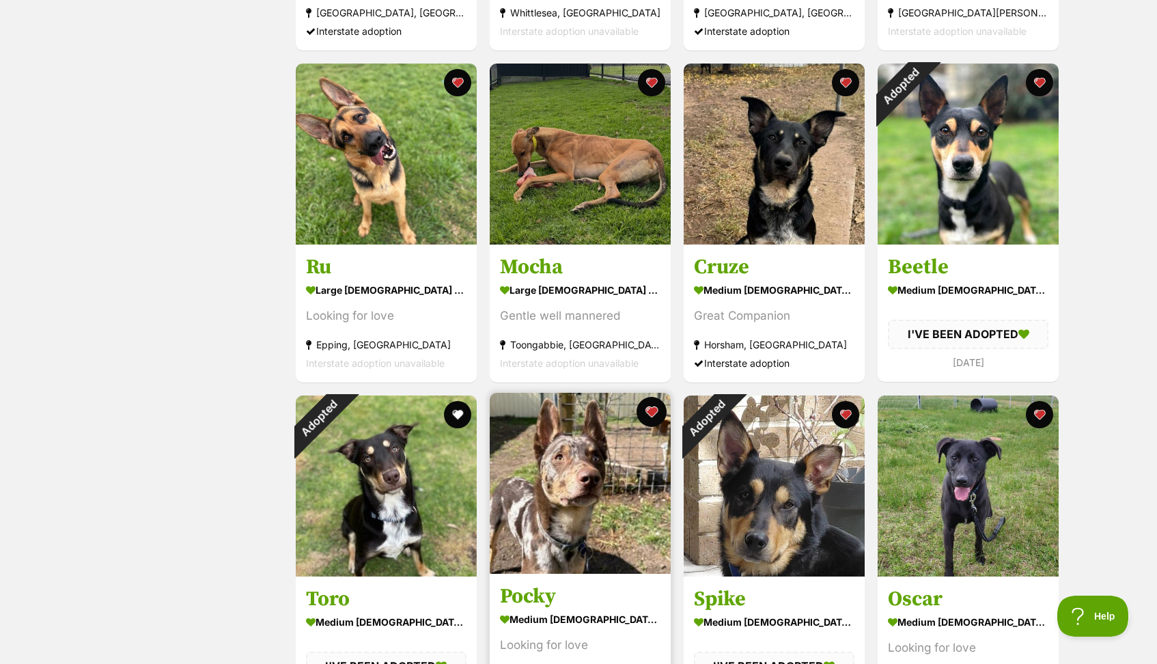
click at [653, 412] on button "favourite" at bounding box center [651, 412] width 30 height 30
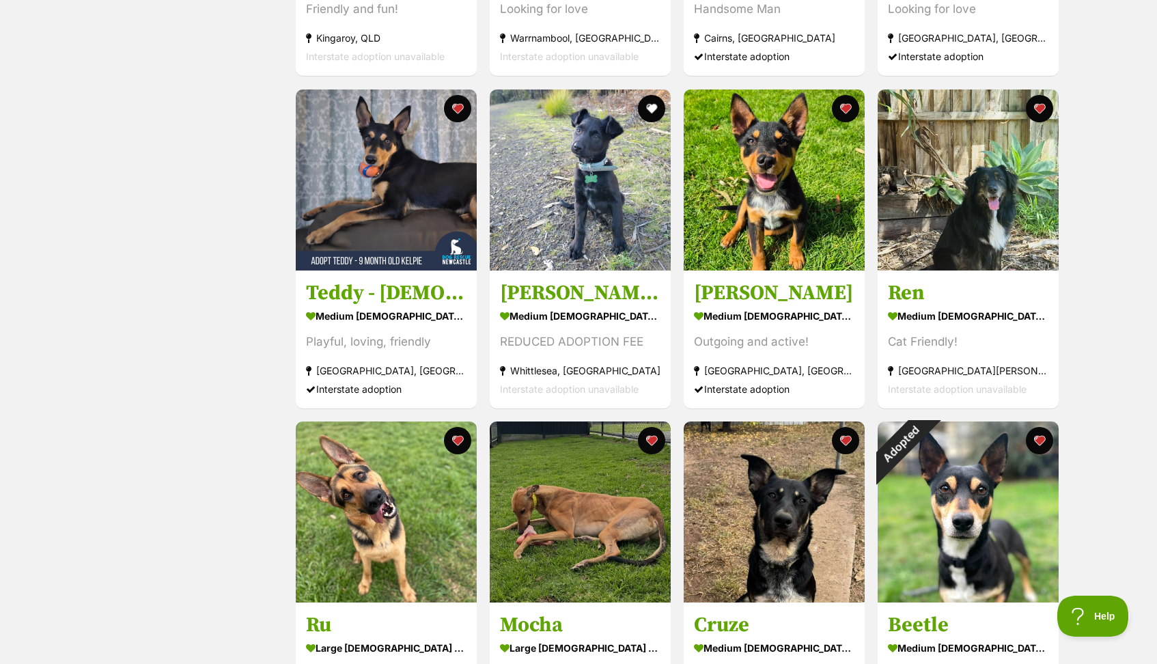
scroll to position [524, 0]
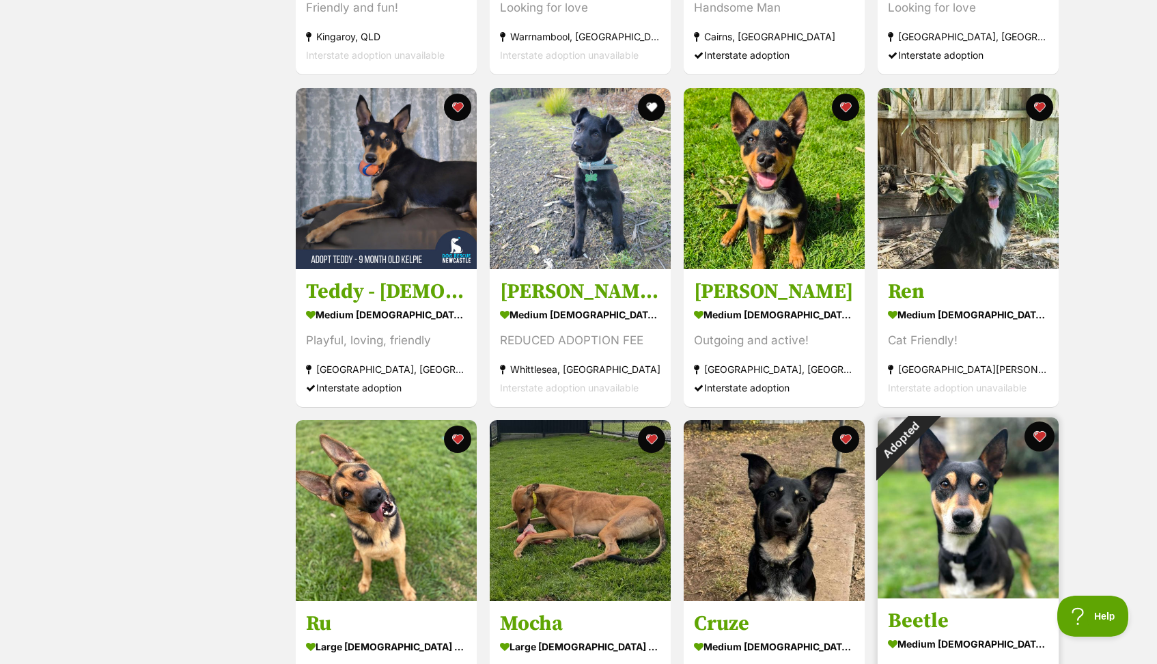
click at [1039, 438] on button "favourite" at bounding box center [1039, 436] width 30 height 30
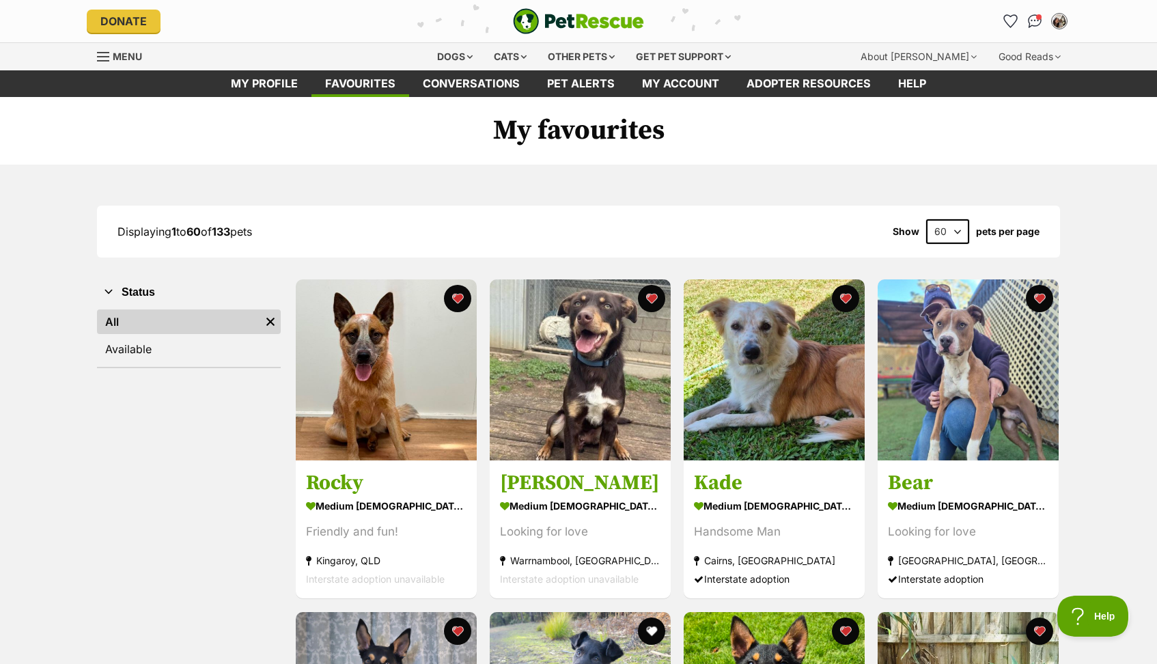
scroll to position [0, 0]
click at [111, 55] on link "Menu" at bounding box center [124, 55] width 55 height 25
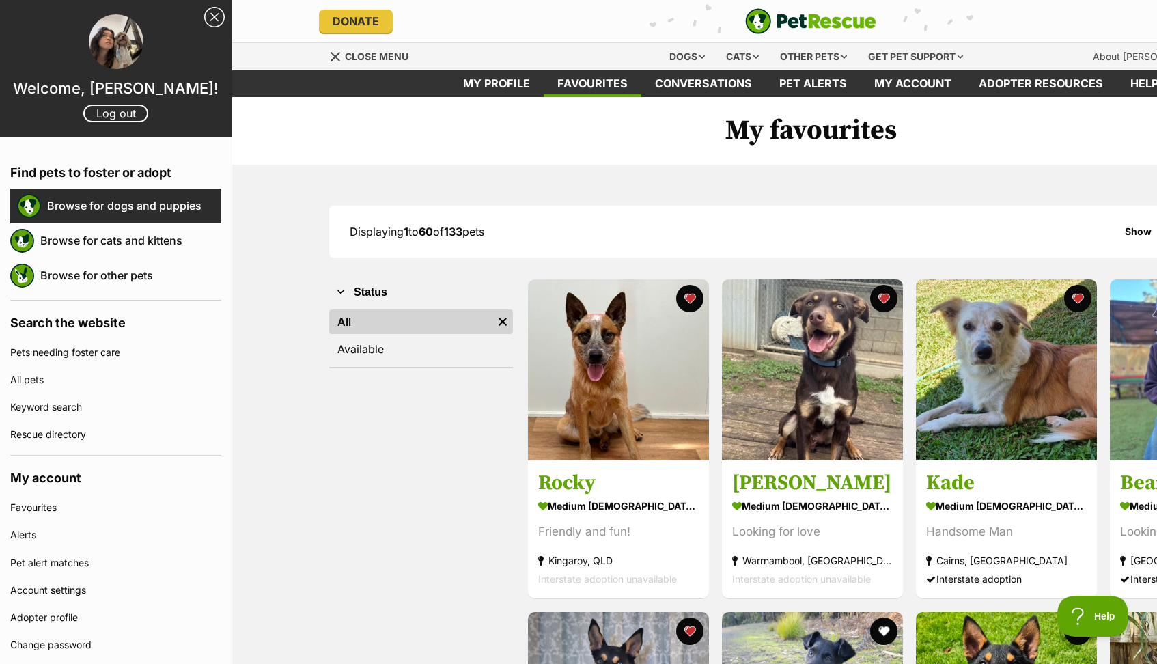
click at [139, 213] on link "Browse for dogs and puppies" at bounding box center [134, 205] width 174 height 29
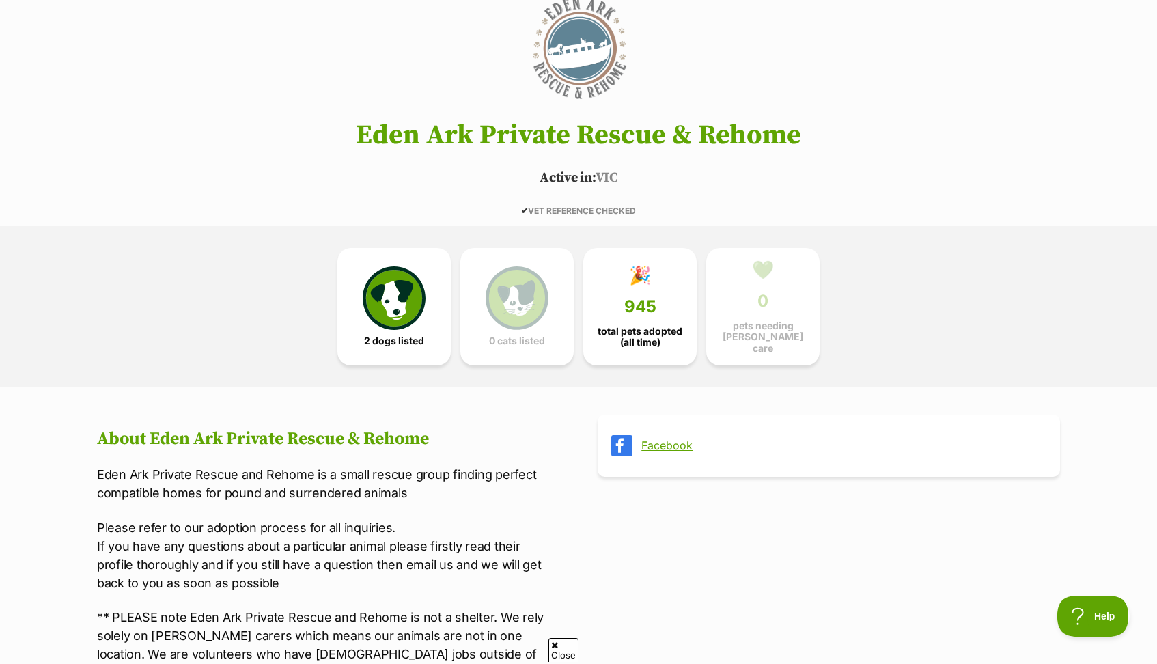
scroll to position [179, 0]
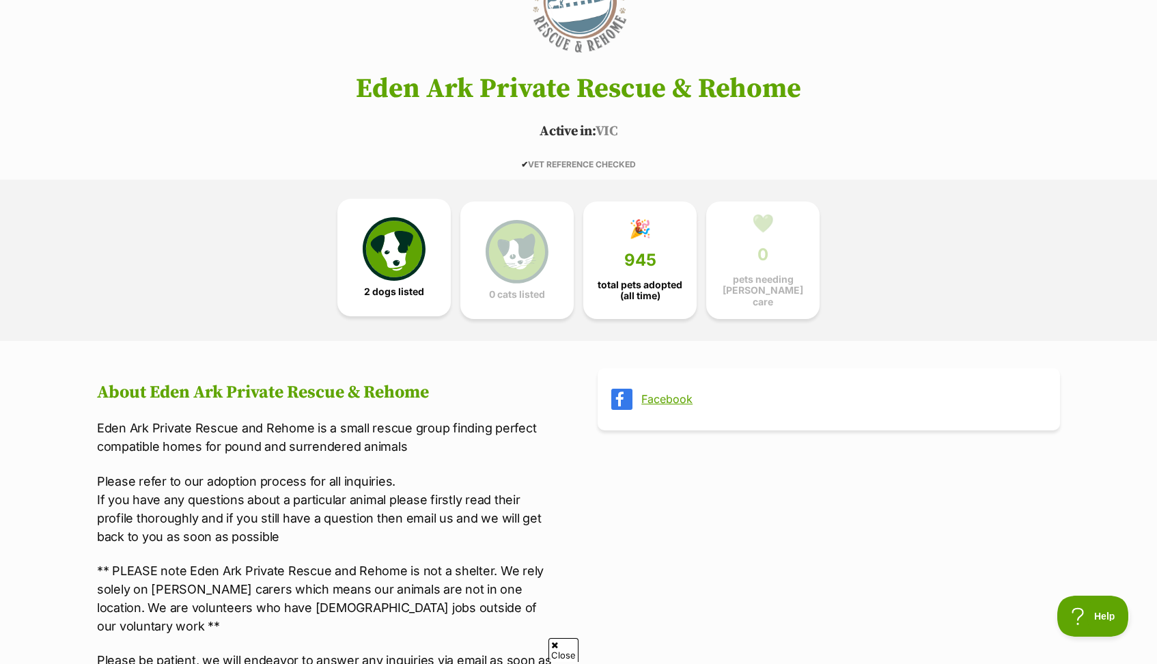
click at [407, 286] on span "2 dogs listed" at bounding box center [394, 291] width 60 height 11
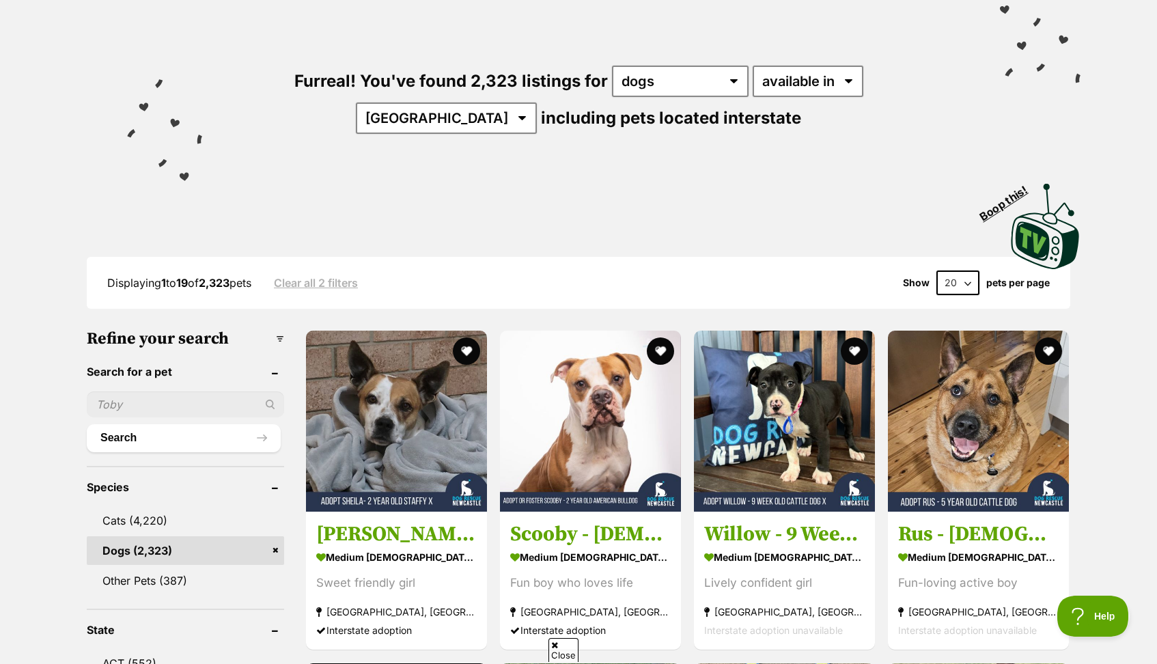
scroll to position [130, 0]
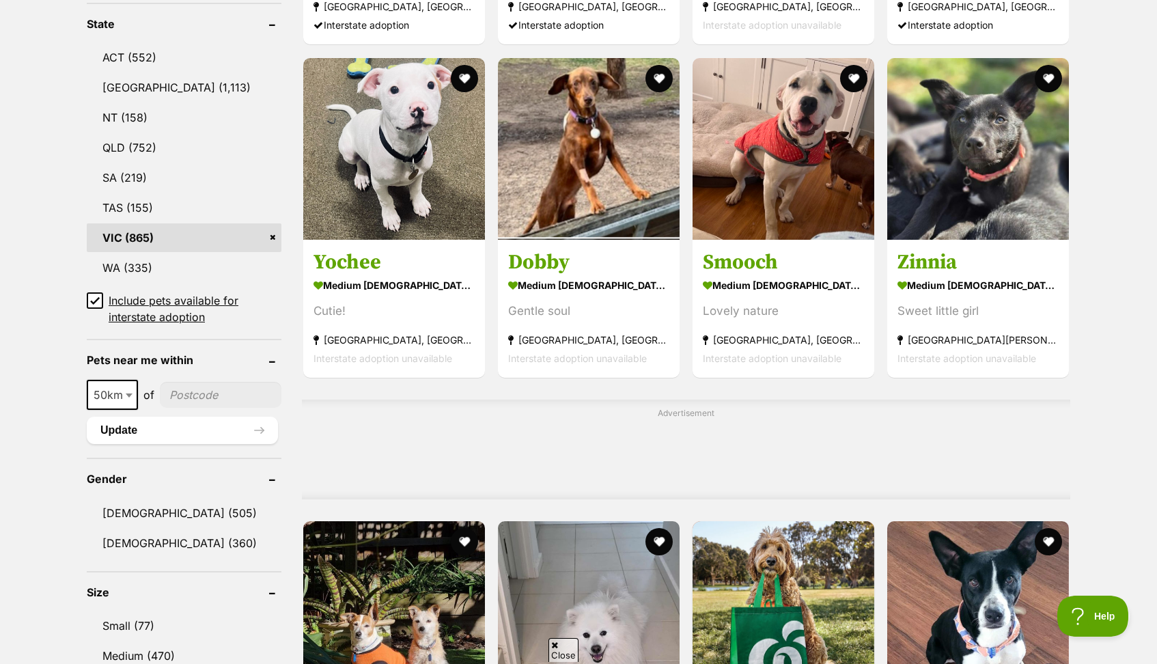
scroll to position [714, 0]
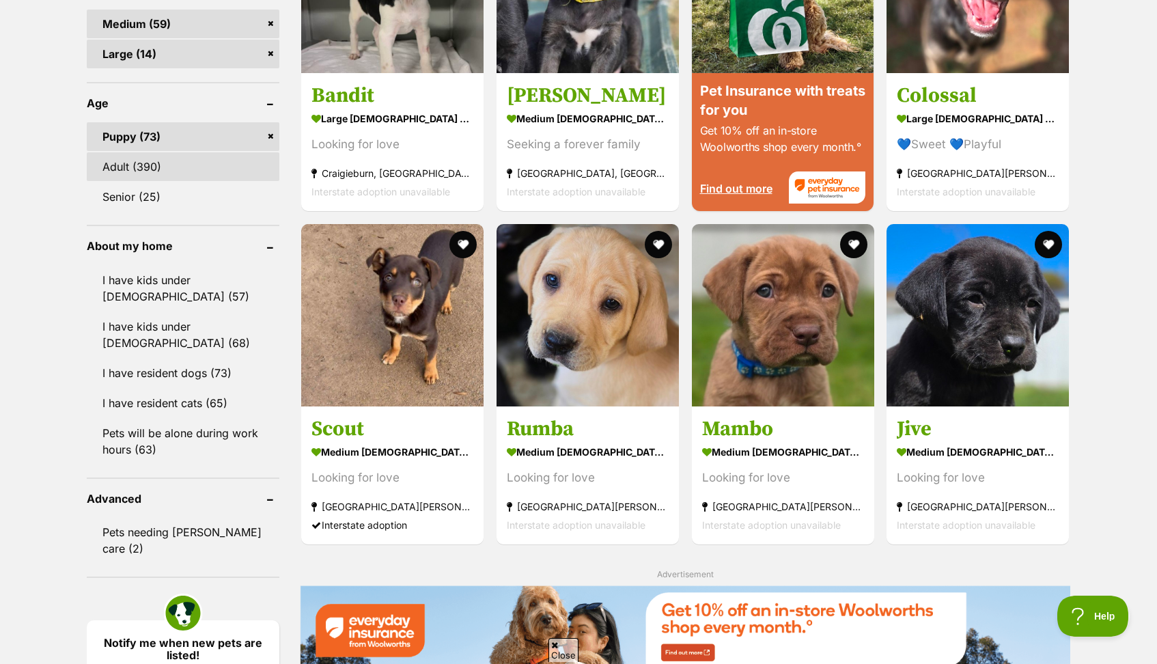
scroll to position [1363, 0]
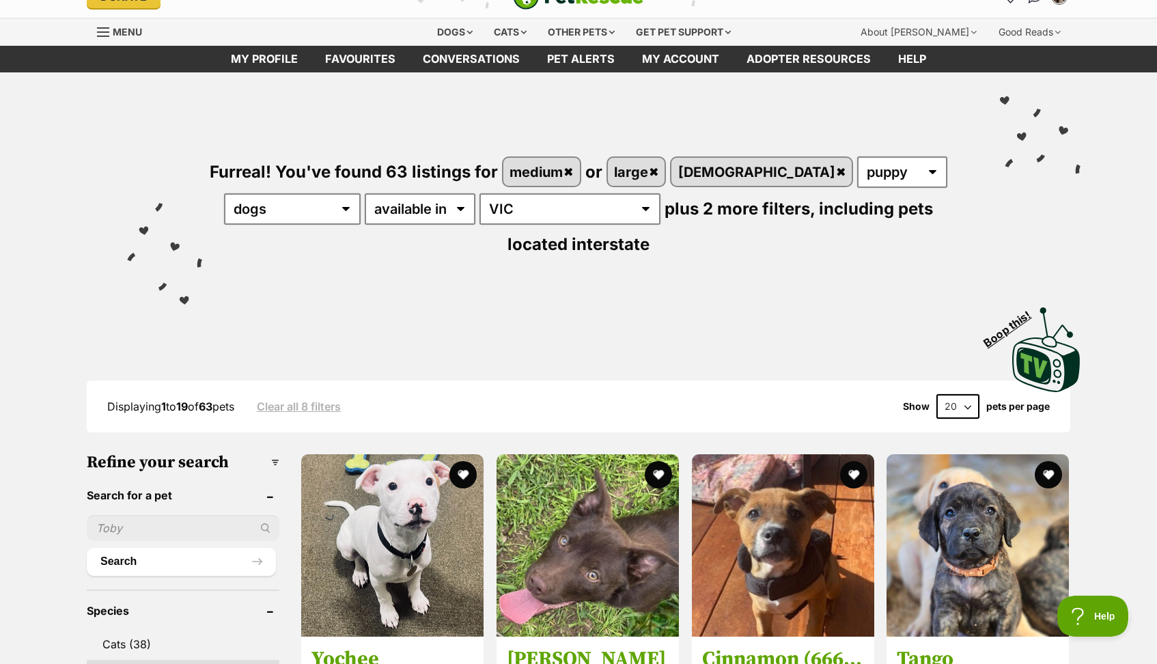
scroll to position [21, 0]
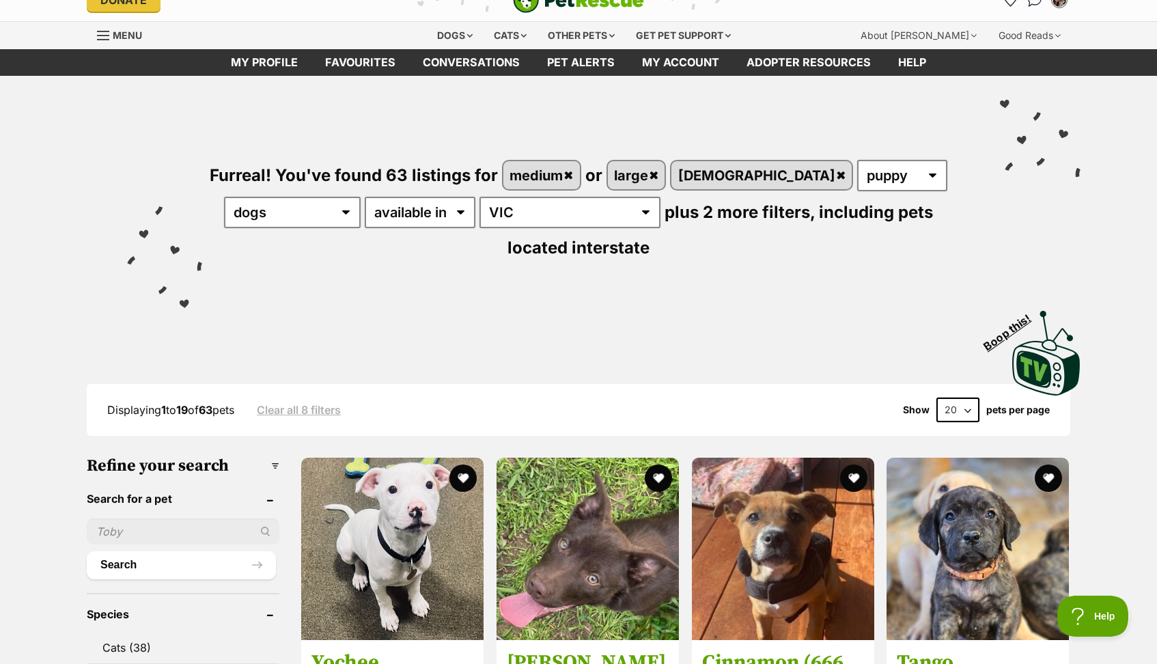
select select "60"
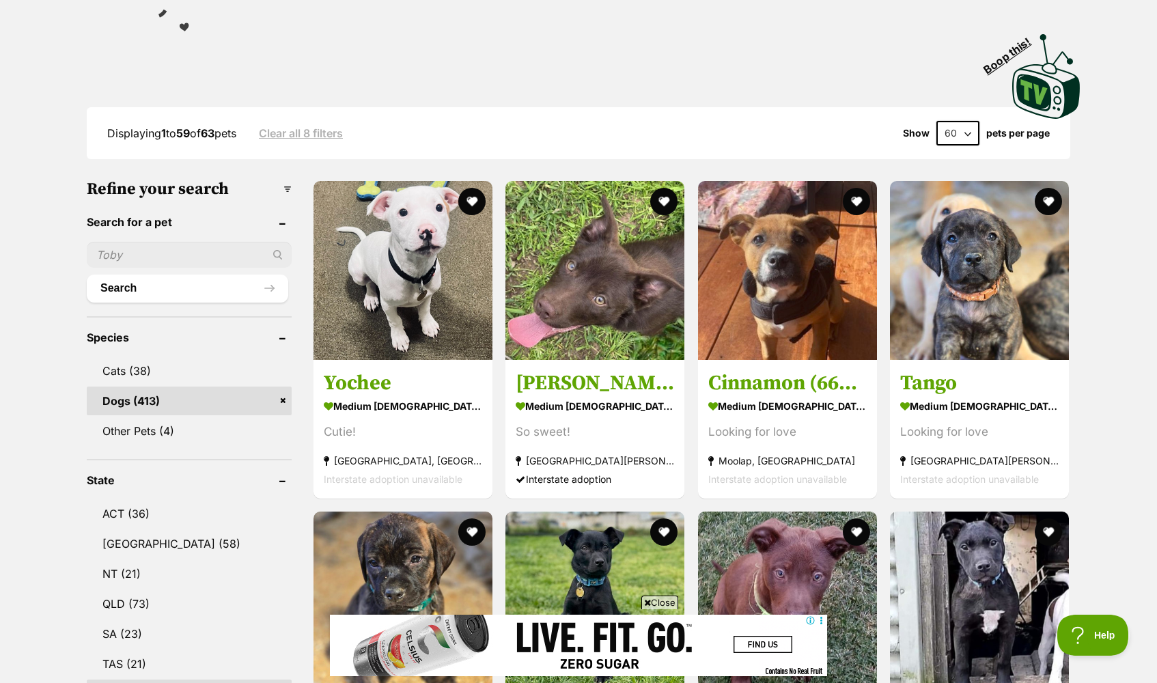
click at [663, 602] on span "Close" at bounding box center [659, 602] width 37 height 14
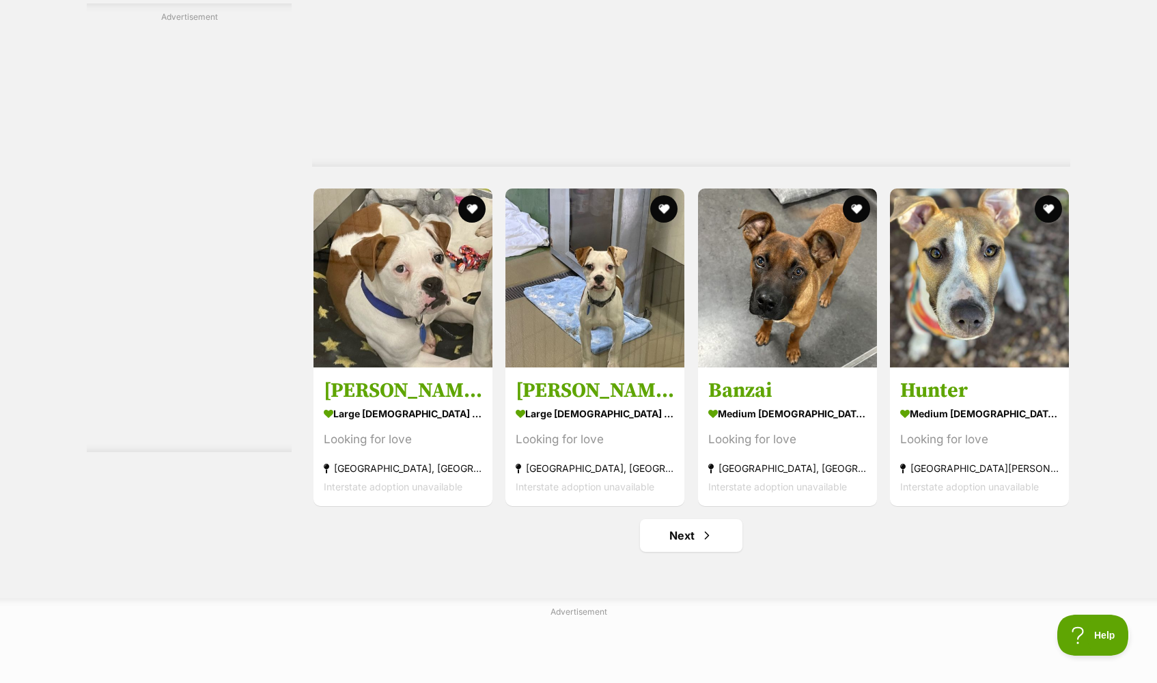
scroll to position [6979, 0]
click at [683, 531] on link "Next" at bounding box center [691, 535] width 102 height 33
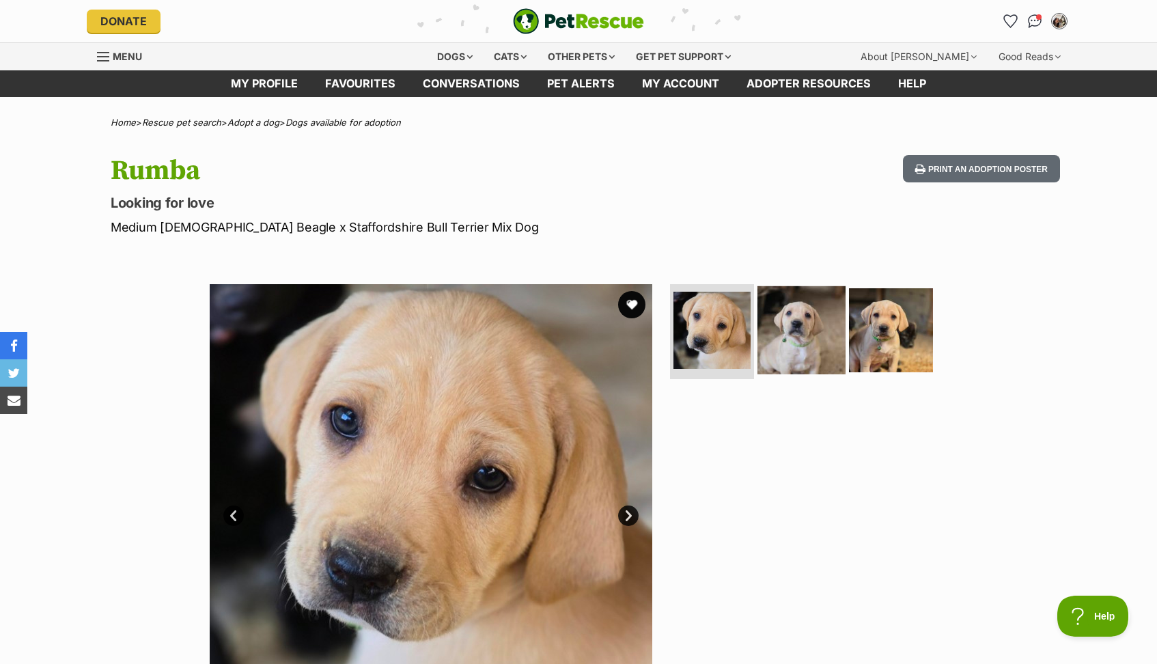
click at [773, 305] on img at bounding box center [801, 329] width 88 height 88
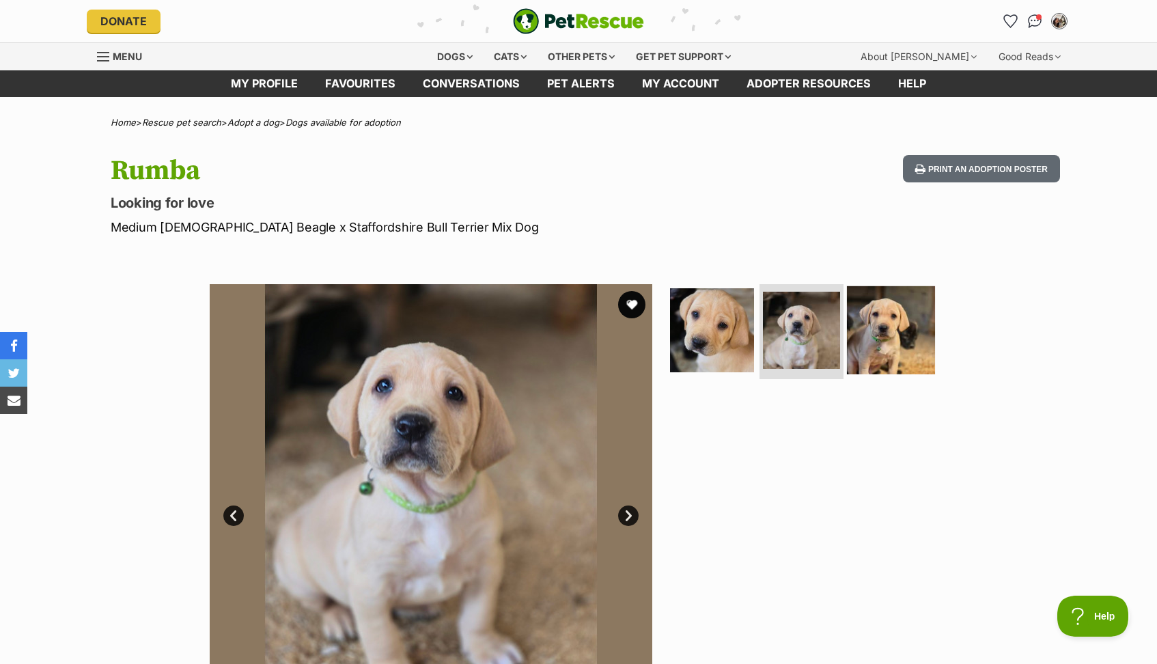
click at [883, 335] on img at bounding box center [891, 329] width 88 height 88
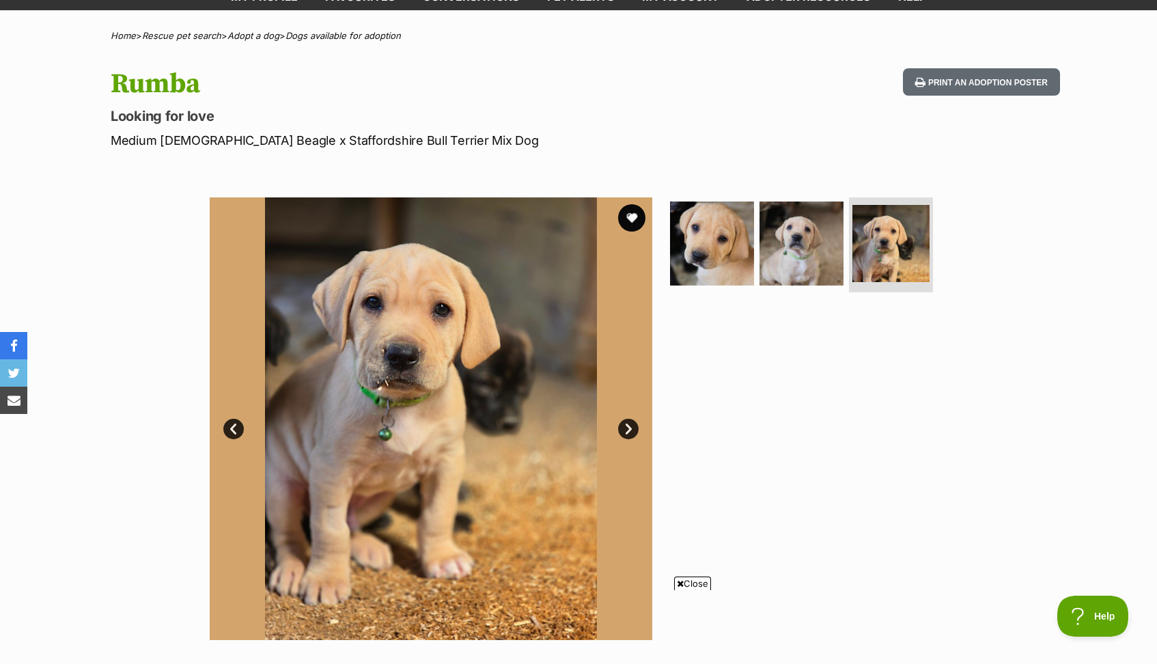
scroll to position [87, 0]
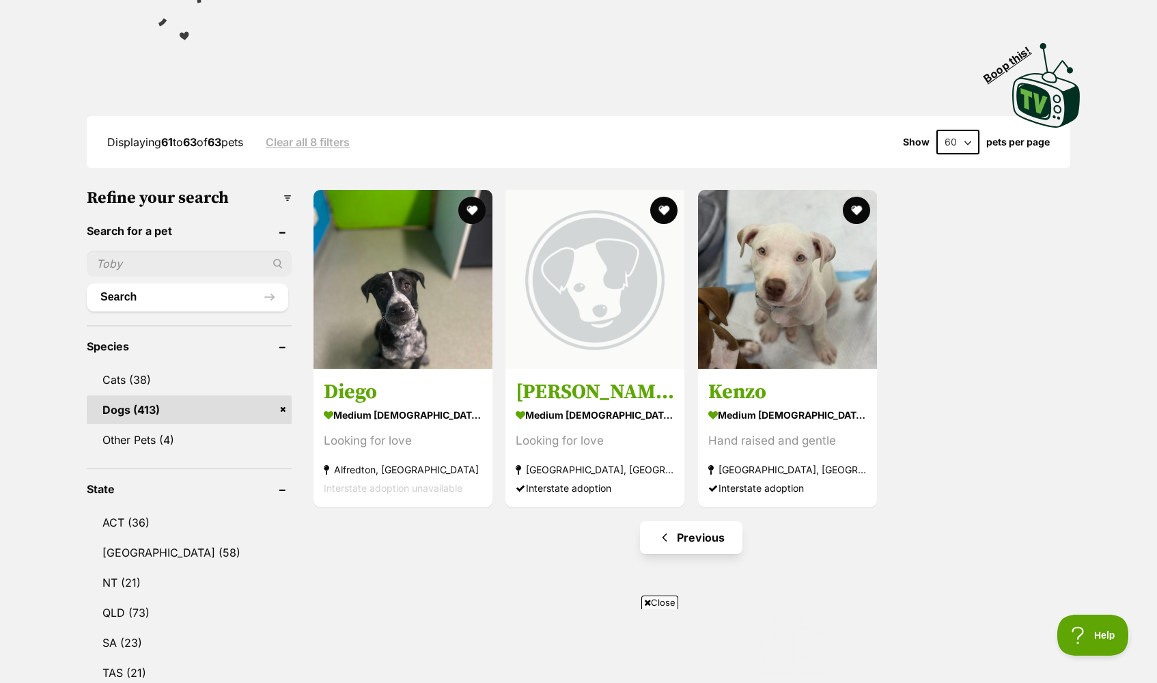
click at [694, 548] on link "Previous" at bounding box center [691, 537] width 102 height 33
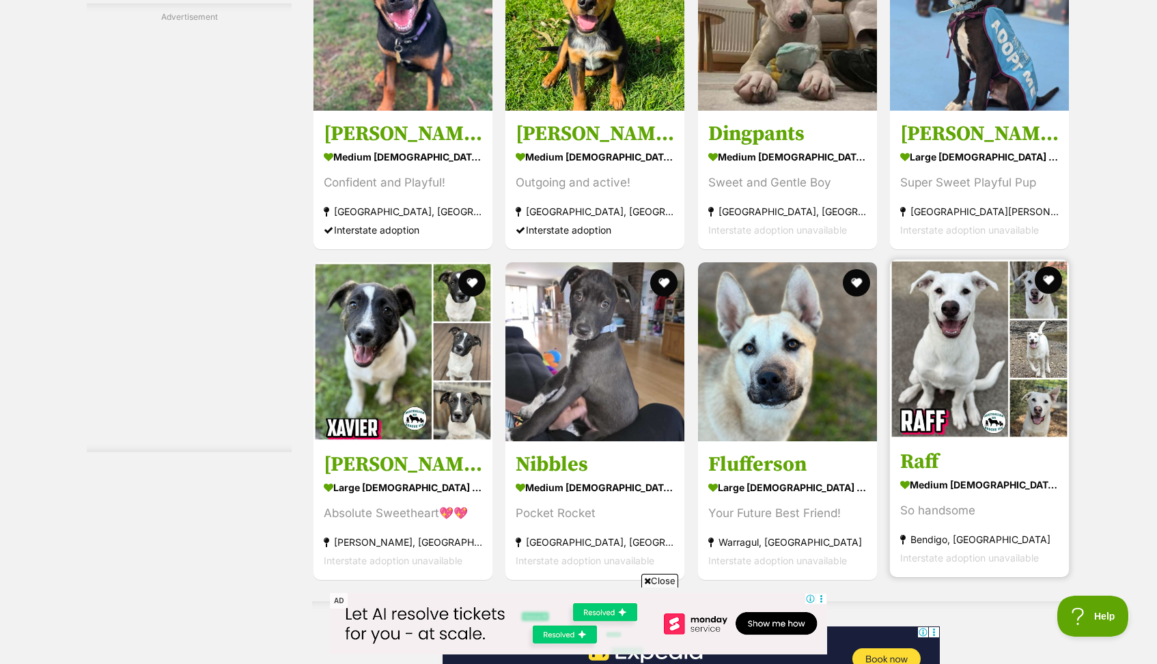
scroll to position [3869, 0]
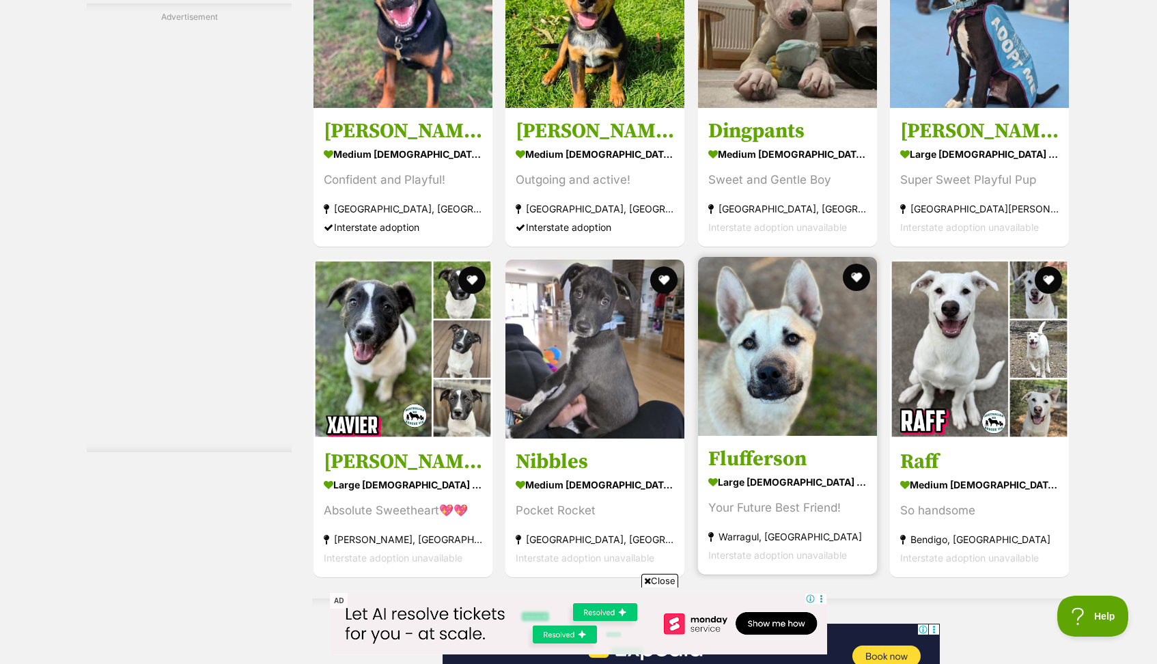
click at [725, 354] on img at bounding box center [787, 346] width 179 height 179
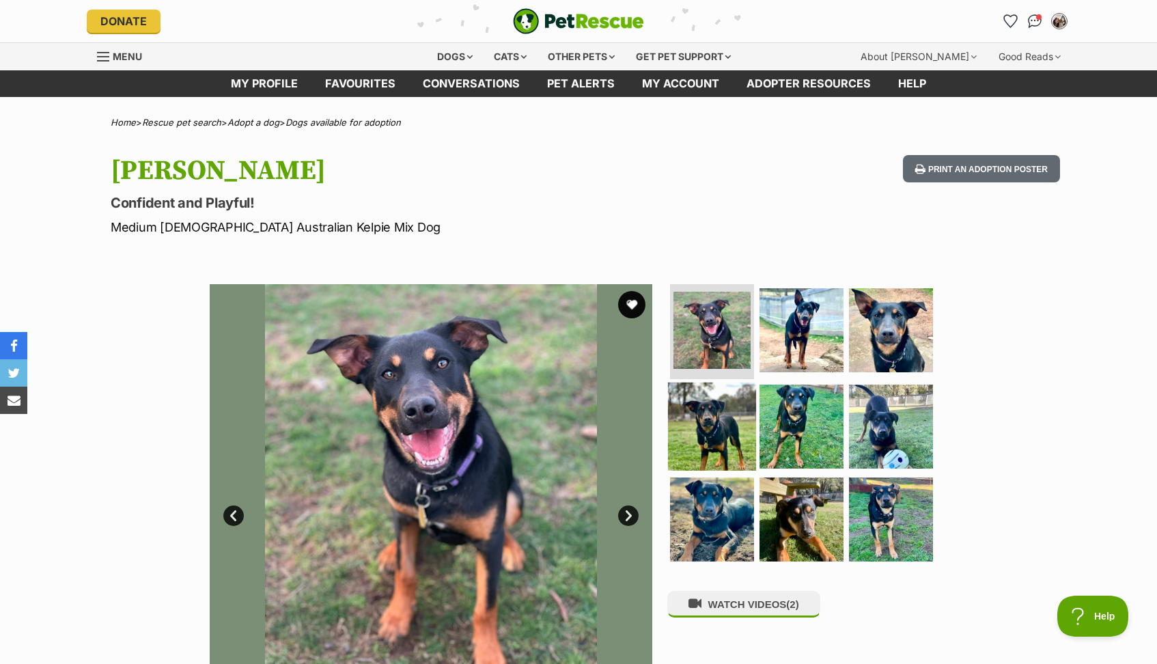
click at [717, 419] on img at bounding box center [712, 426] width 88 height 88
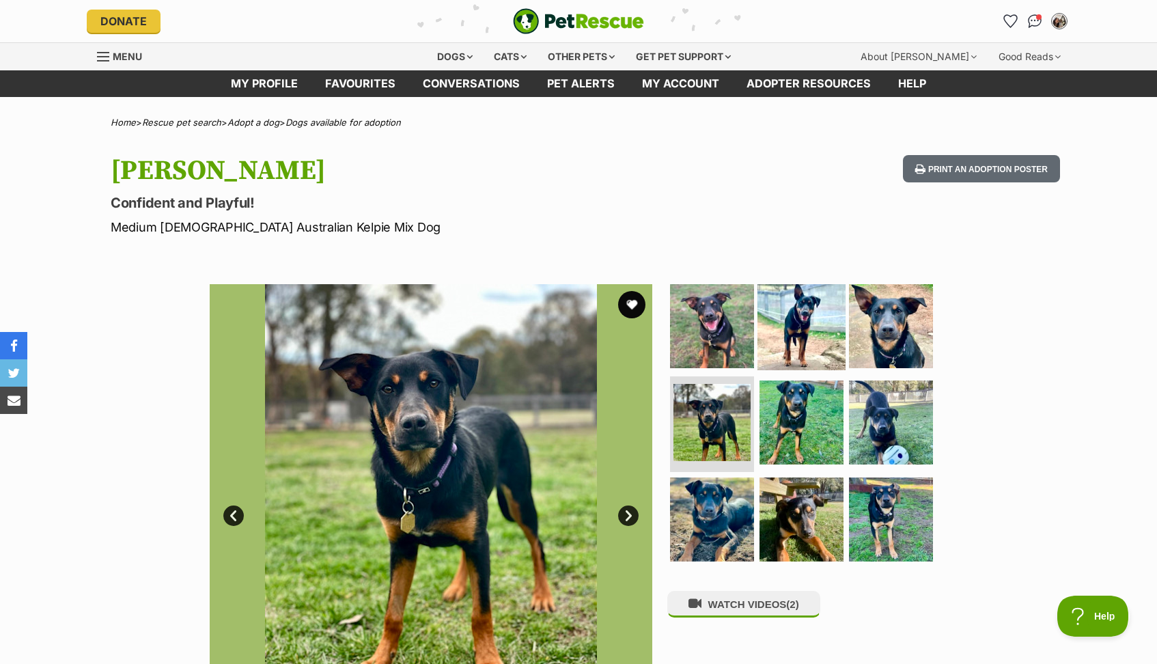
click at [768, 331] on img at bounding box center [801, 325] width 88 height 88
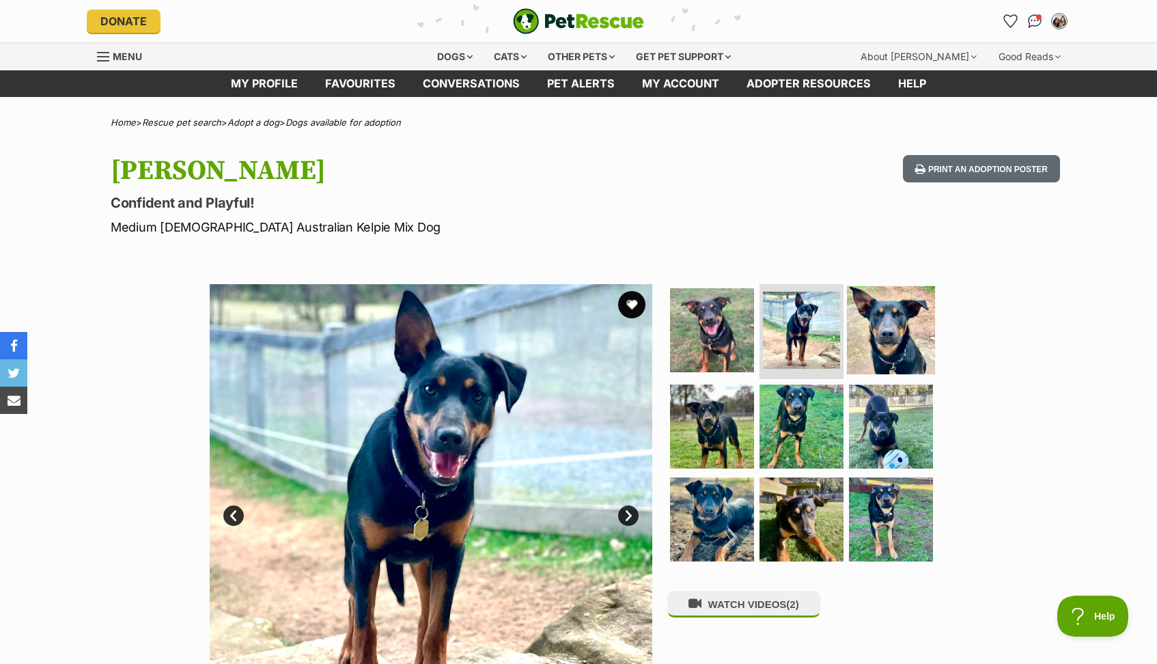
click at [903, 324] on img at bounding box center [891, 329] width 88 height 88
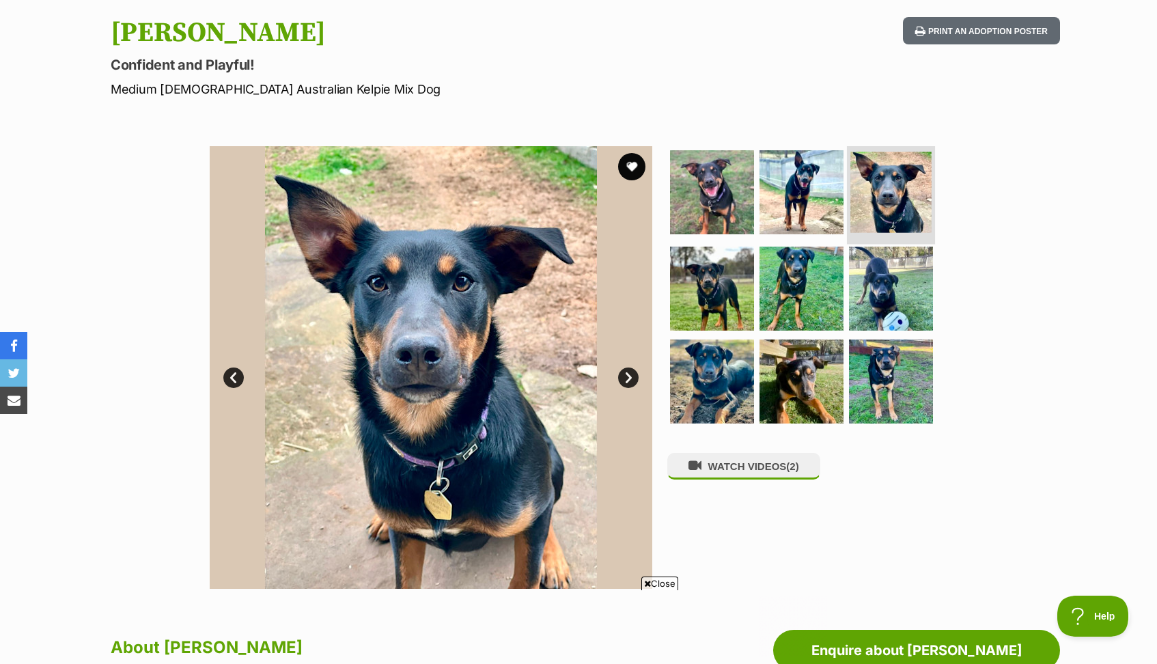
scroll to position [141, 0]
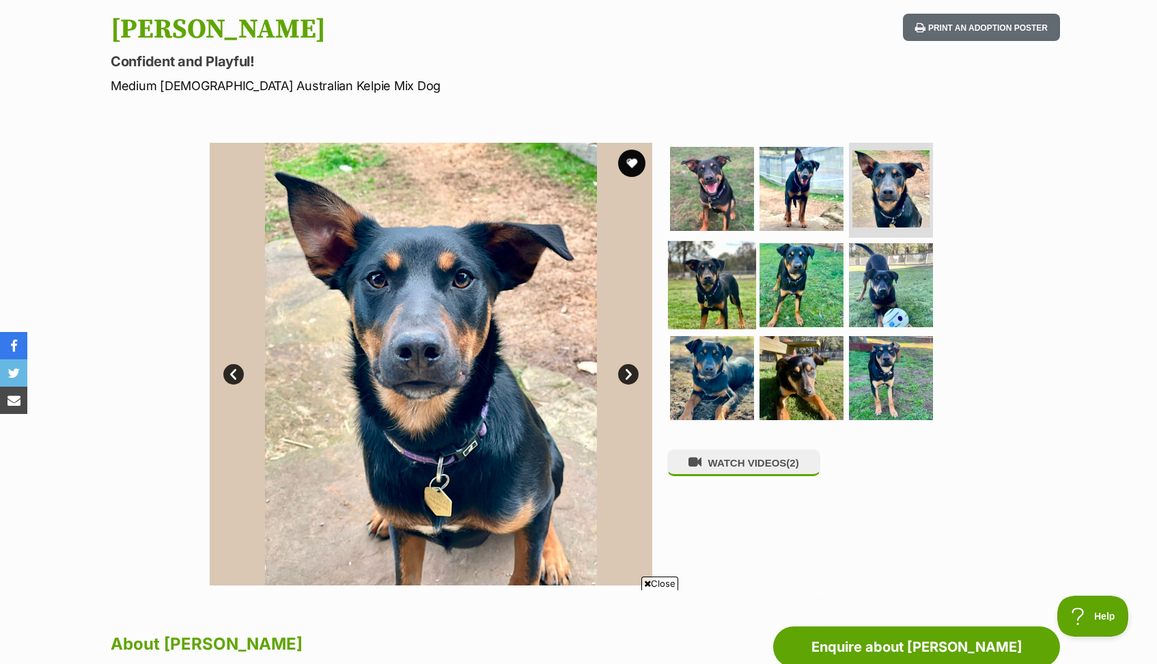
click at [729, 281] on img at bounding box center [712, 285] width 88 height 88
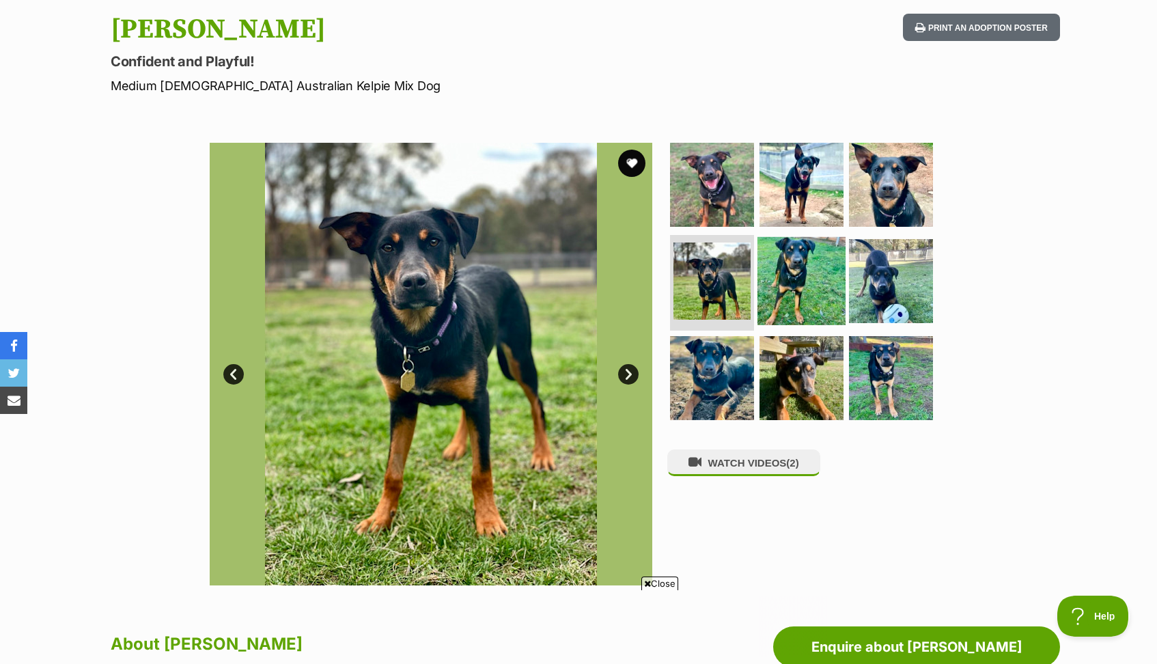
click at [794, 281] on img at bounding box center [801, 281] width 88 height 88
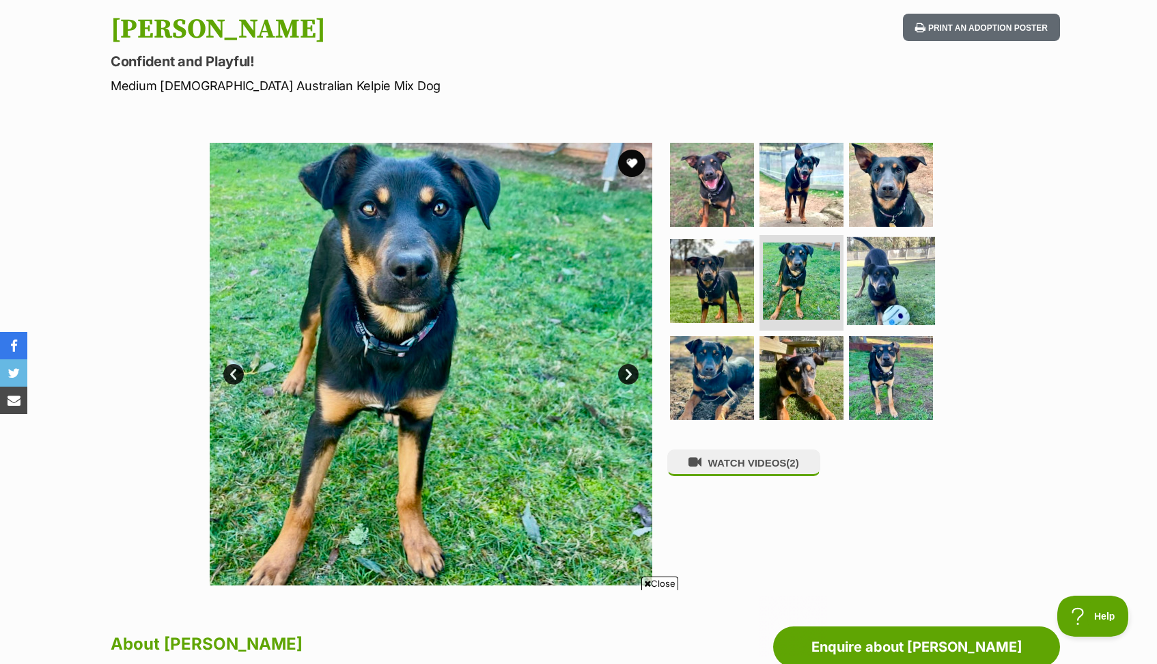
click at [865, 275] on img at bounding box center [891, 281] width 88 height 88
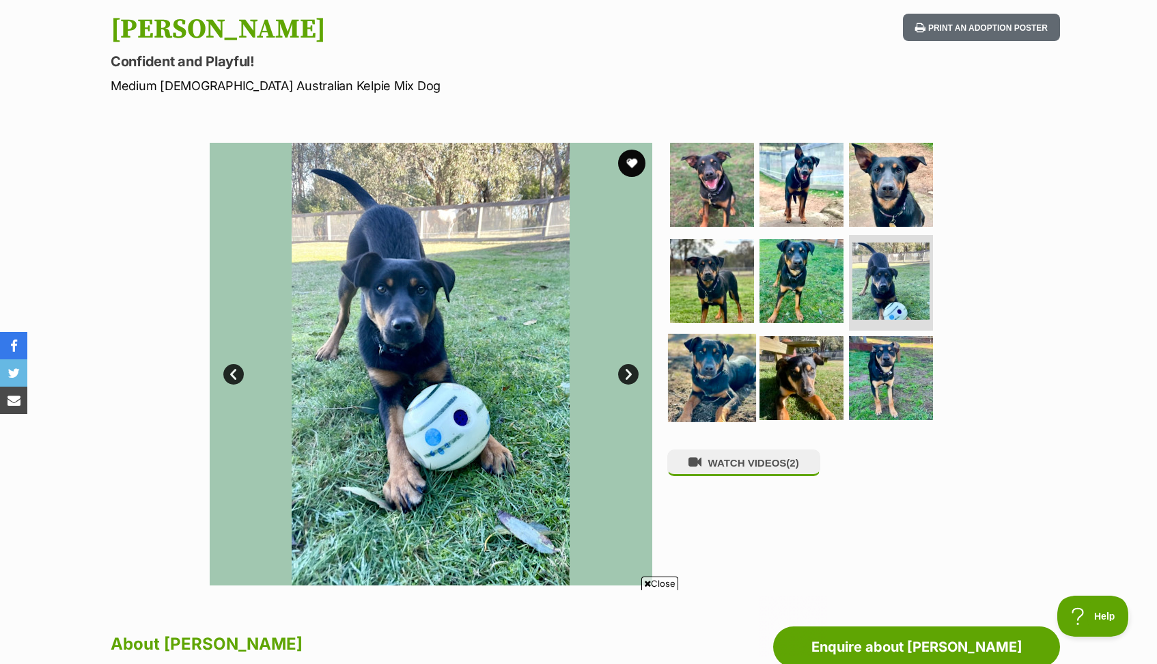
scroll to position [0, 0]
click at [726, 383] on img at bounding box center [712, 378] width 88 height 88
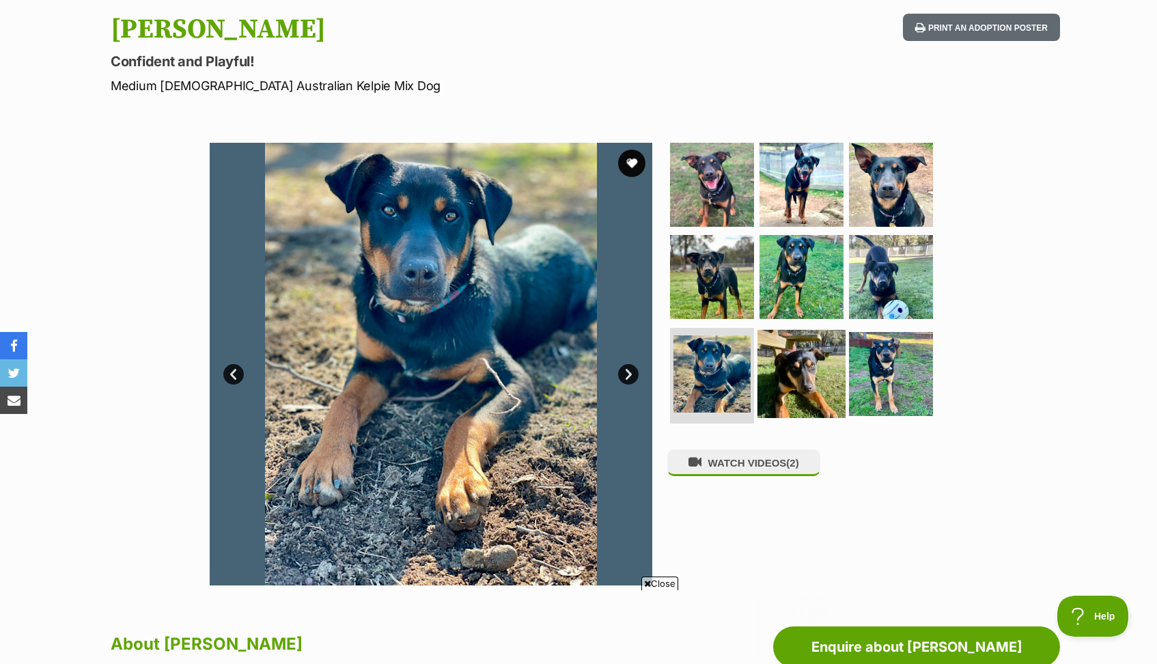
click at [802, 391] on img at bounding box center [801, 374] width 88 height 88
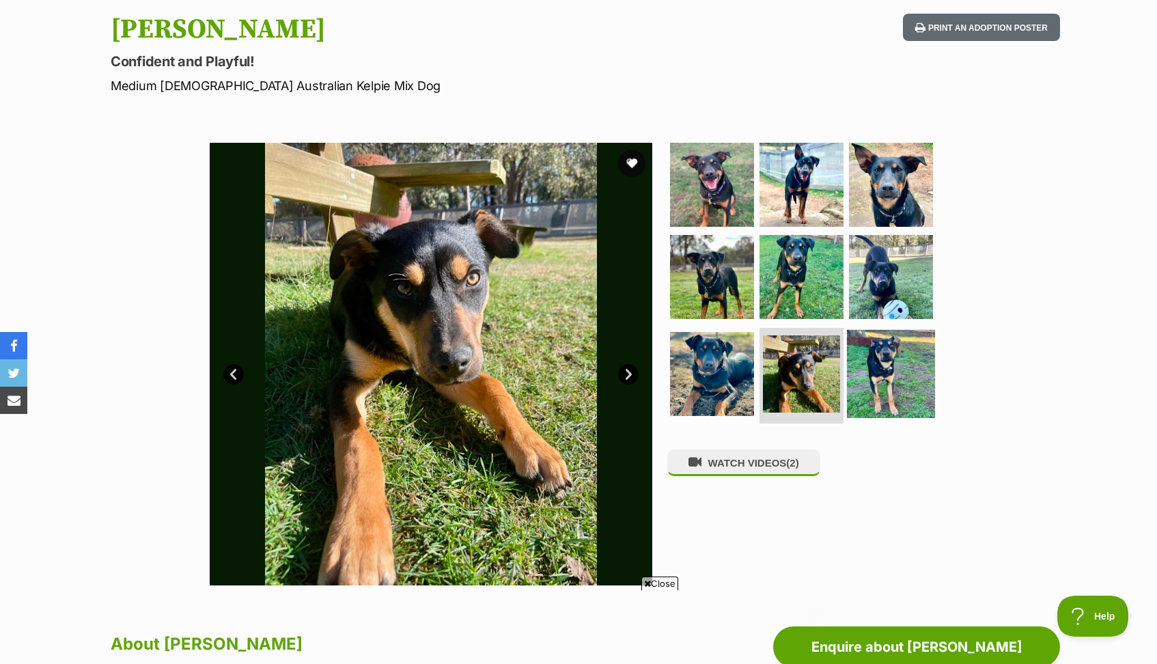
click at [872, 381] on img at bounding box center [891, 374] width 88 height 88
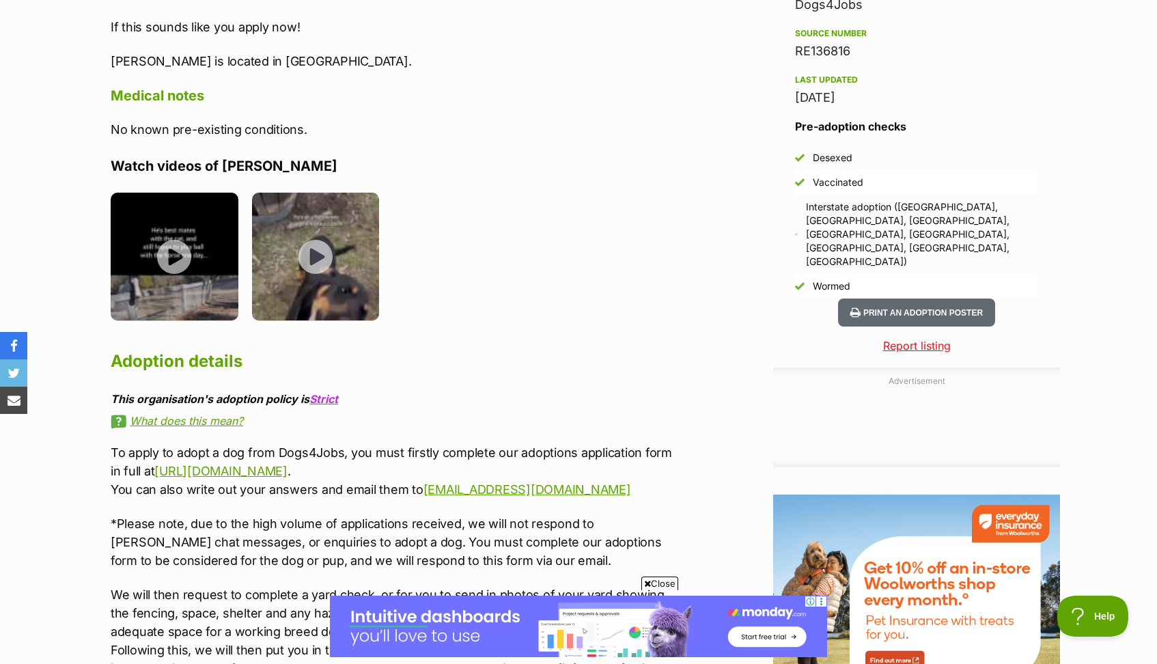
scroll to position [1209, 0]
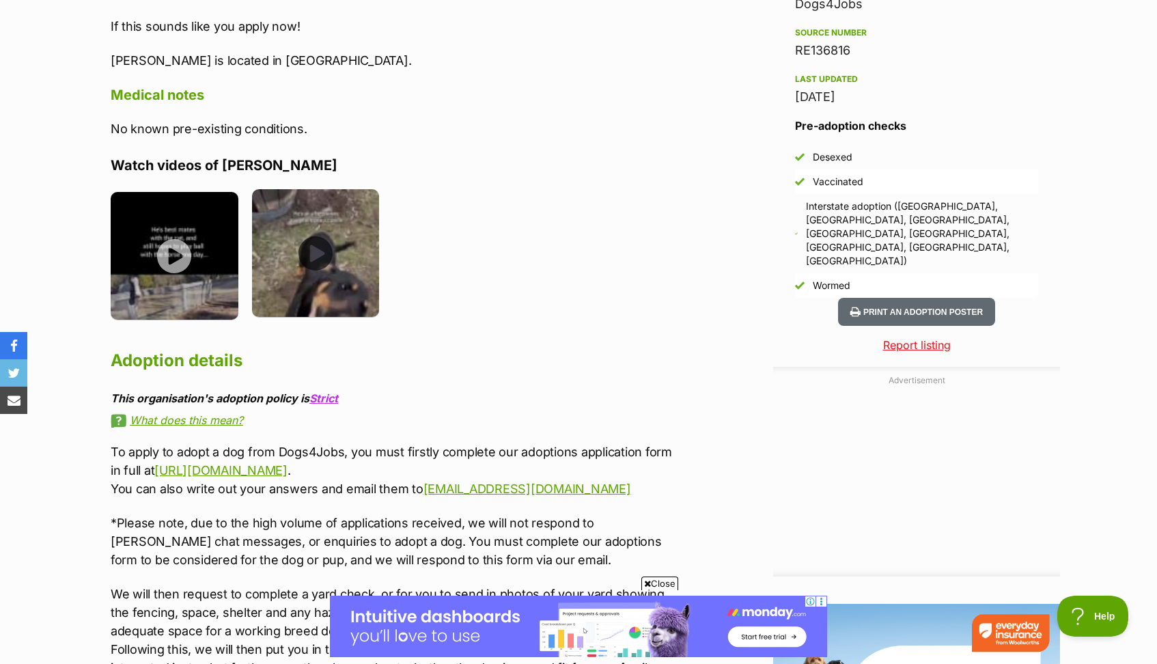
click at [328, 268] on img at bounding box center [316, 253] width 128 height 128
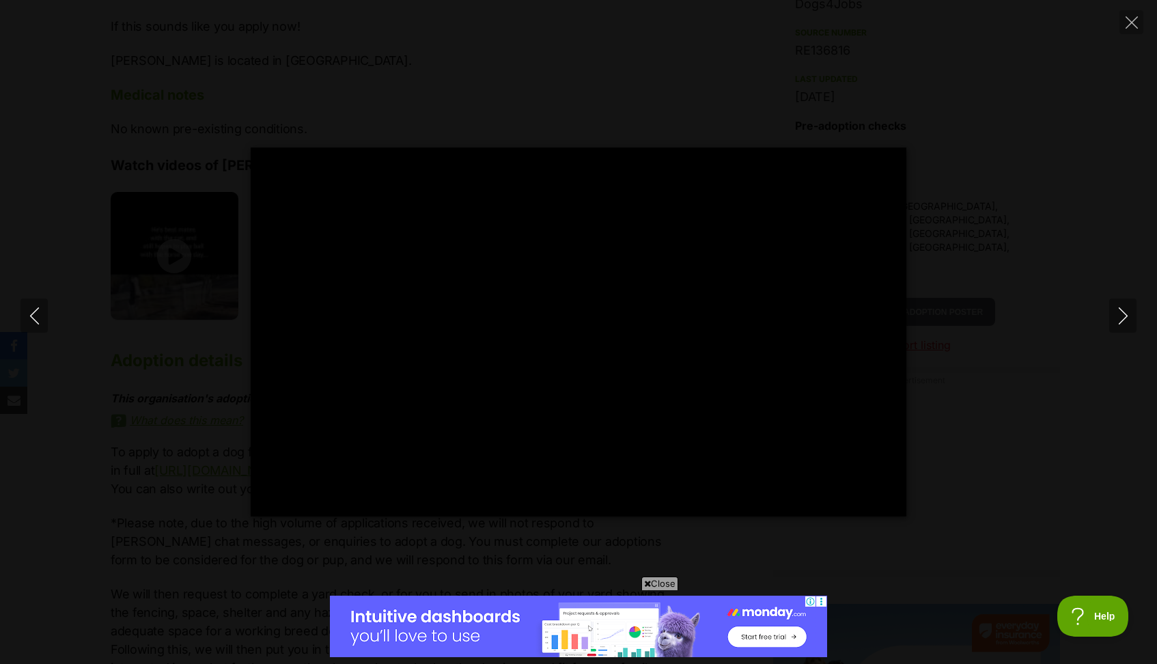
scroll to position [0, 0]
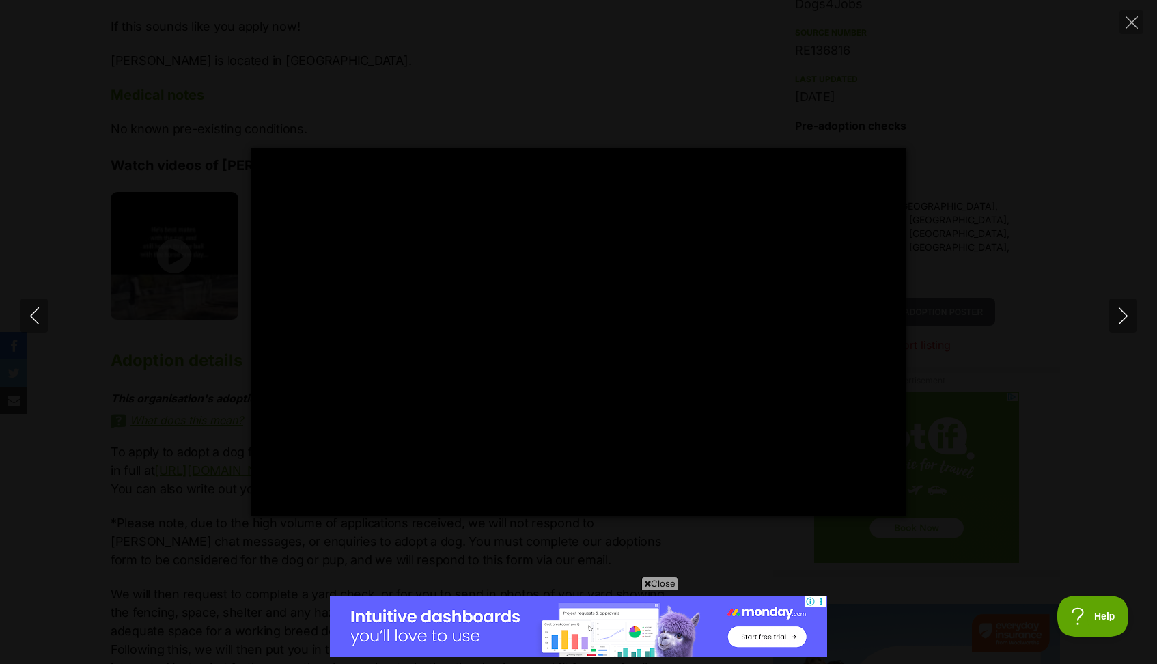
type input "100"
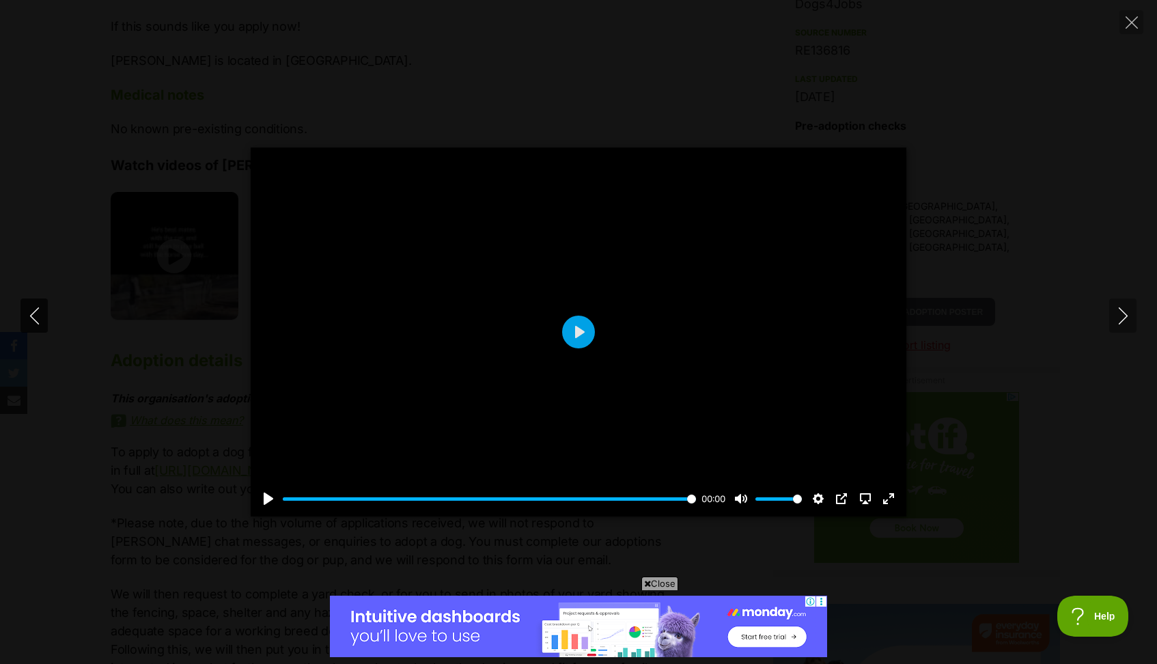
click at [41, 318] on icon "Previous" at bounding box center [34, 315] width 17 height 17
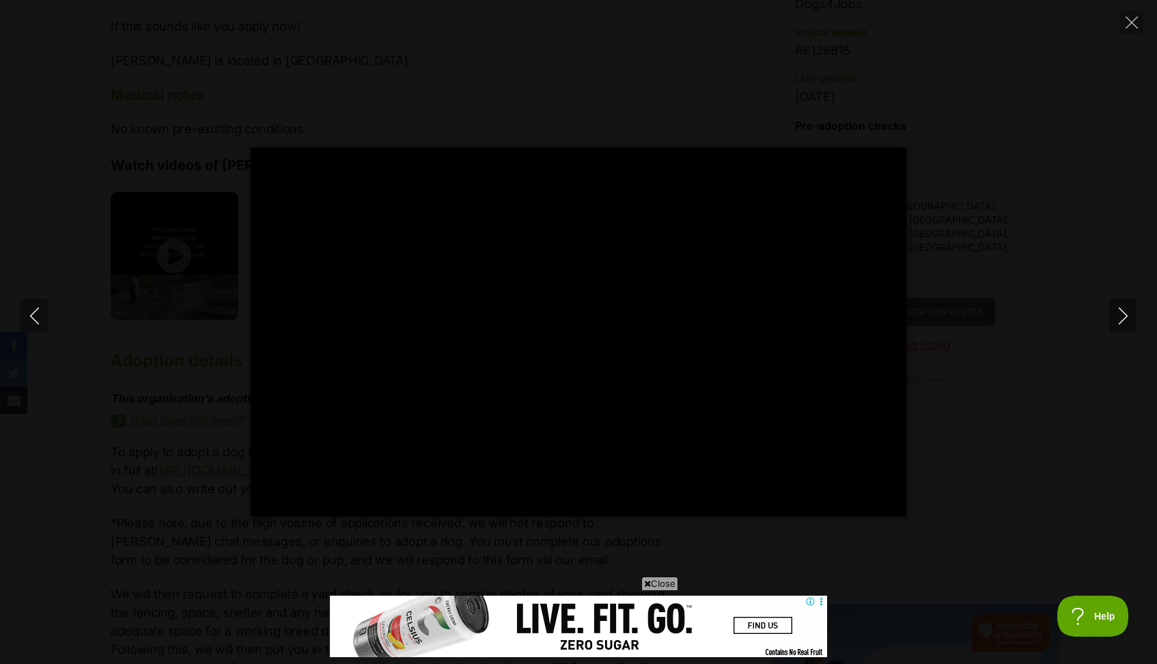
type input "100"
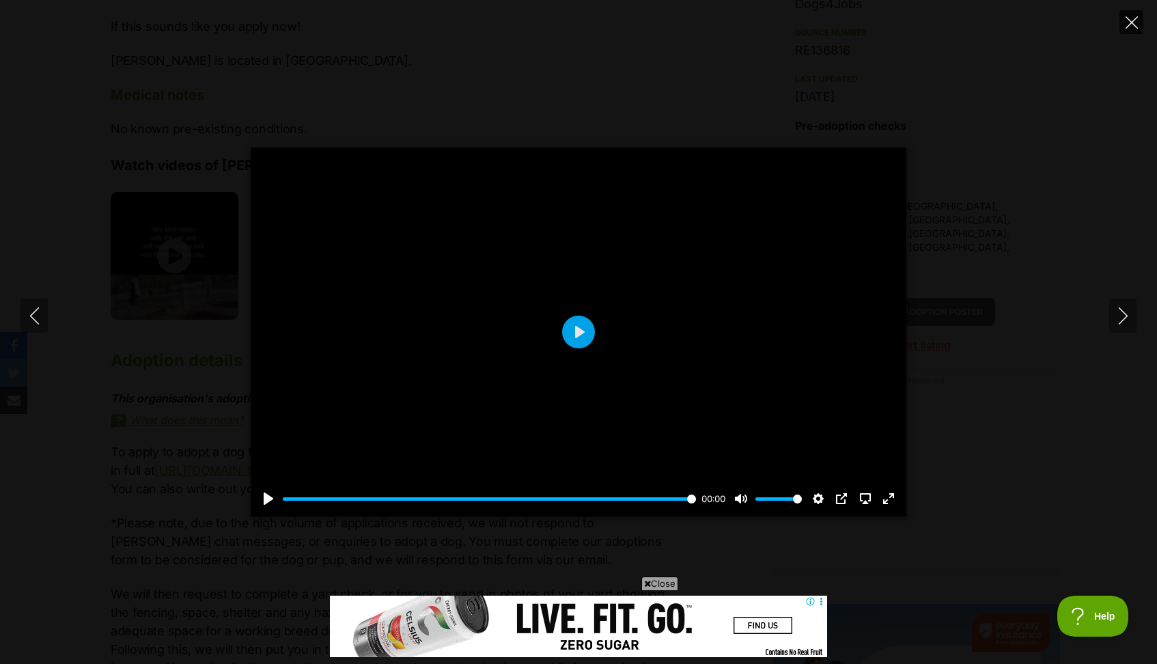
click at [1132, 23] on icon "Close" at bounding box center [1131, 22] width 12 height 12
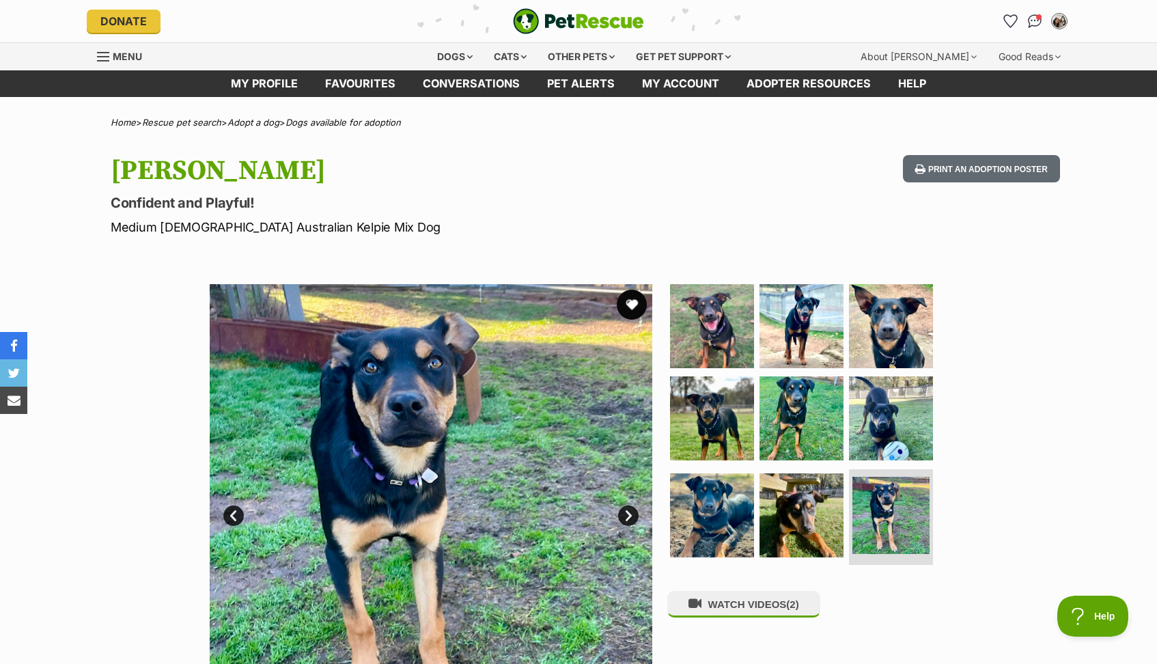
click at [630, 305] on button "favourite" at bounding box center [632, 305] width 30 height 30
click at [889, 326] on img at bounding box center [891, 325] width 88 height 88
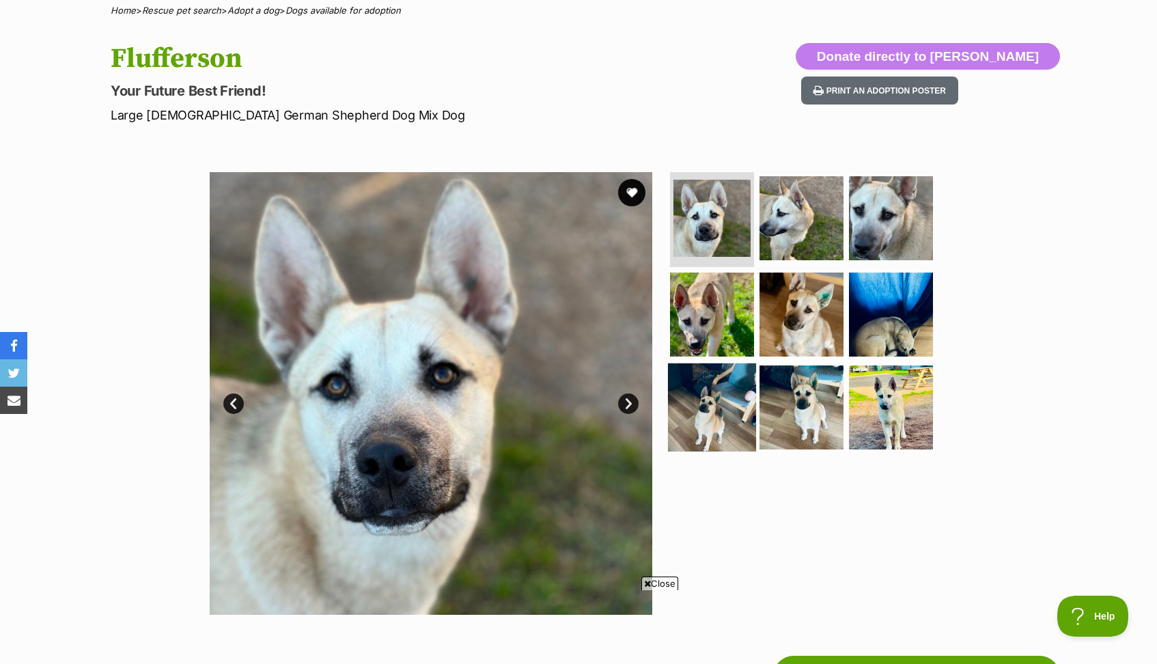
click at [714, 397] on img at bounding box center [712, 407] width 88 height 88
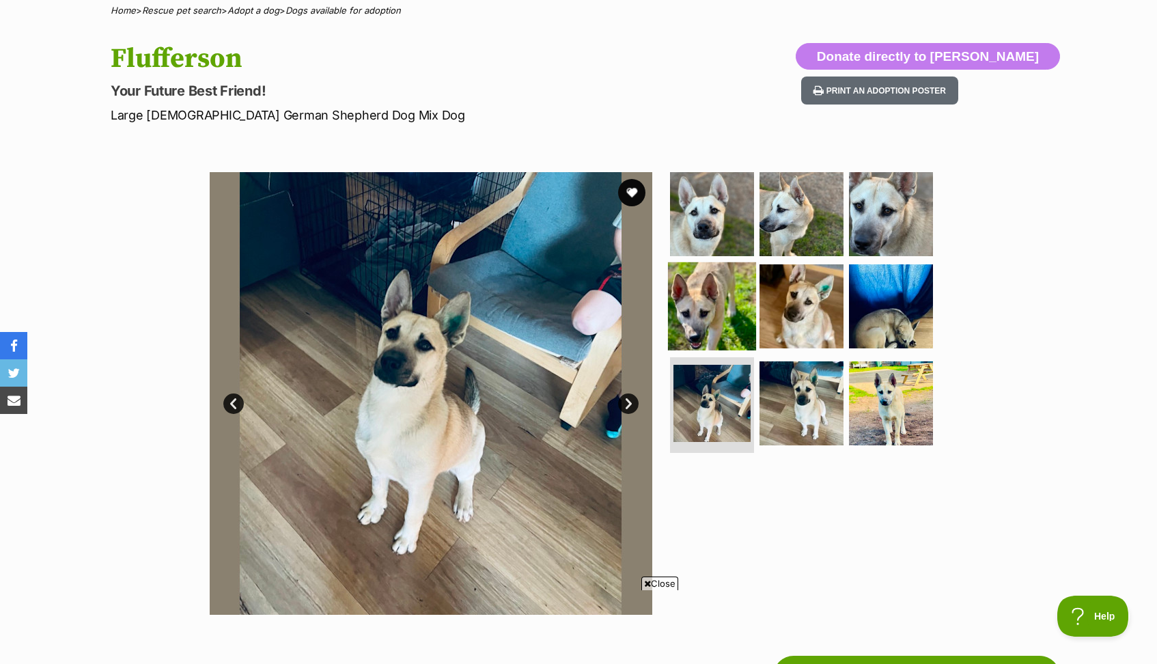
click at [714, 328] on img at bounding box center [712, 306] width 88 height 88
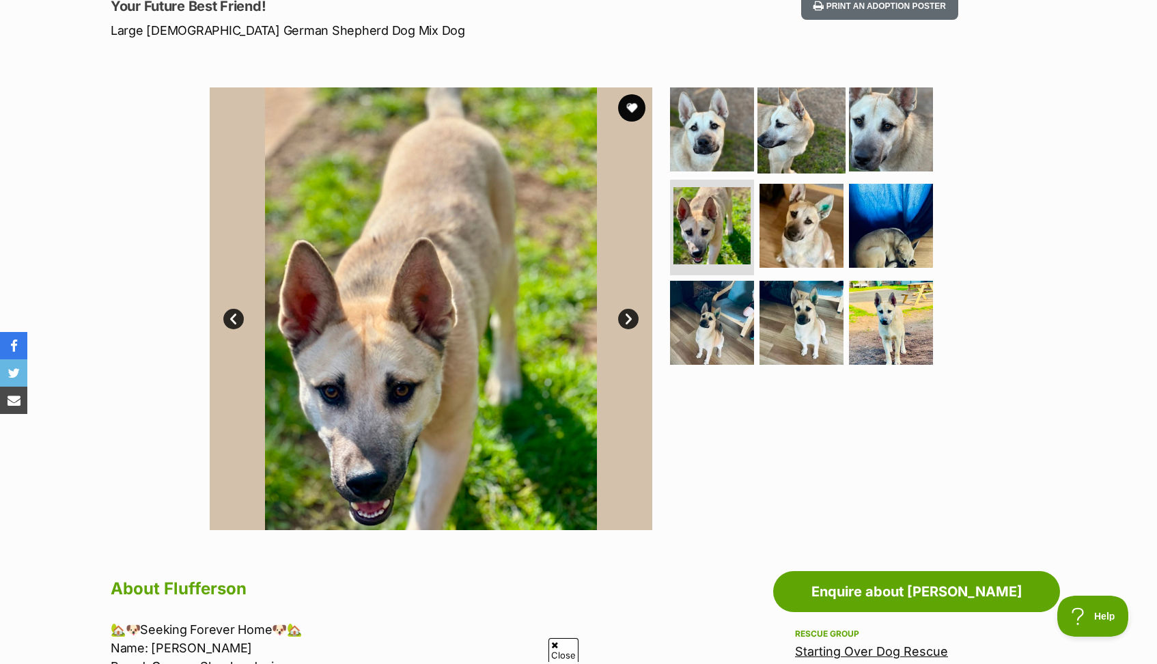
click at [785, 146] on img at bounding box center [801, 129] width 88 height 88
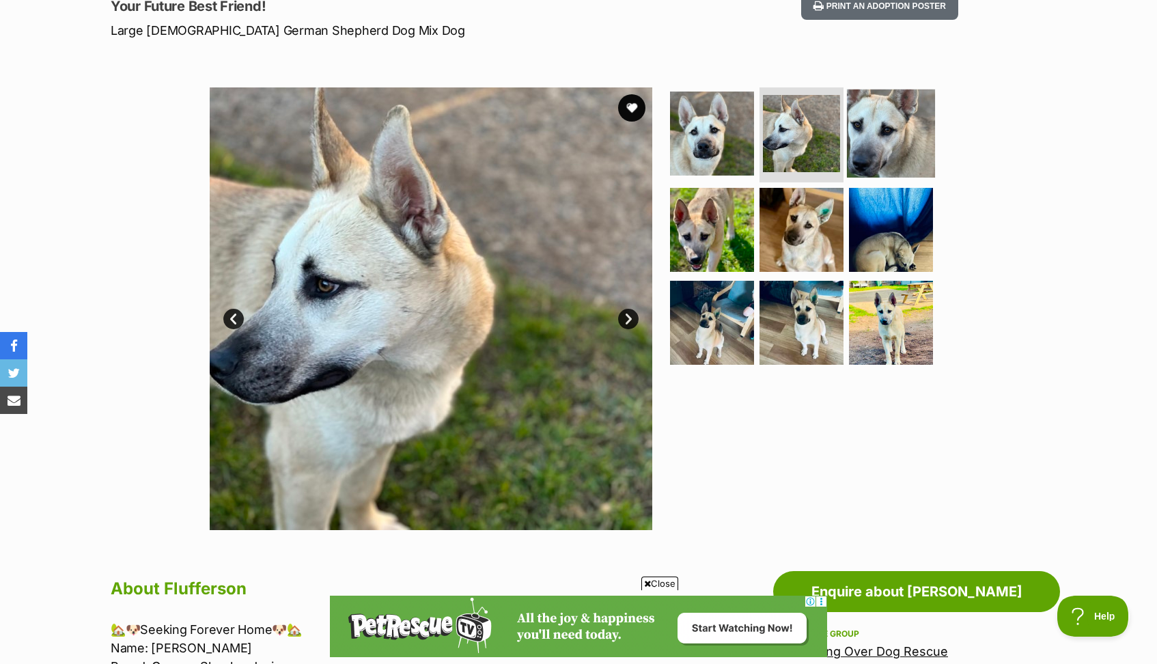
click at [891, 138] on img at bounding box center [891, 133] width 88 height 88
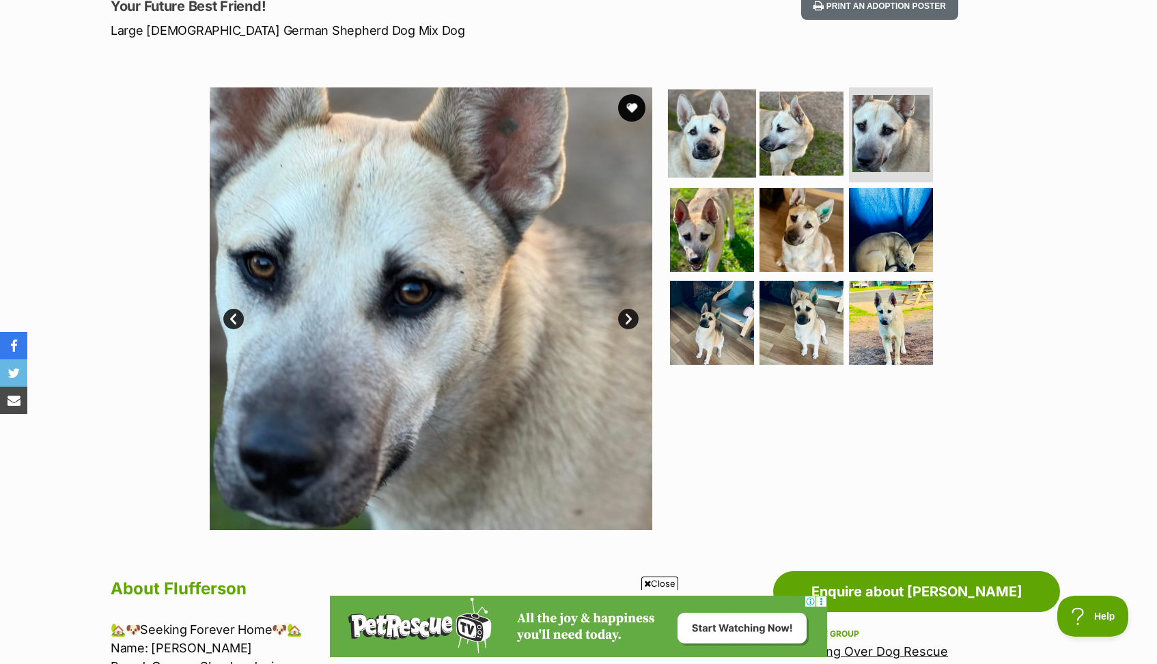
click at [699, 148] on img at bounding box center [712, 133] width 88 height 88
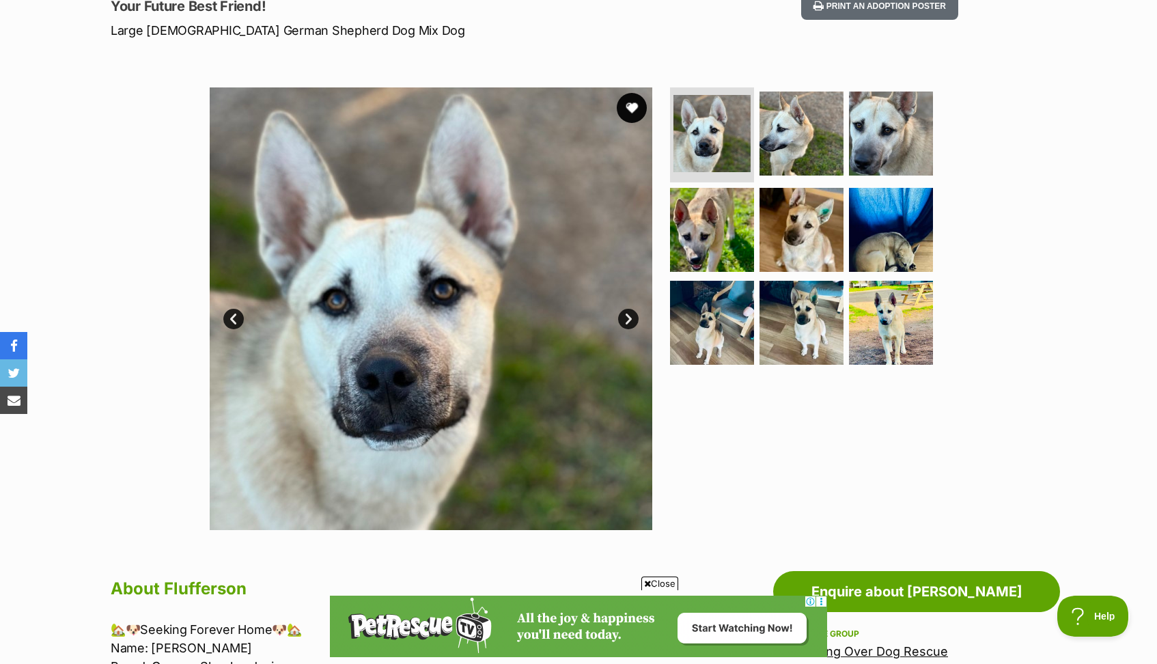
click at [632, 110] on button "favourite" at bounding box center [632, 108] width 30 height 30
click at [712, 228] on img at bounding box center [712, 230] width 88 height 88
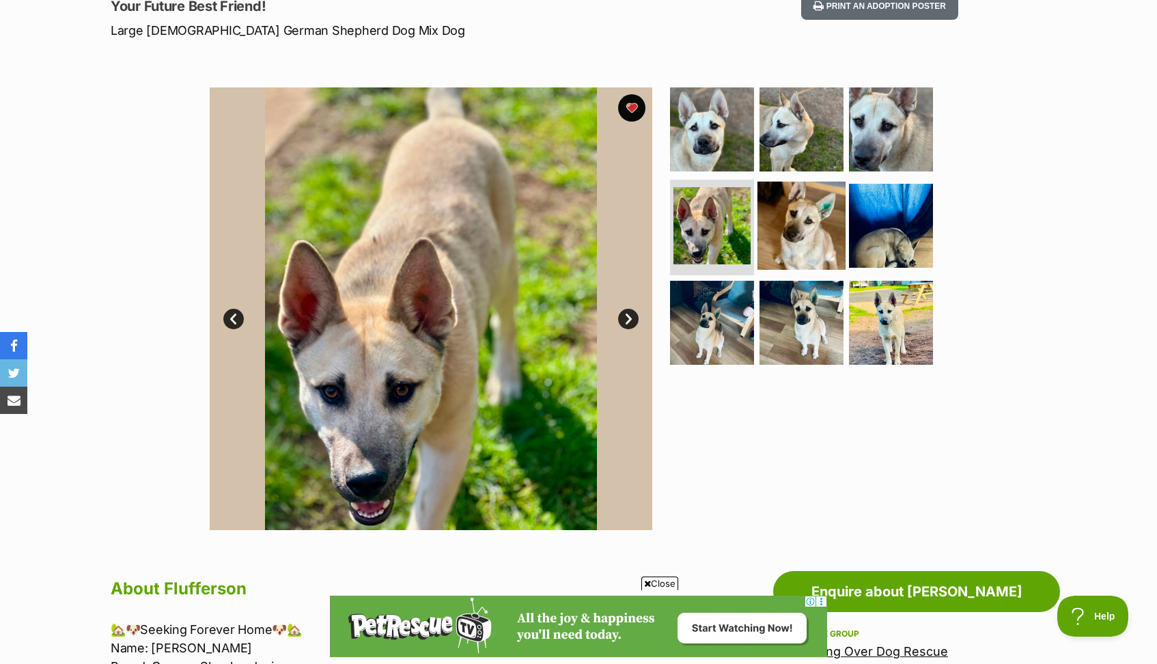
click at [791, 238] on img at bounding box center [801, 226] width 88 height 88
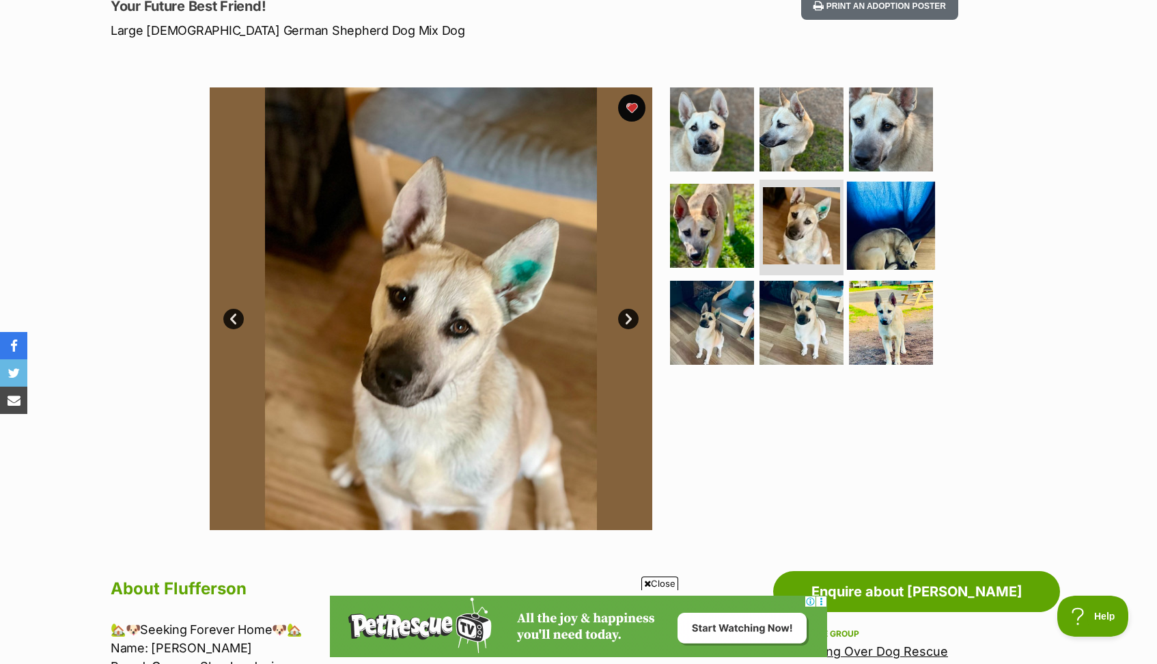
click at [913, 243] on img at bounding box center [891, 226] width 88 height 88
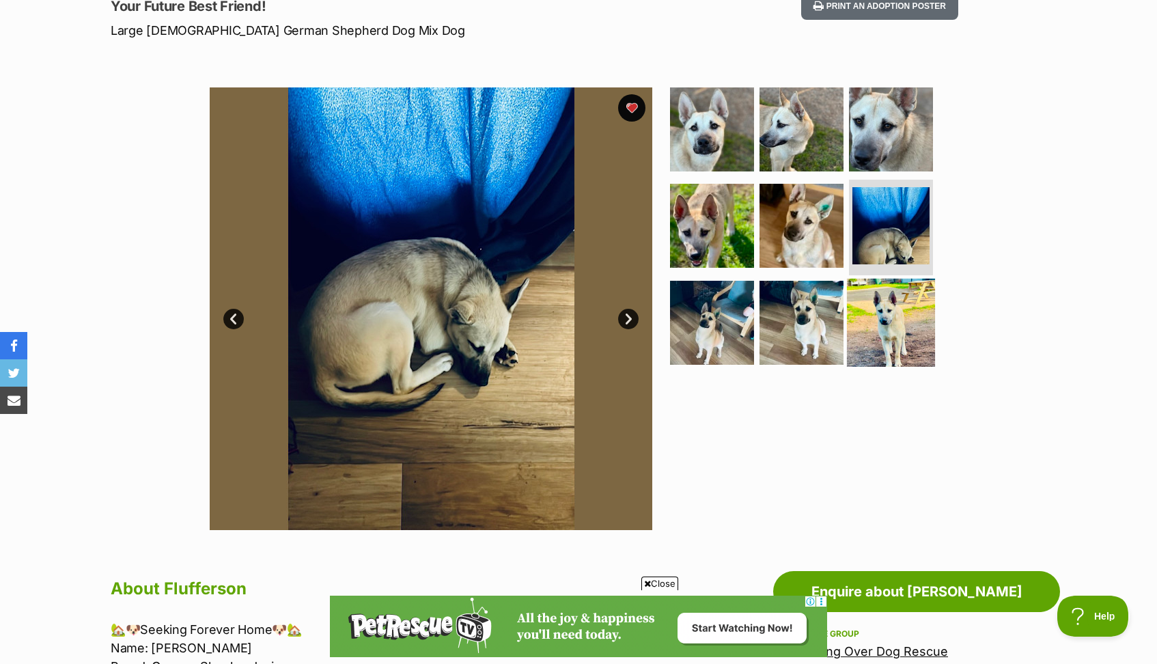
click at [868, 320] on img at bounding box center [891, 323] width 88 height 88
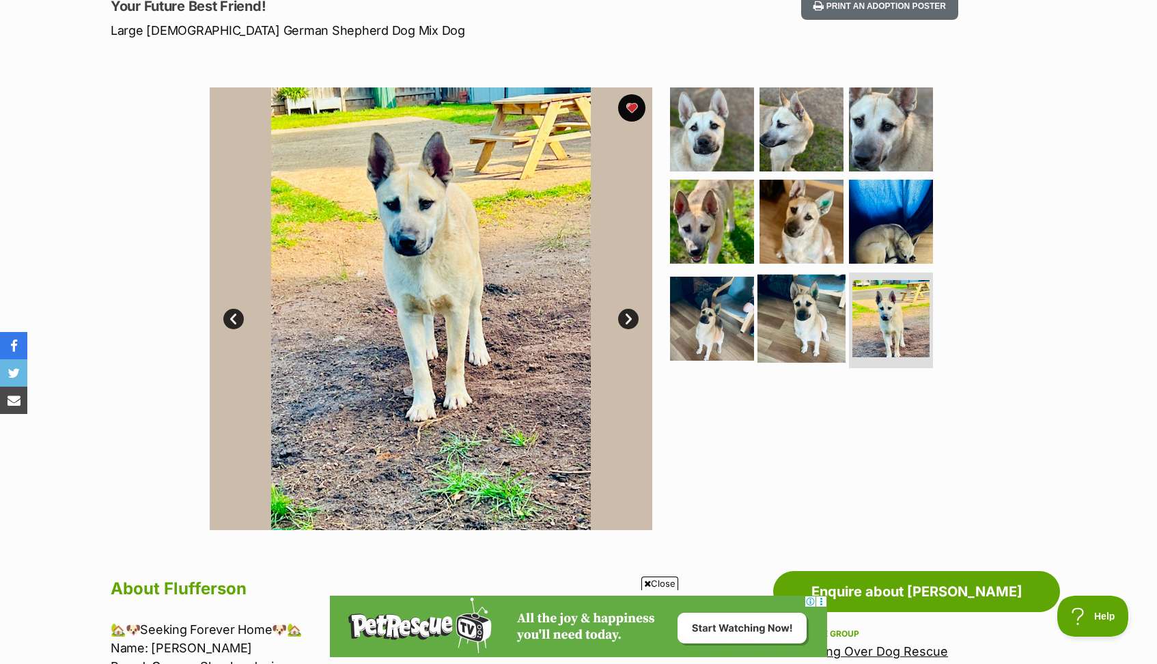
click at [814, 326] on img at bounding box center [801, 319] width 88 height 88
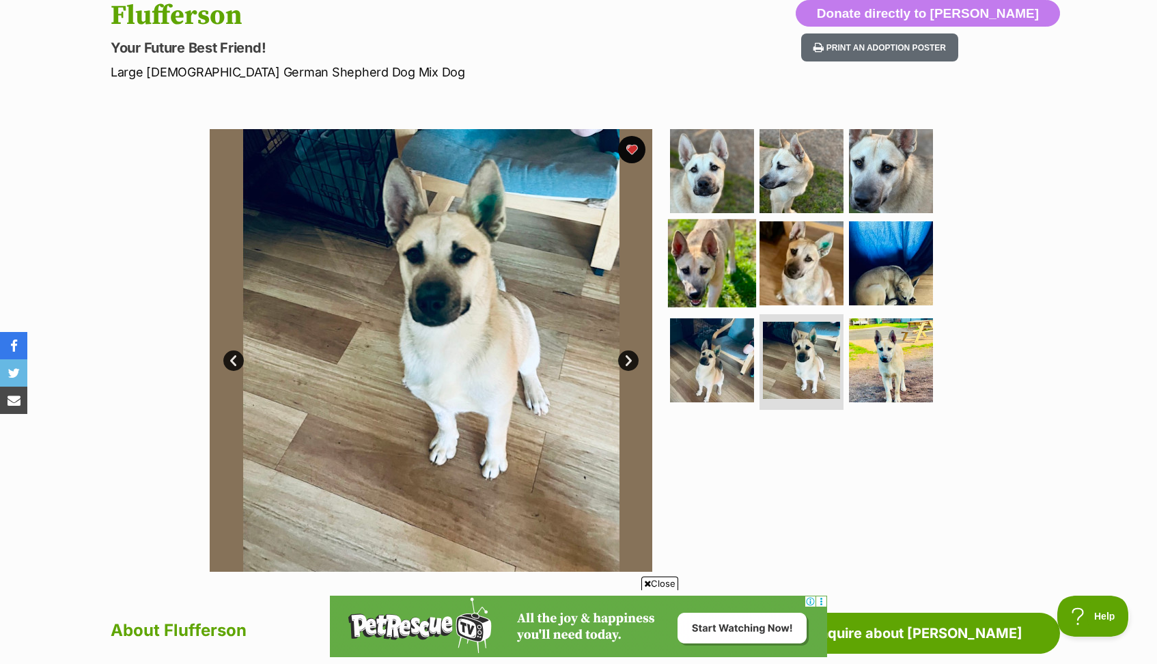
scroll to position [81, 0]
